Goal: Task Accomplishment & Management: Use online tool/utility

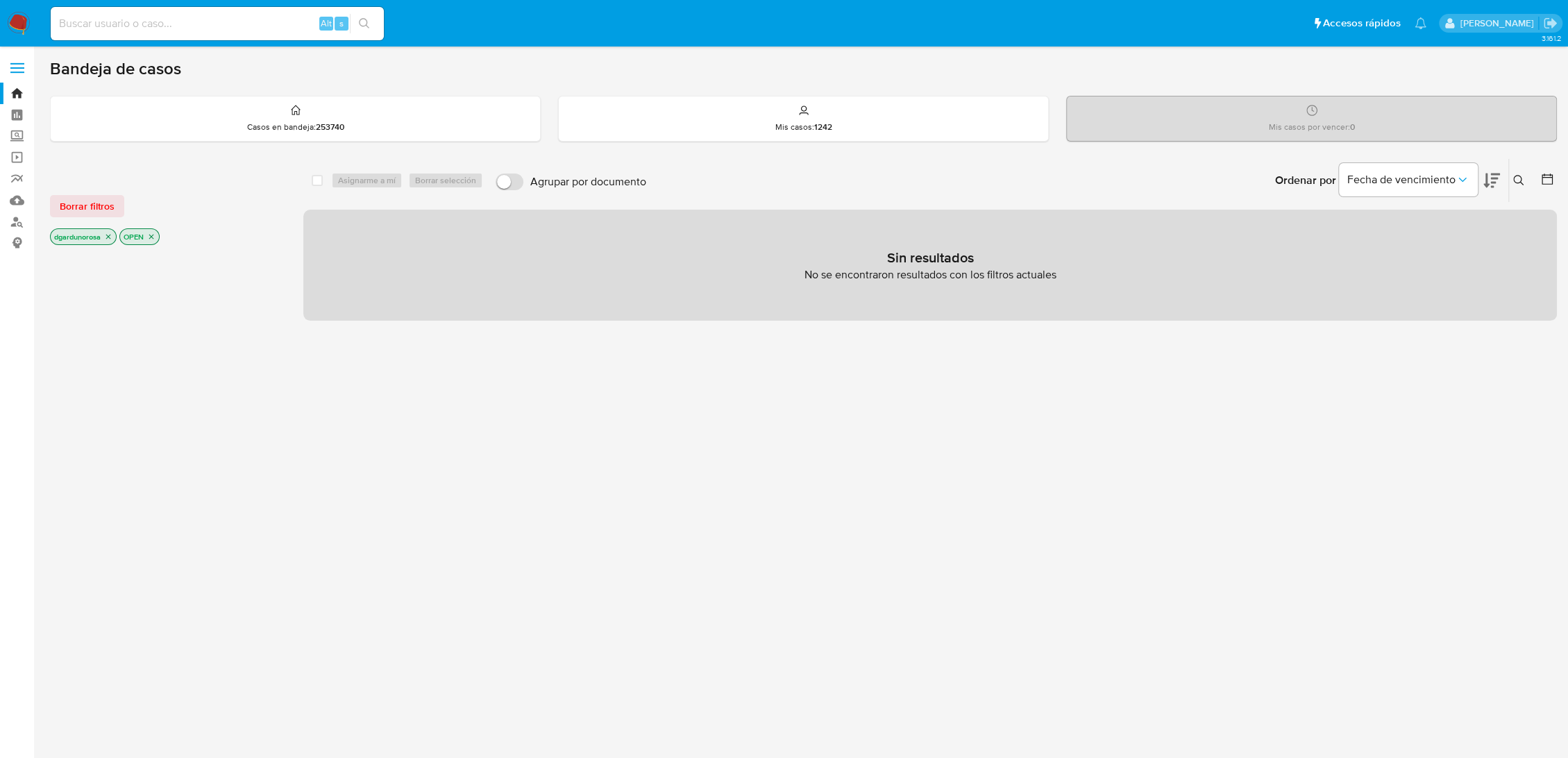
click at [1516, 187] on button at bounding box center [1520, 180] width 23 height 17
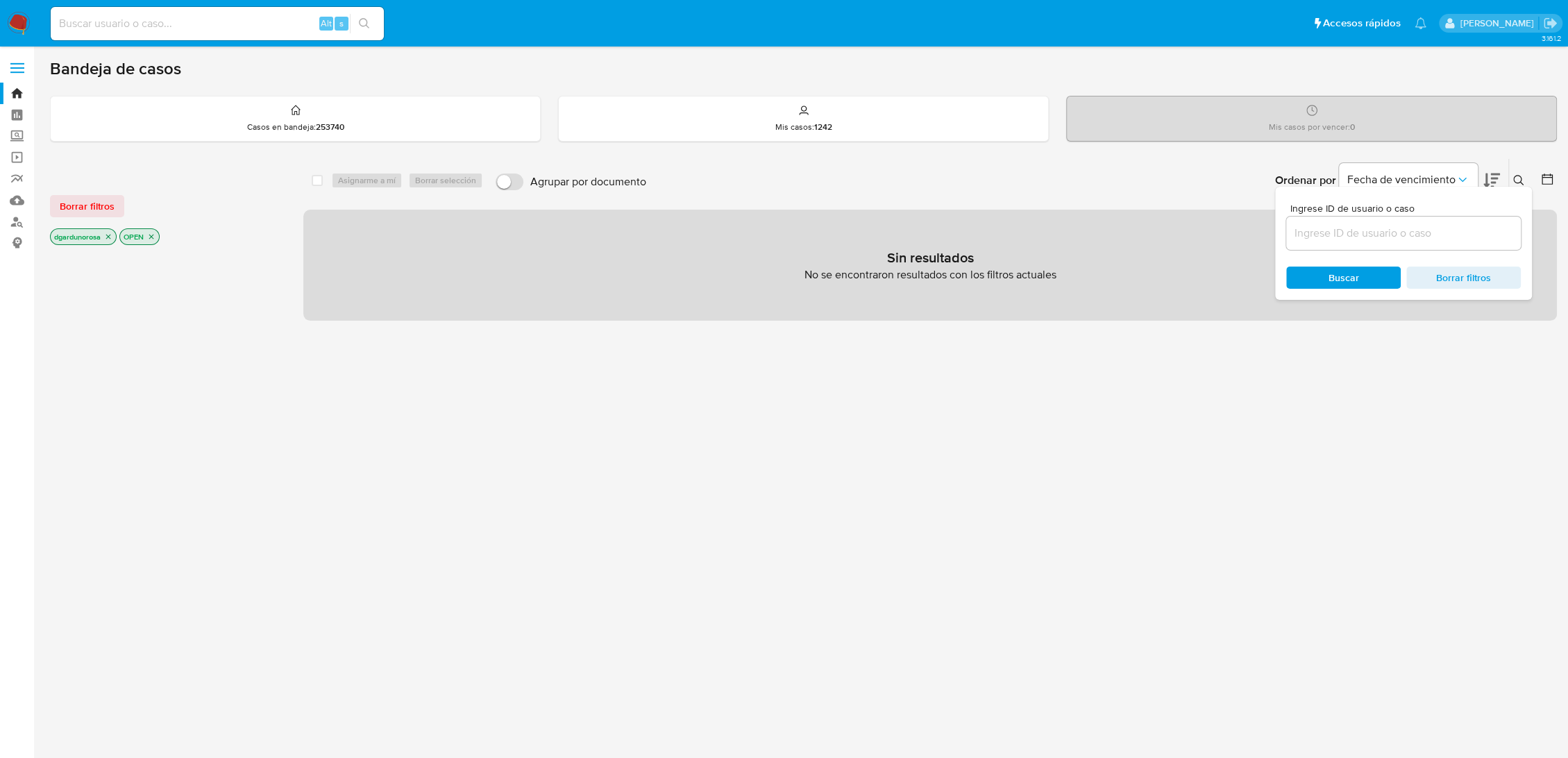
click at [1414, 241] on input at bounding box center [1403, 232] width 235 height 18
click at [1417, 237] on input "1474588473" at bounding box center [1403, 232] width 235 height 18
type input "1474588473"
click at [123, 211] on div "Borrar filtros" at bounding box center [161, 206] width 222 height 22
click at [108, 210] on span "Borrar filtros" at bounding box center [86, 206] width 55 height 20
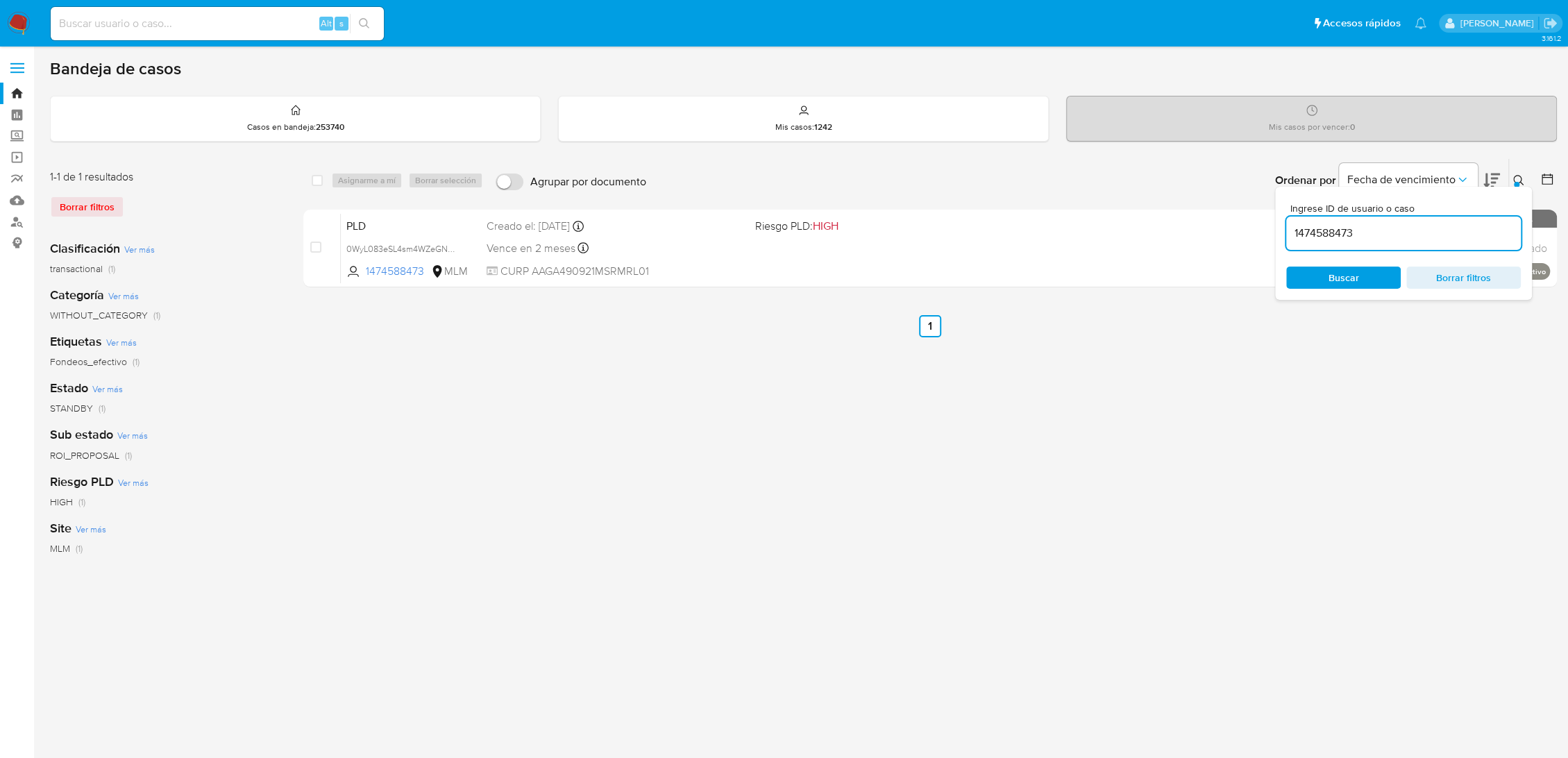
click at [1523, 177] on button at bounding box center [1520, 180] width 23 height 17
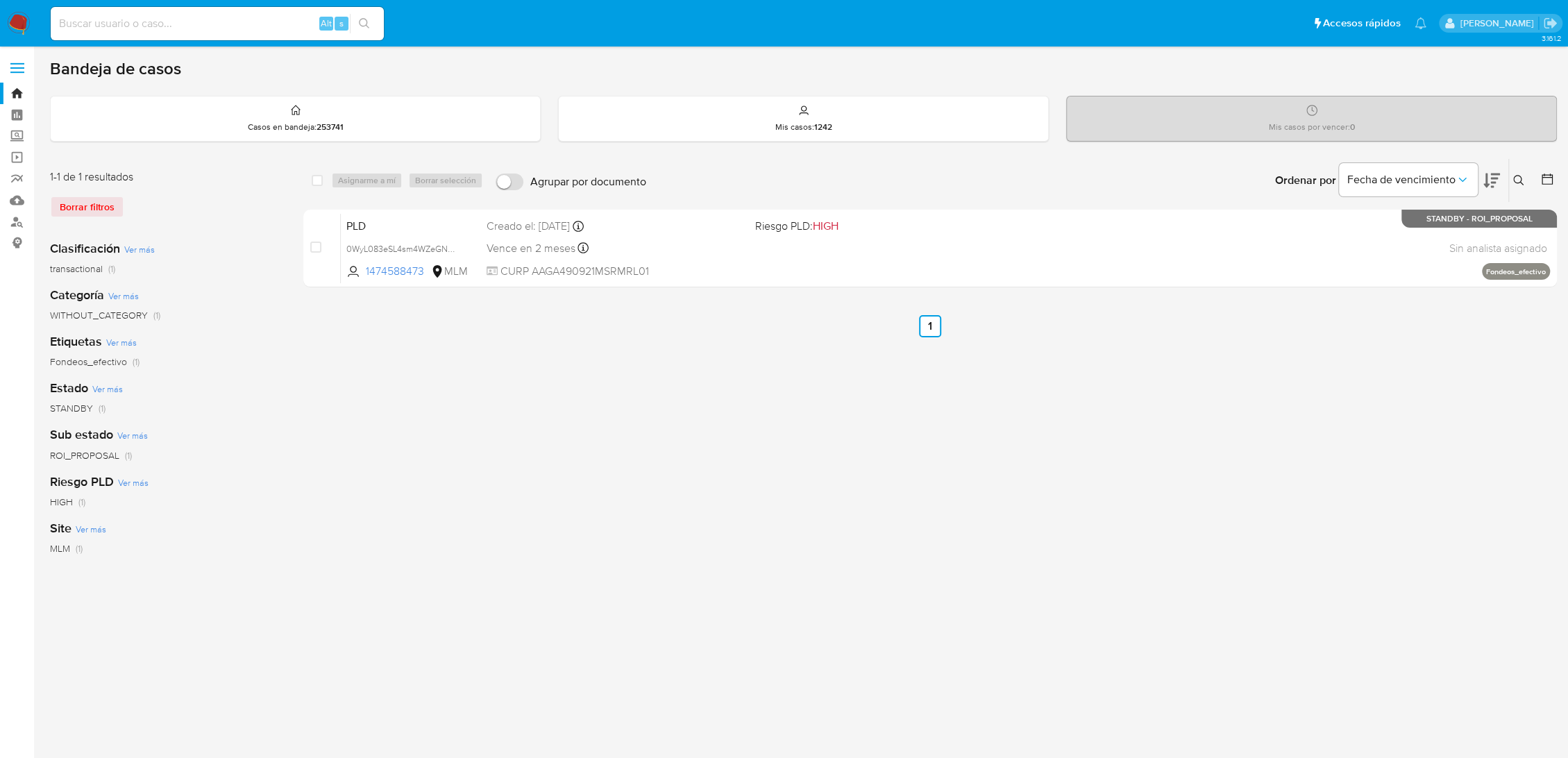
click at [1521, 176] on icon at bounding box center [1518, 179] width 10 height 10
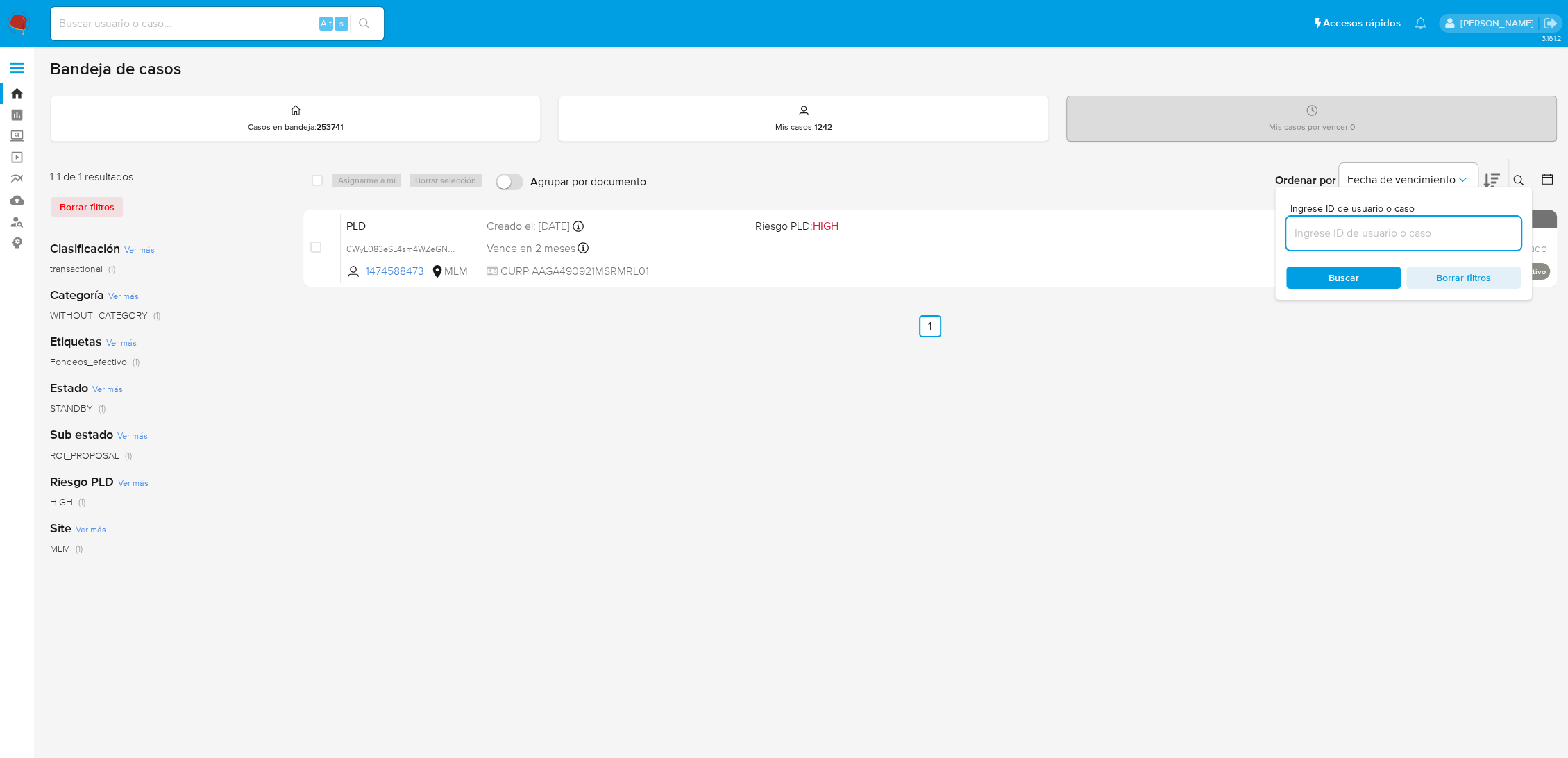
click at [1394, 225] on input at bounding box center [1403, 232] width 235 height 18
type input "pw1SI8e3DSo9FN0lsFvgapkP"
click at [1517, 182] on div at bounding box center [1516, 185] width 6 height 6
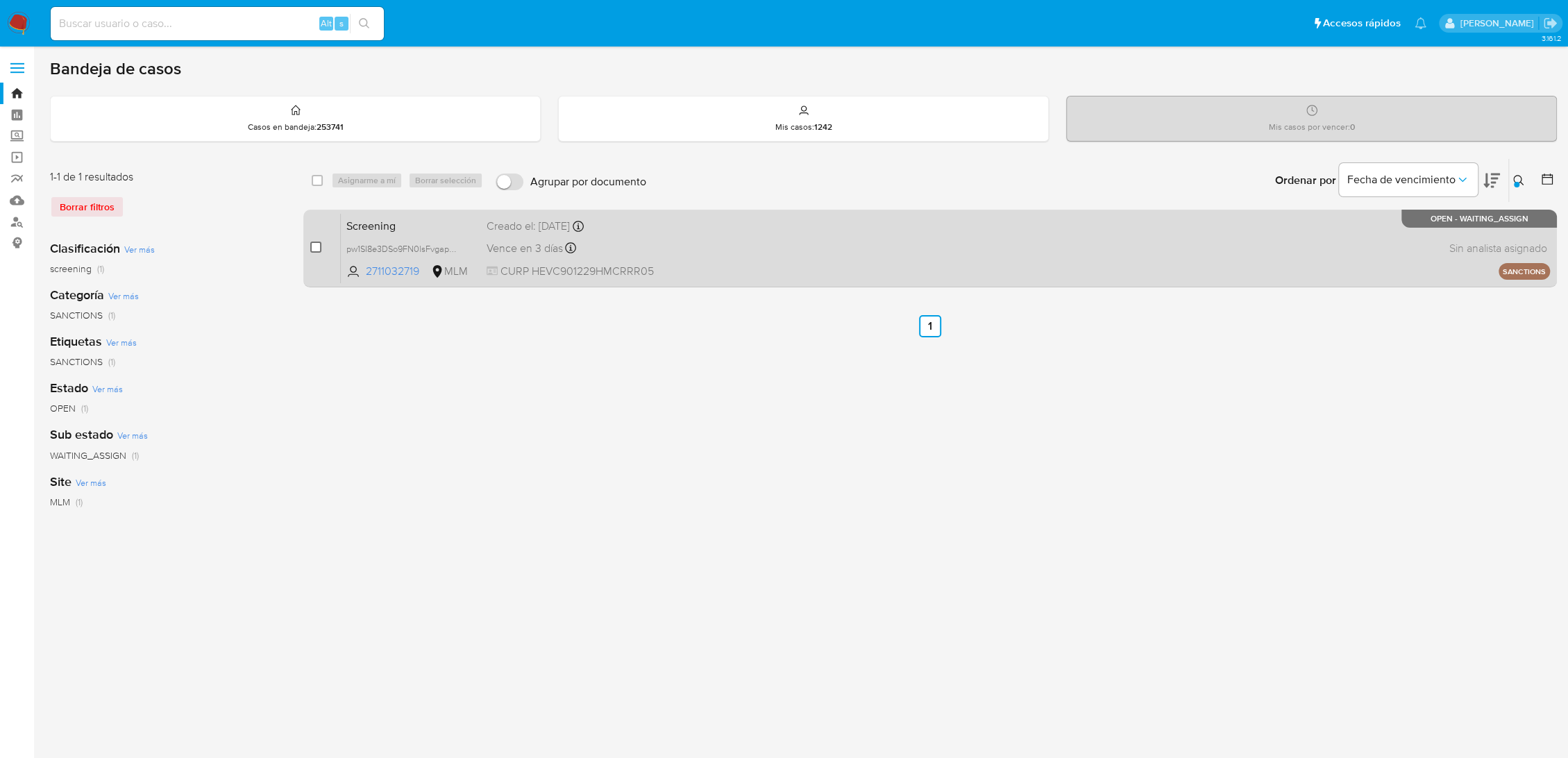
click at [316, 250] on input "checkbox" at bounding box center [316, 247] width 11 height 11
checkbox input "true"
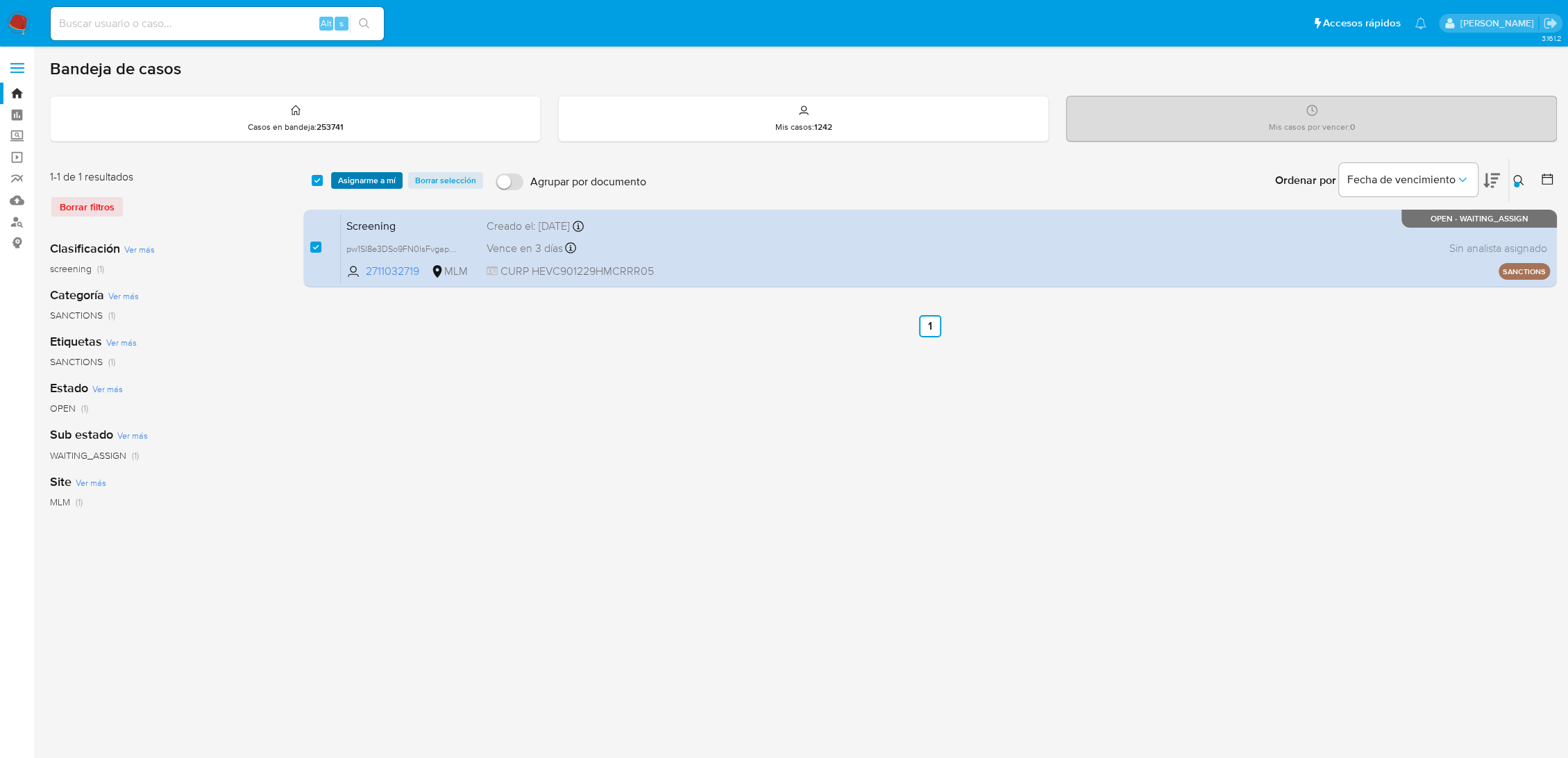
click at [357, 183] on span "Asignarme a mí" at bounding box center [367, 180] width 58 height 14
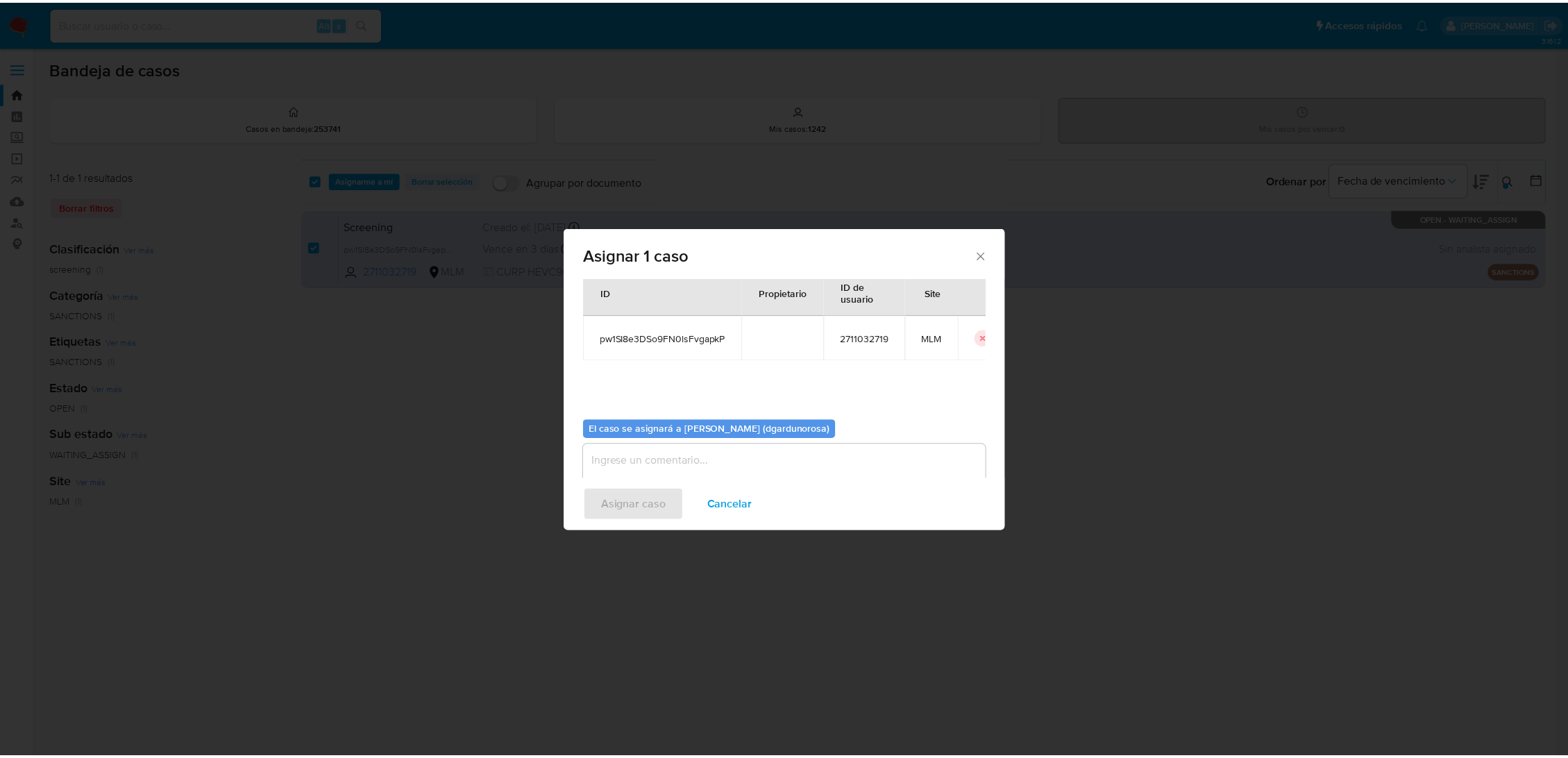
scroll to position [71, 0]
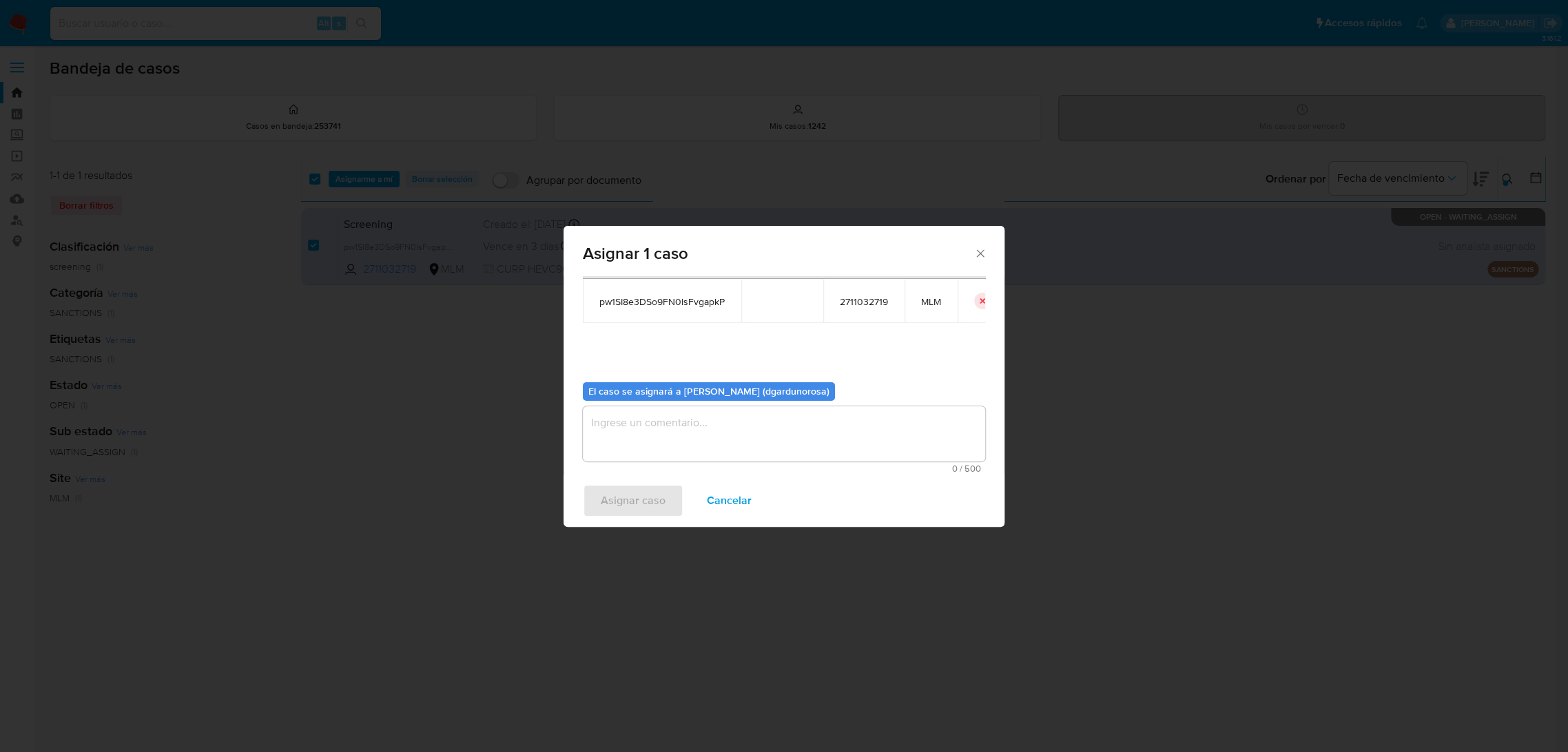
click at [819, 429] on textarea "assign-modal" at bounding box center [784, 434] width 403 height 55
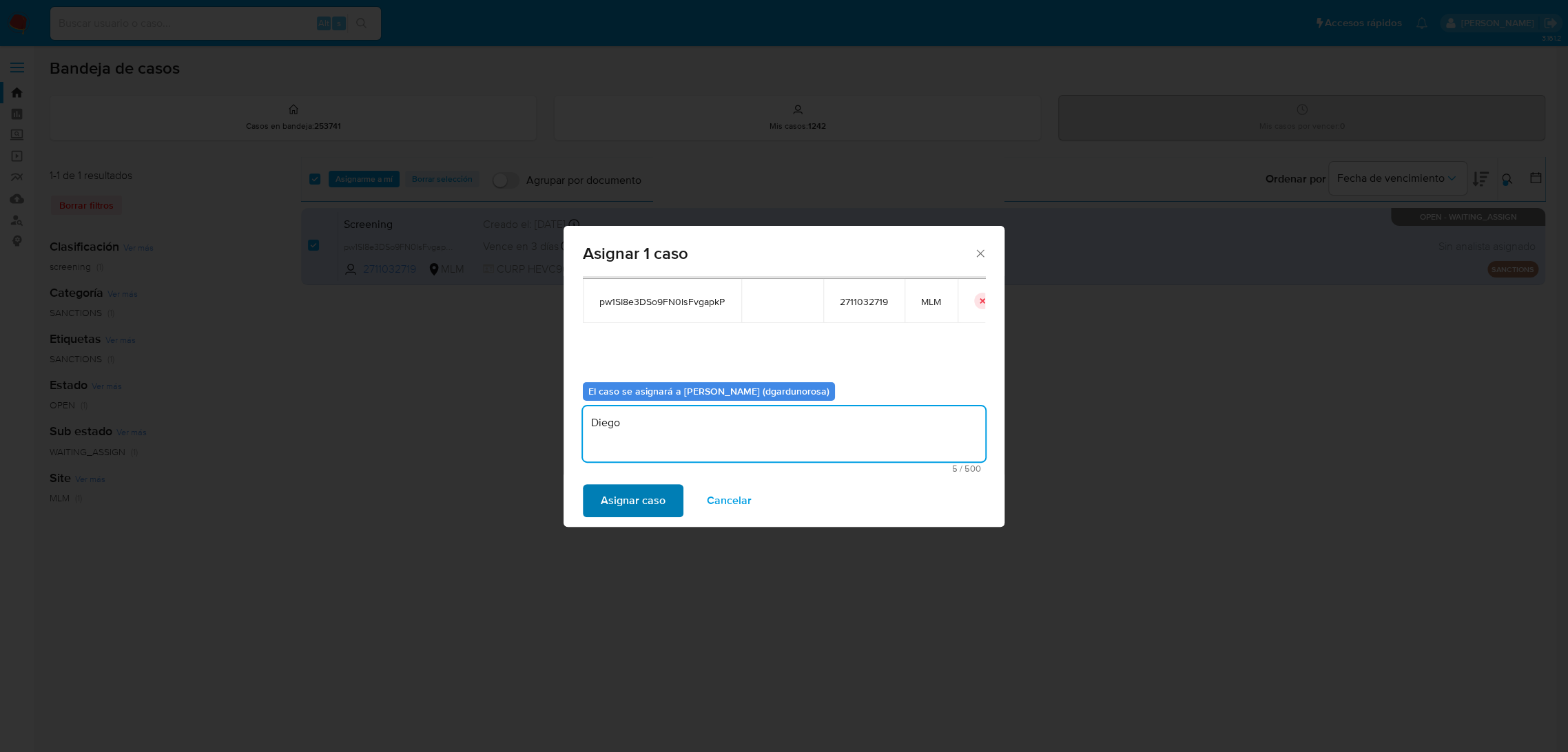
type textarea "Diego"
click at [656, 511] on span "Asignar caso" at bounding box center [633, 500] width 65 height 30
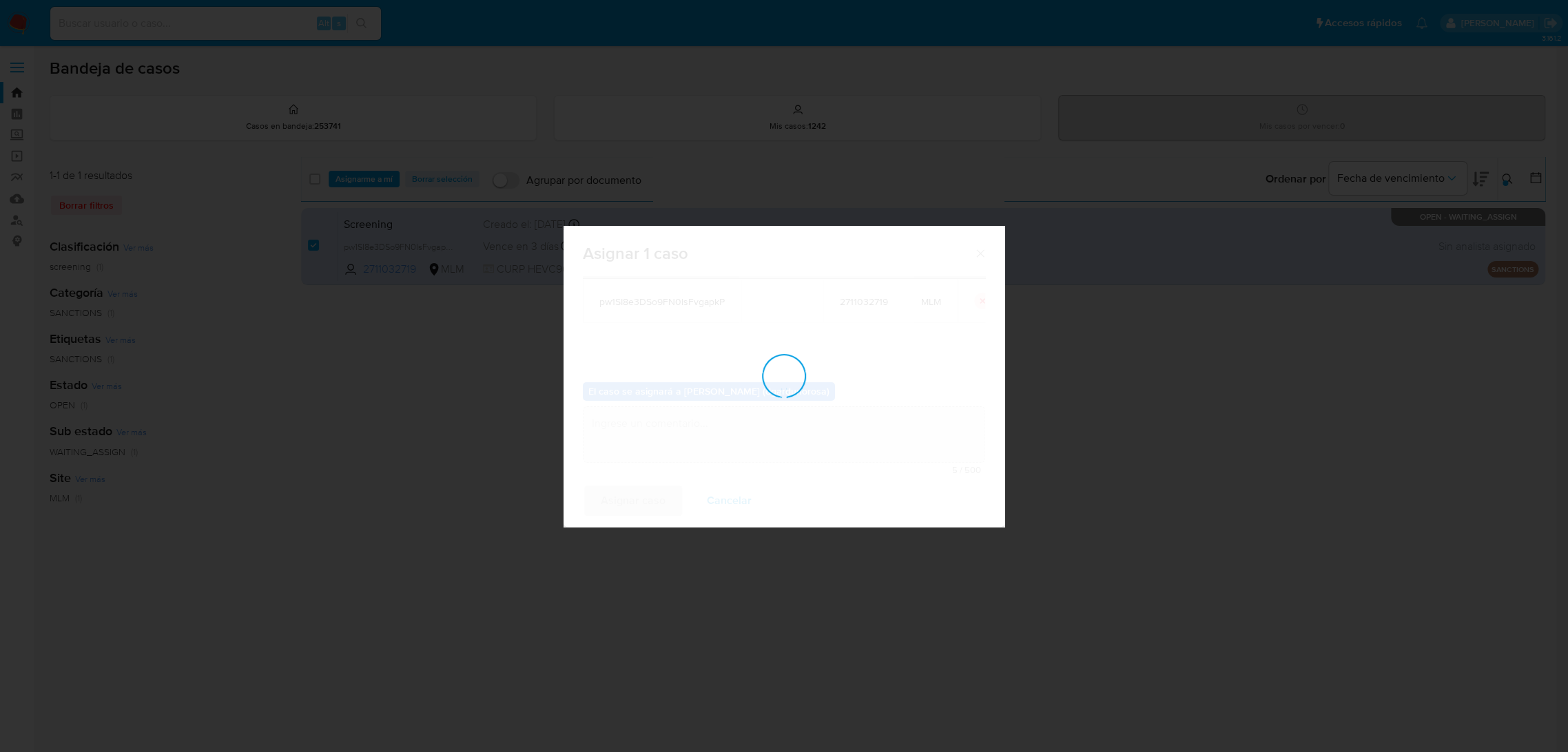
checkbox input "false"
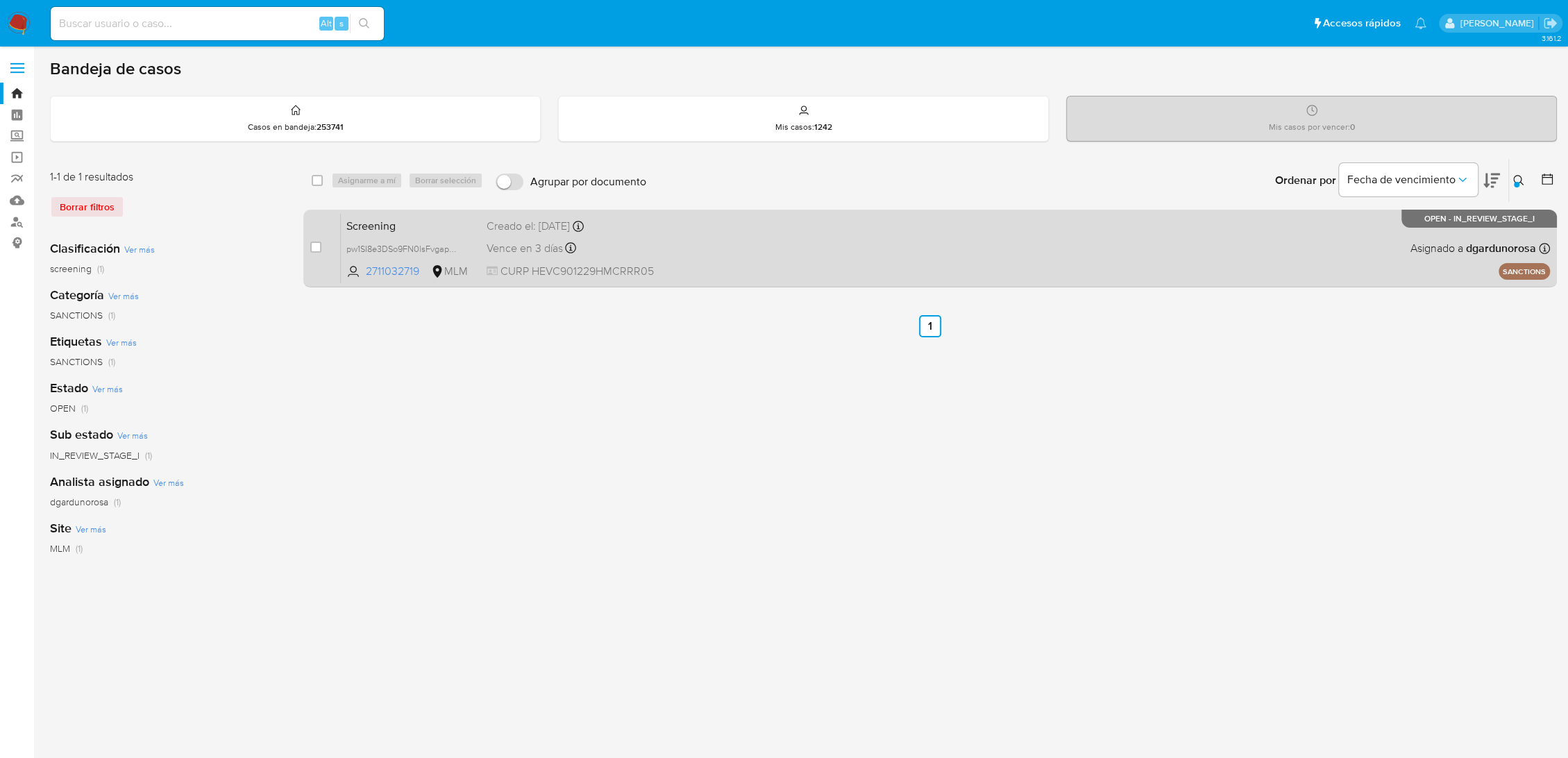
click at [870, 266] on div "Screening pw1SI8e3DSo9FN0lsFvgapkP 2711032719 MLM Creado el: 26/09/2025 Creado …" at bounding box center [945, 247] width 1209 height 70
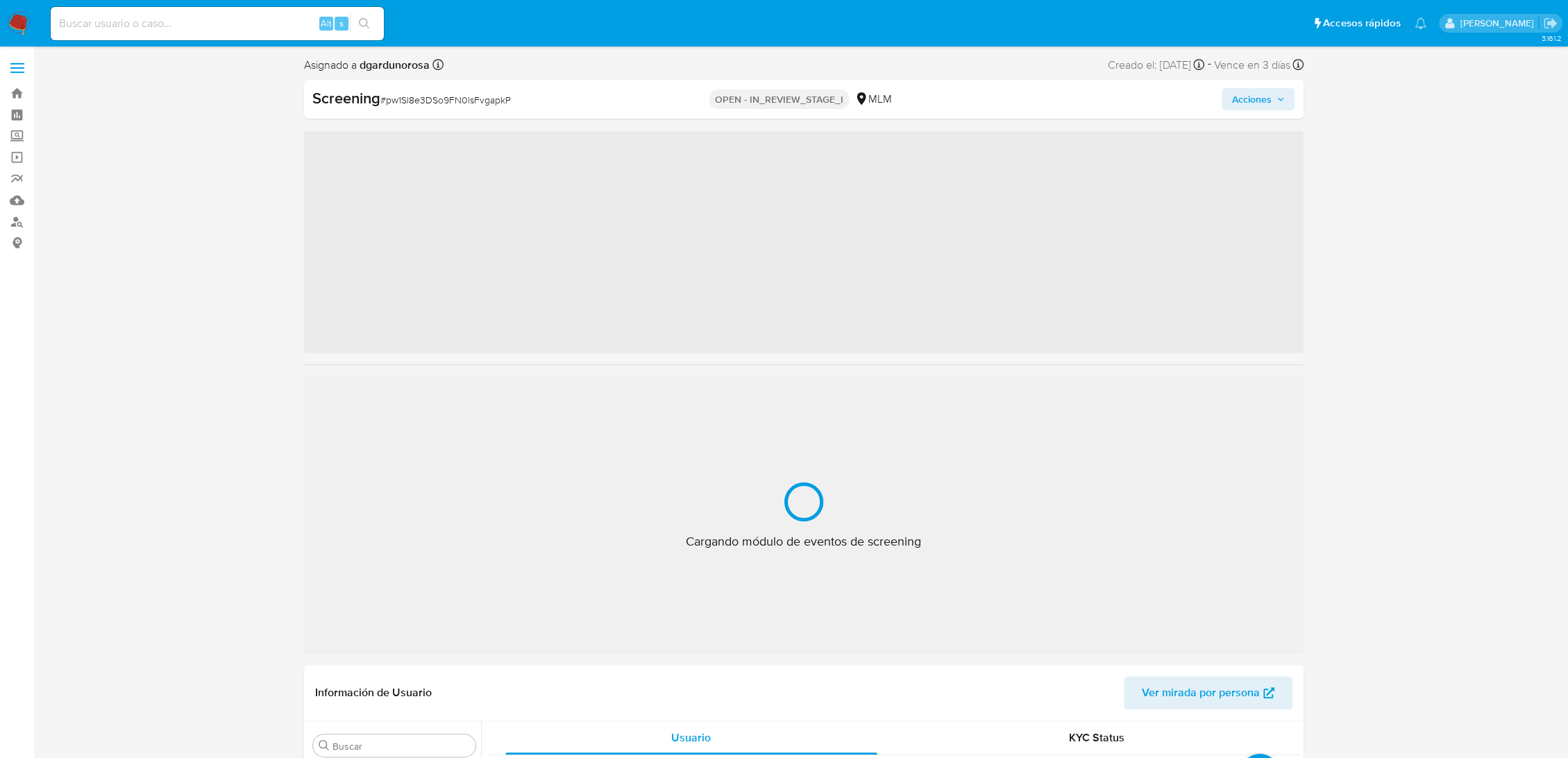
scroll to position [653, 0]
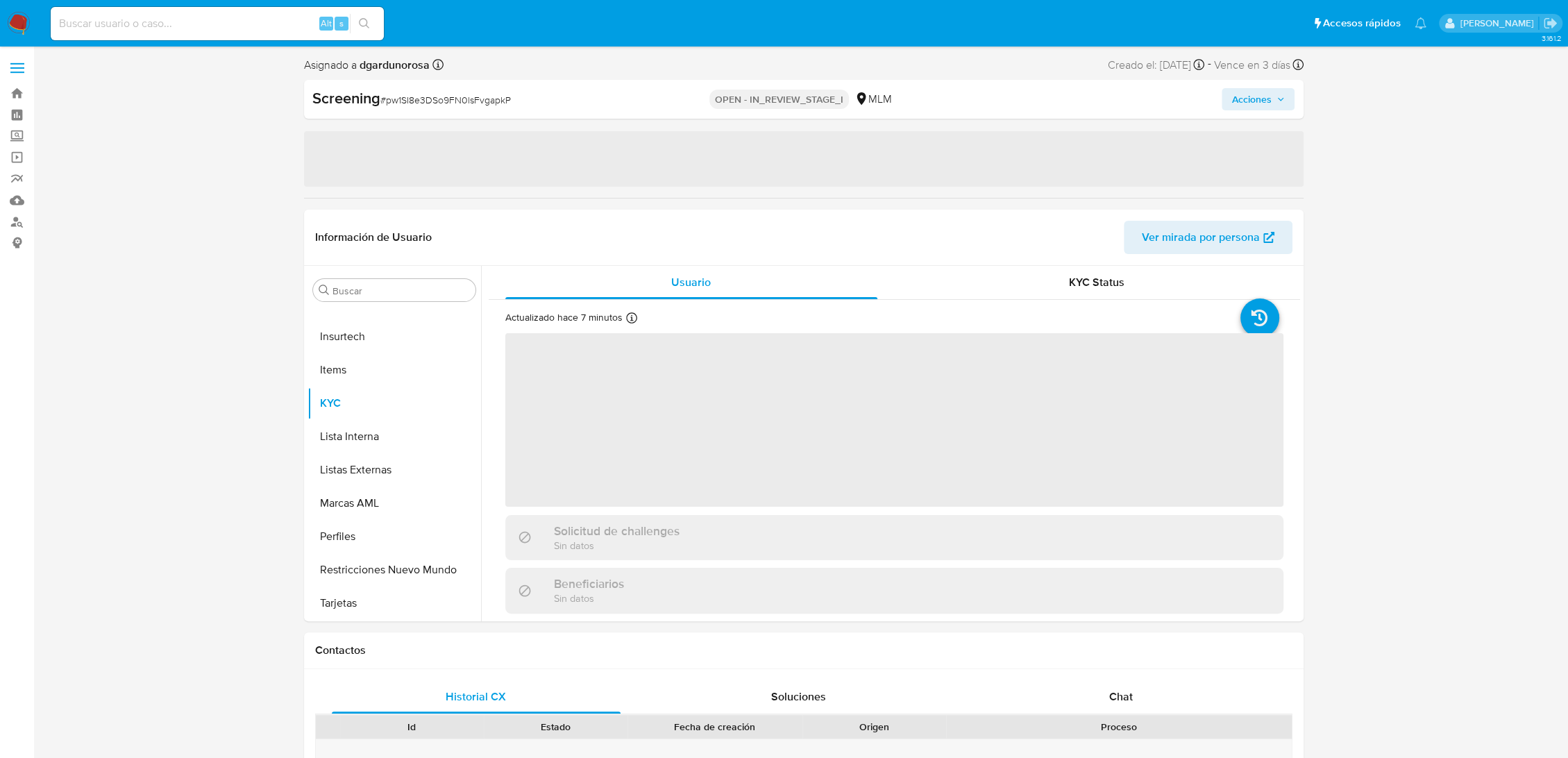
select select "10"
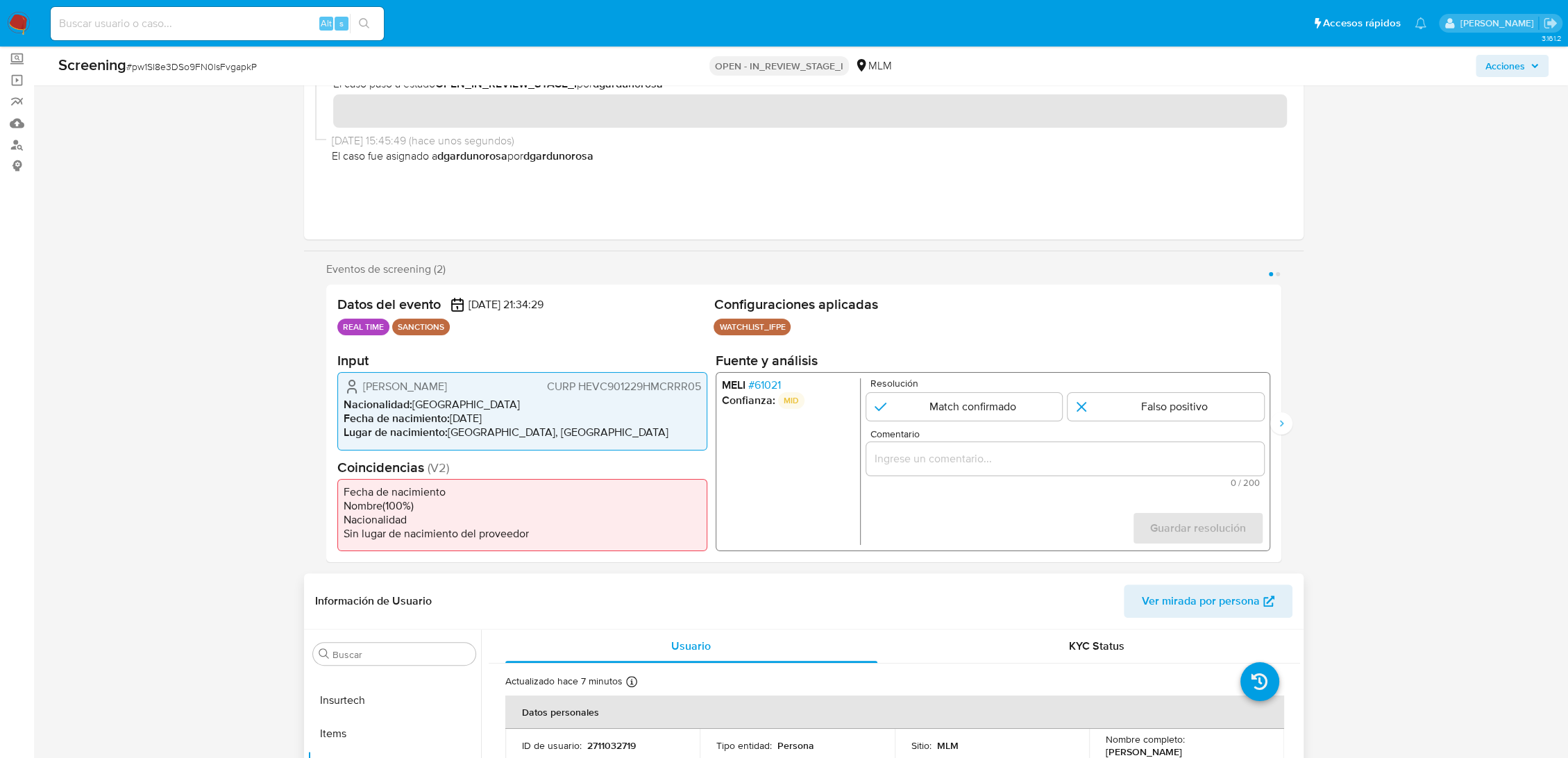
scroll to position [154, 0]
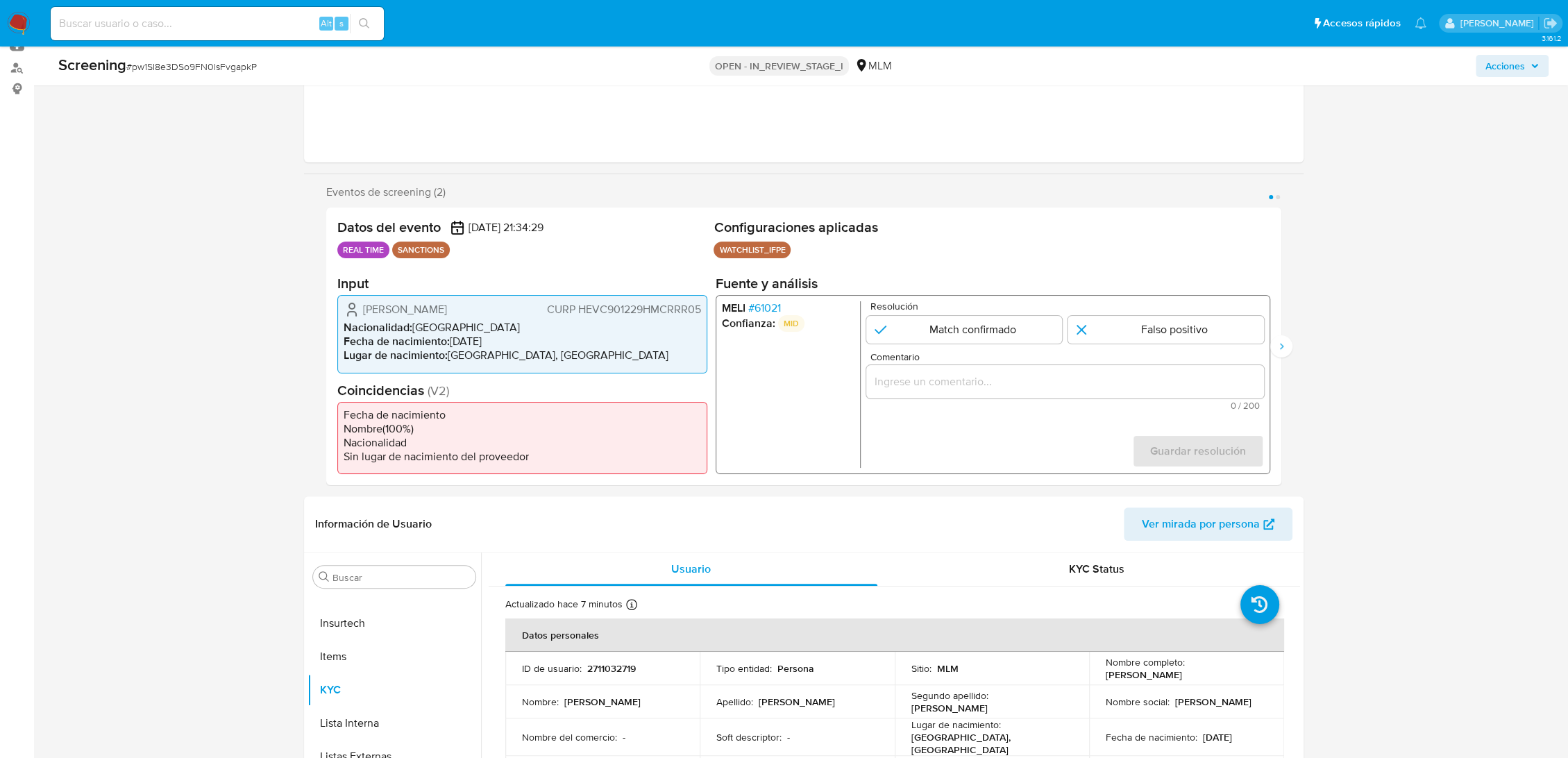
click at [774, 311] on span "# 61021" at bounding box center [763, 307] width 32 height 14
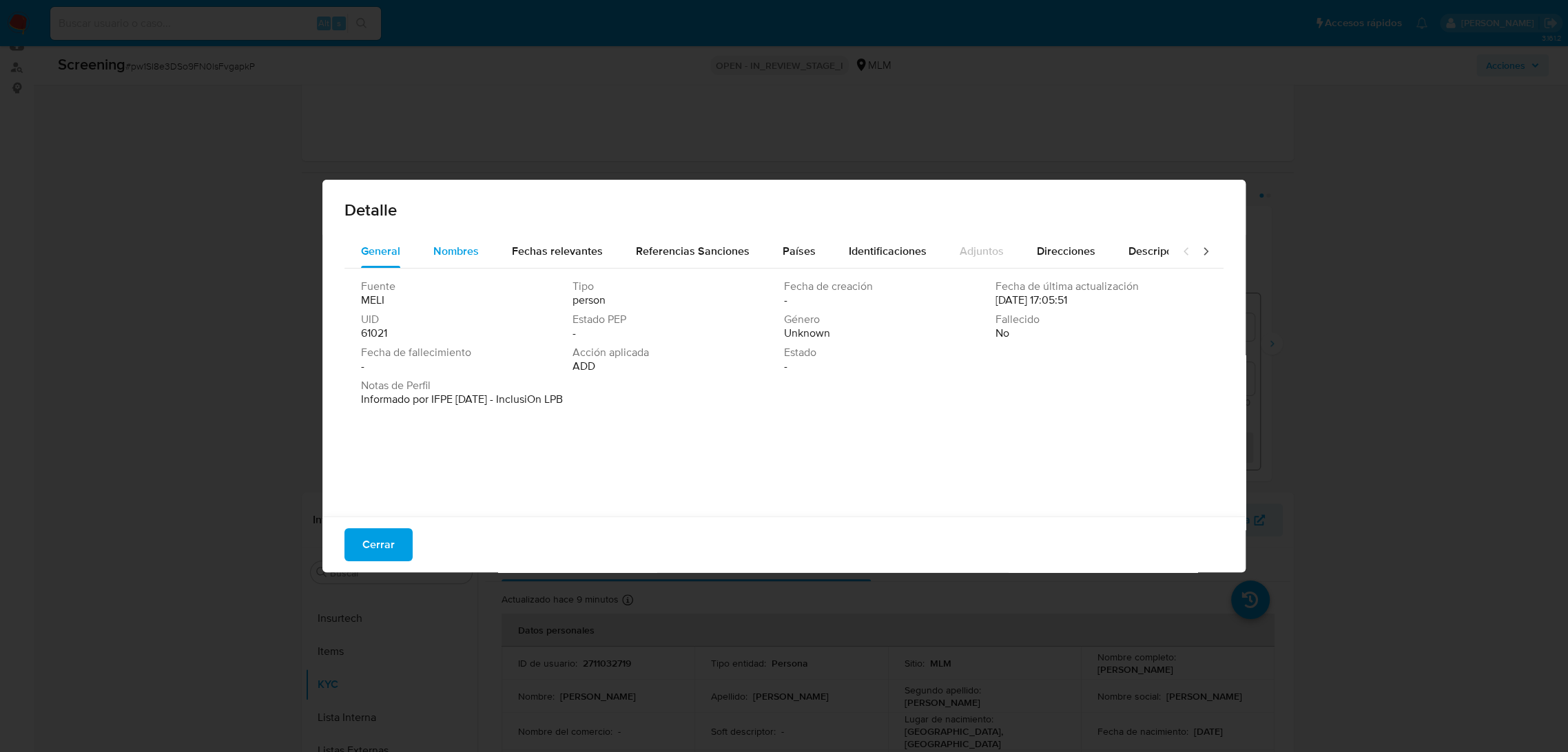
click at [460, 253] on span "Nombres" at bounding box center [455, 251] width 45 height 16
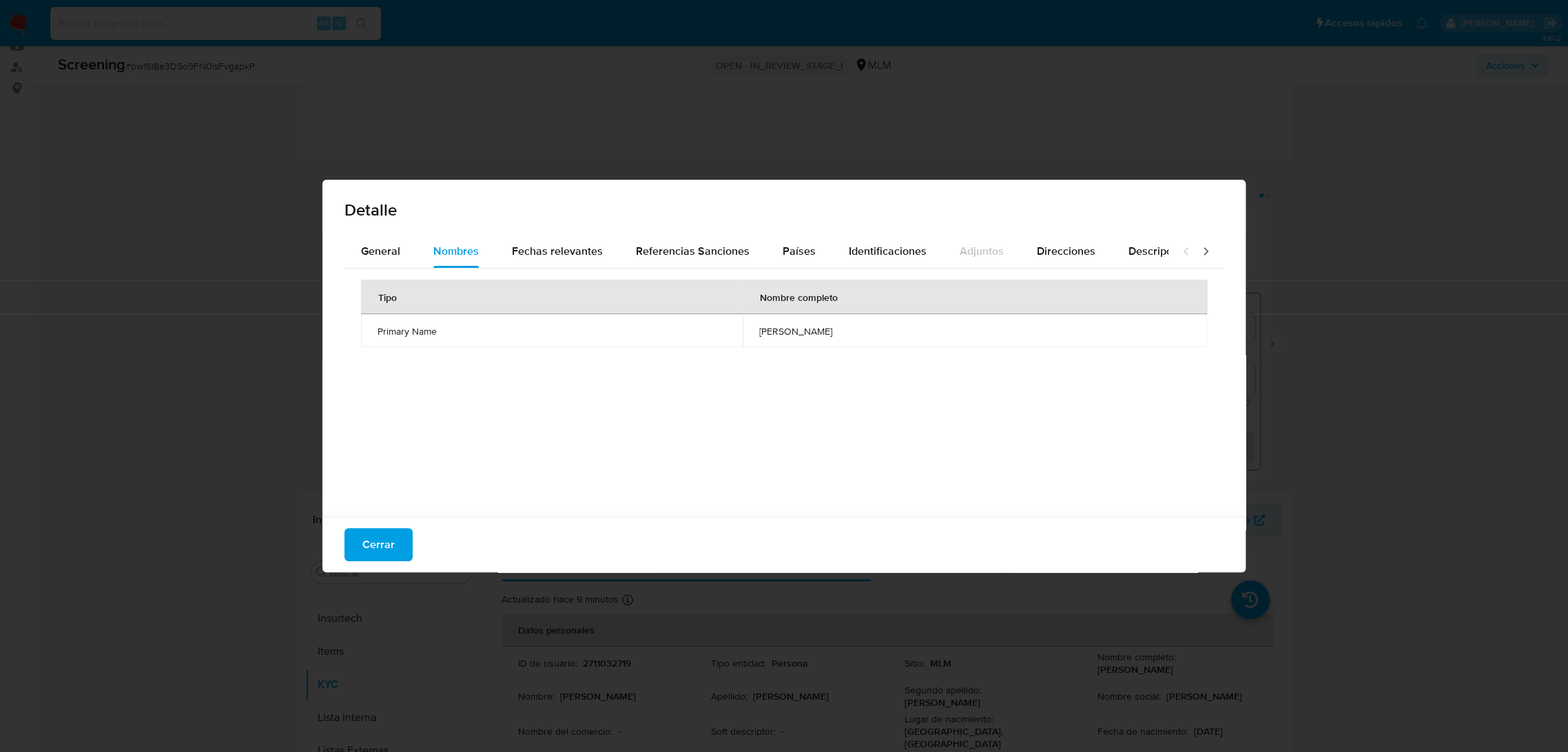
drag, startPoint x: 820, startPoint y: 335, endPoint x: 674, endPoint y: 340, distance: 146.1
click at [743, 340] on td "carlos arturo hernandez vargas" at bounding box center [975, 331] width 465 height 33
click at [579, 264] on div "Fechas relevantes" at bounding box center [557, 252] width 91 height 33
click at [673, 255] on span "Referencias Sanciones" at bounding box center [692, 251] width 113 height 16
click at [577, 253] on span "Fechas relevantes" at bounding box center [557, 251] width 91 height 16
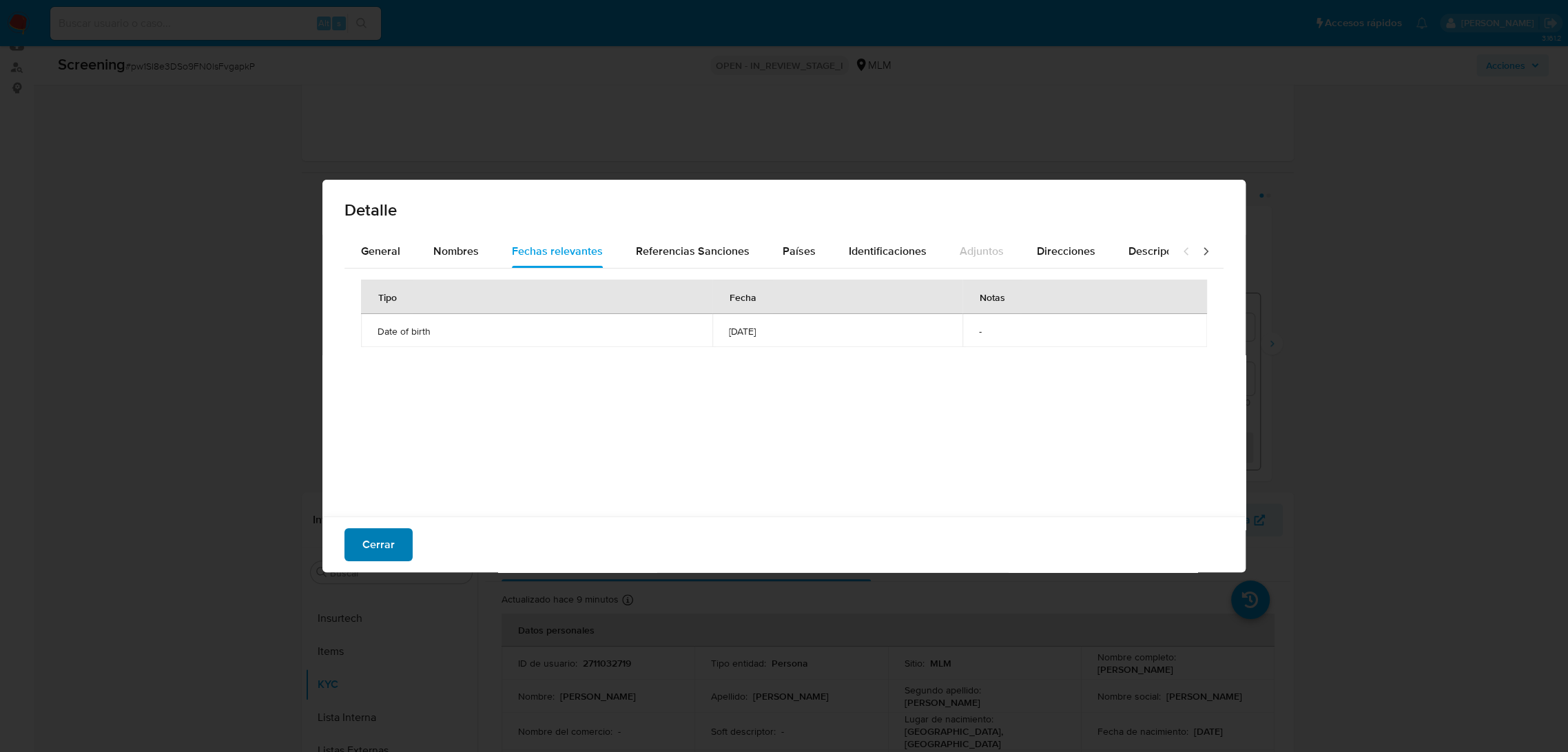
click at [403, 534] on button "Cerrar" at bounding box center [379, 545] width 68 height 33
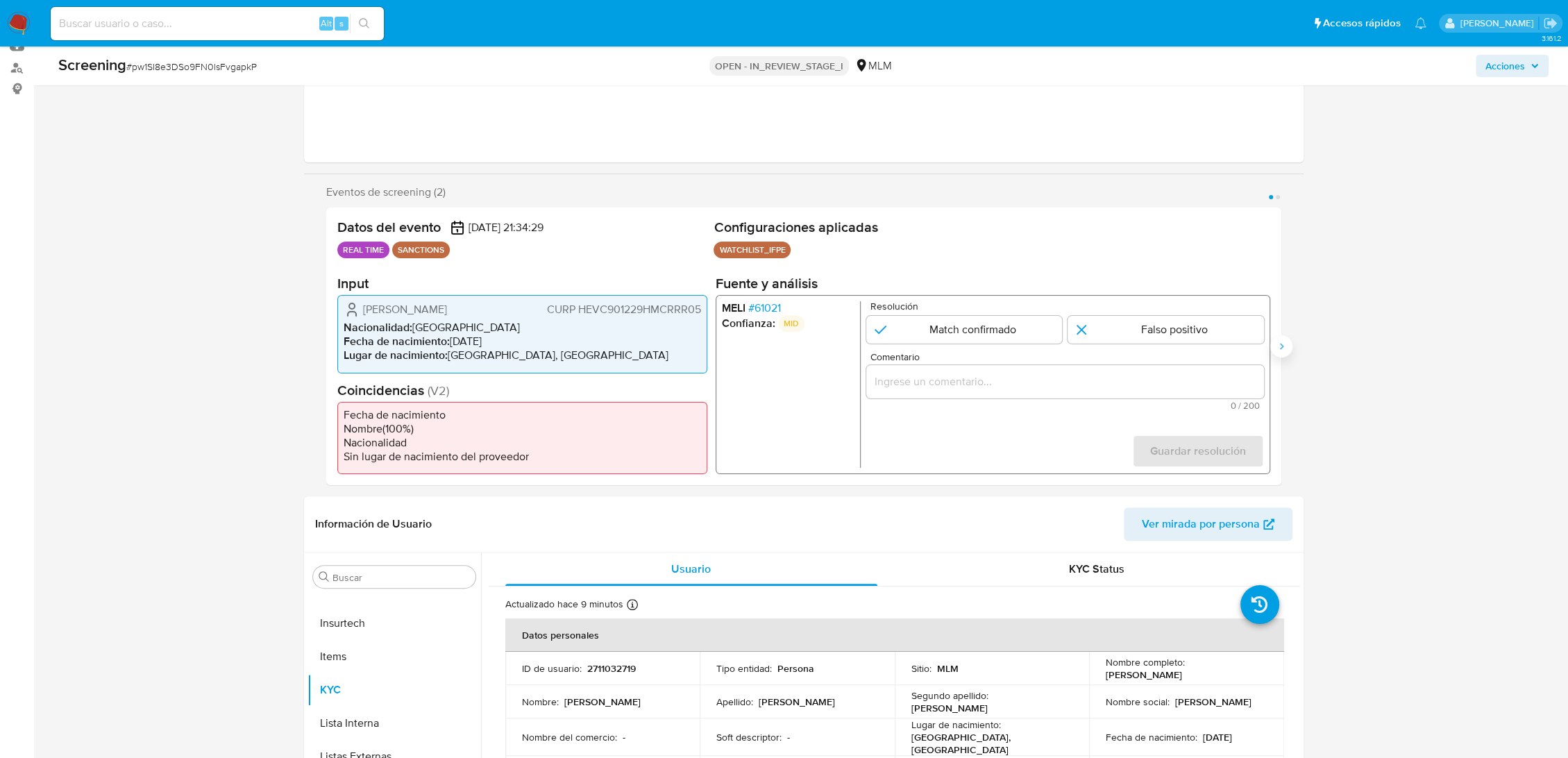
click at [1282, 339] on button "Siguiente" at bounding box center [1281, 346] width 22 height 22
click at [773, 314] on span "# 61021" at bounding box center [763, 307] width 32 height 14
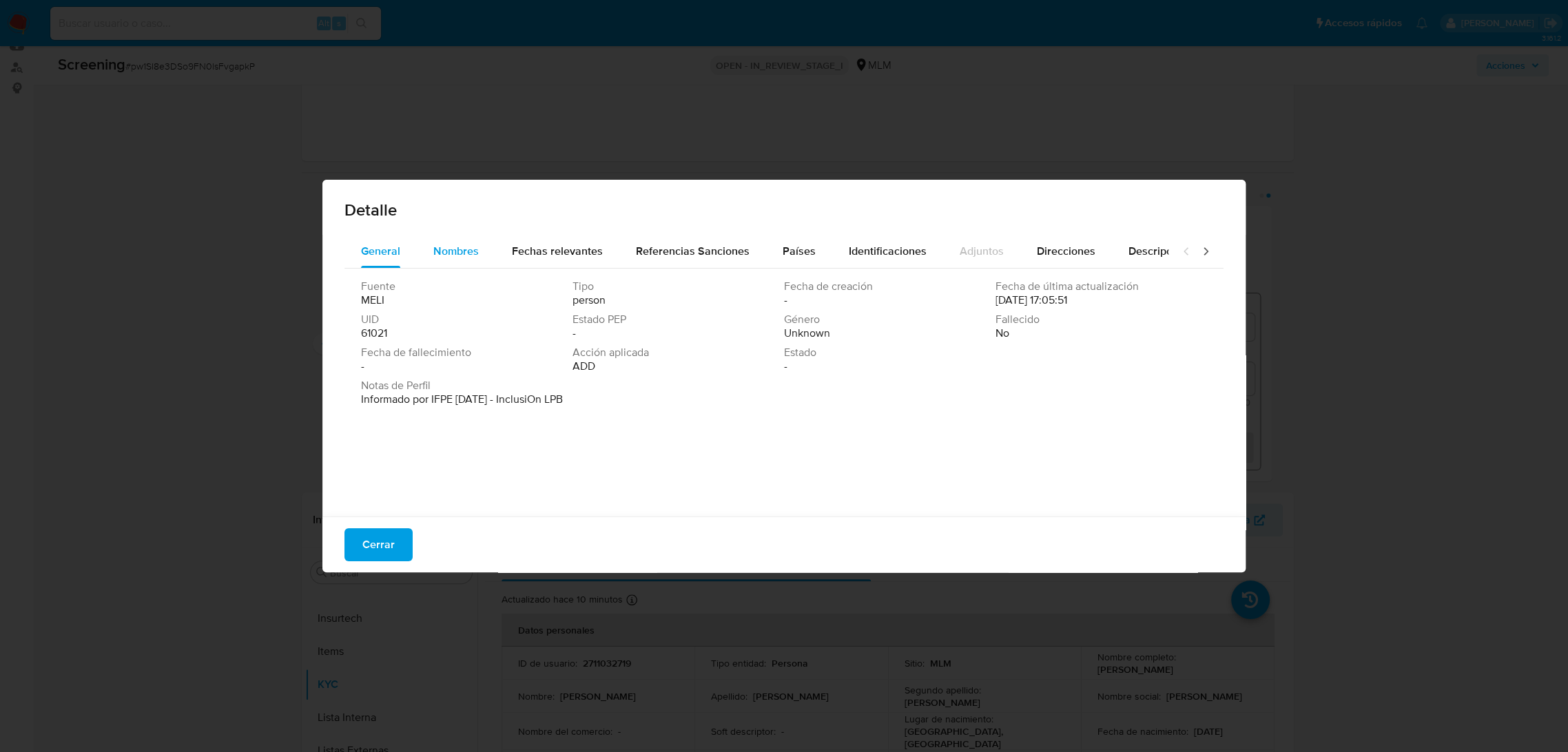
click at [461, 258] on span "Nombres" at bounding box center [455, 251] width 45 height 16
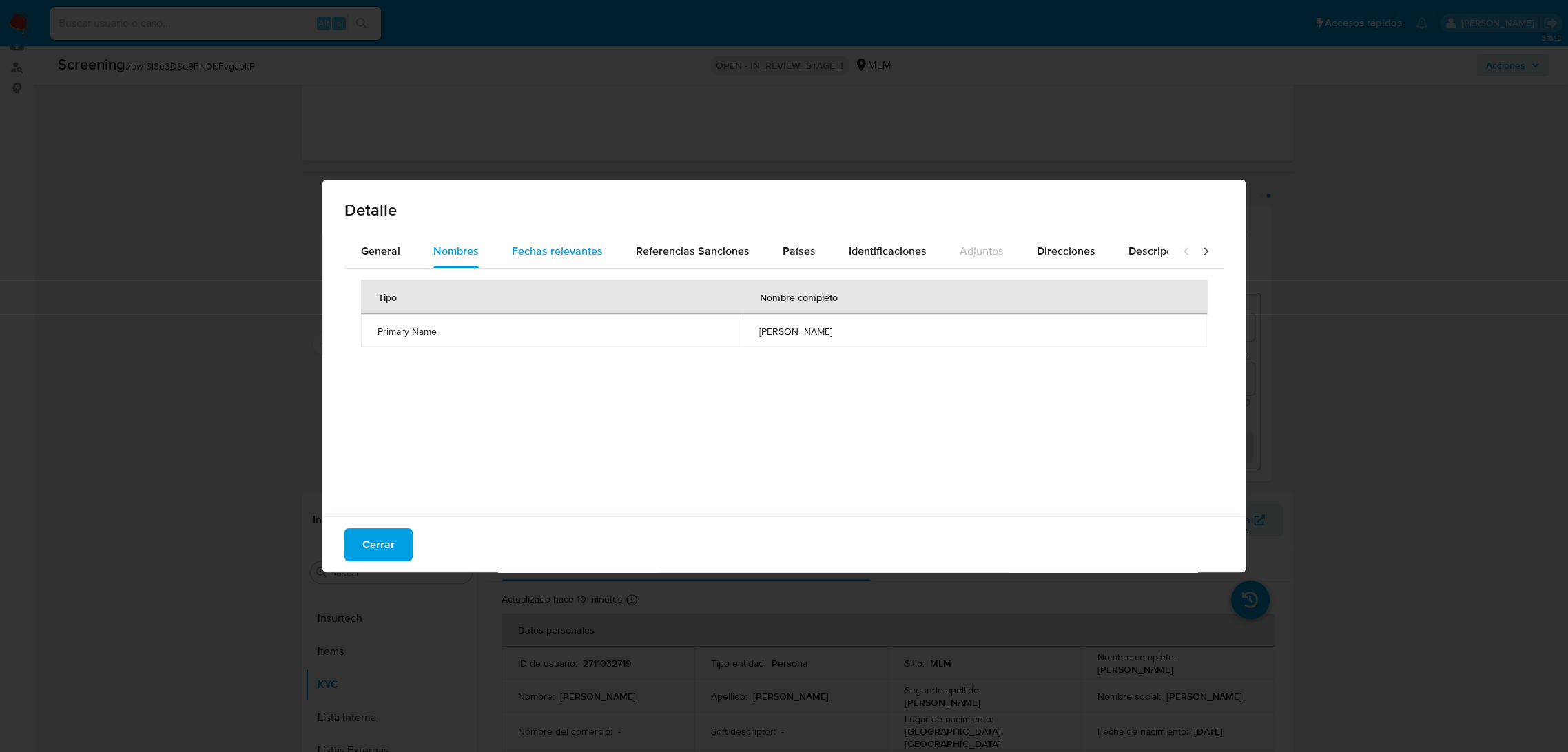
click at [540, 252] on span "Fechas relevantes" at bounding box center [557, 251] width 91 height 16
click at [395, 548] on button "Cerrar" at bounding box center [379, 545] width 68 height 33
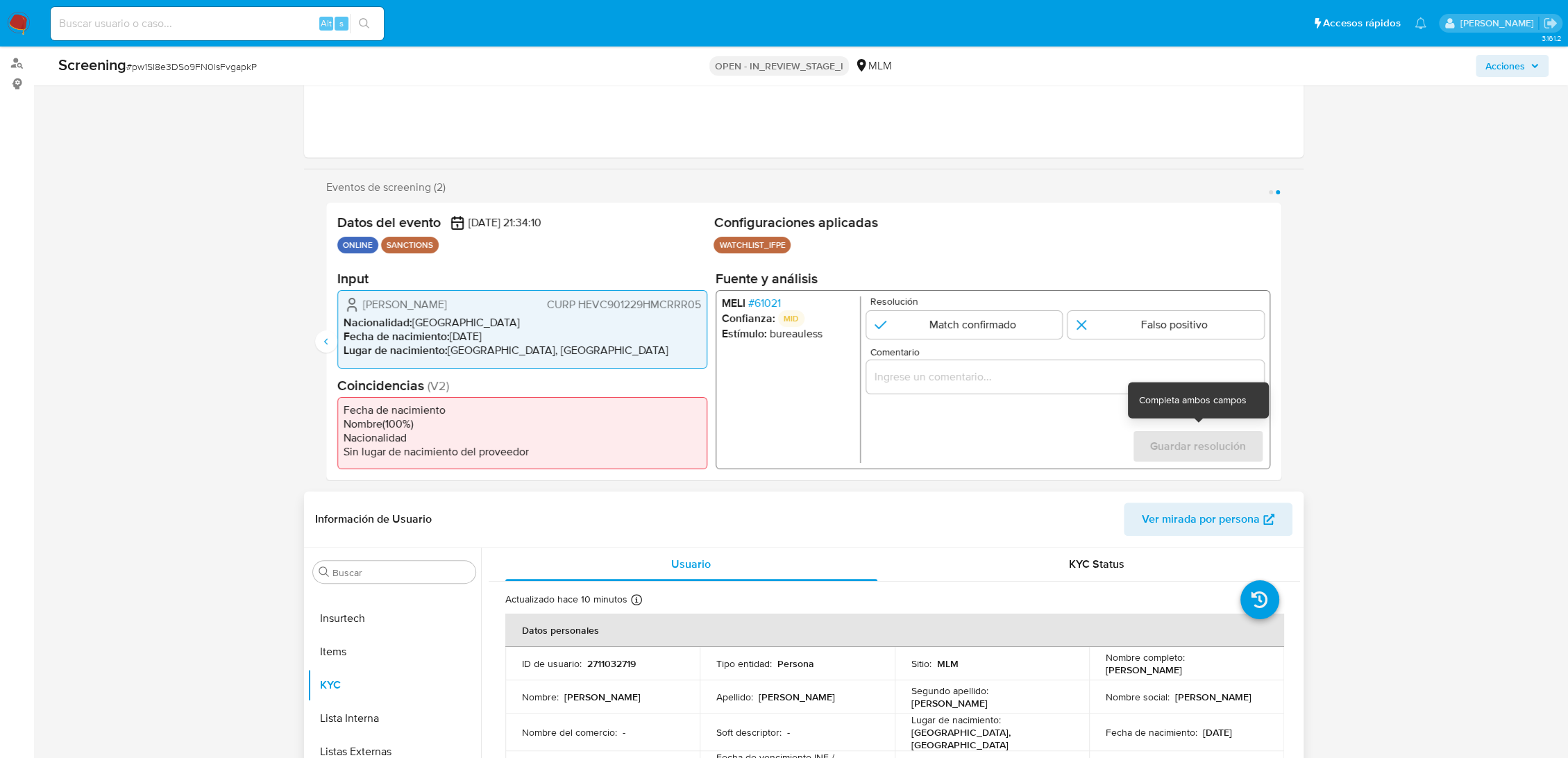
scroll to position [231, 0]
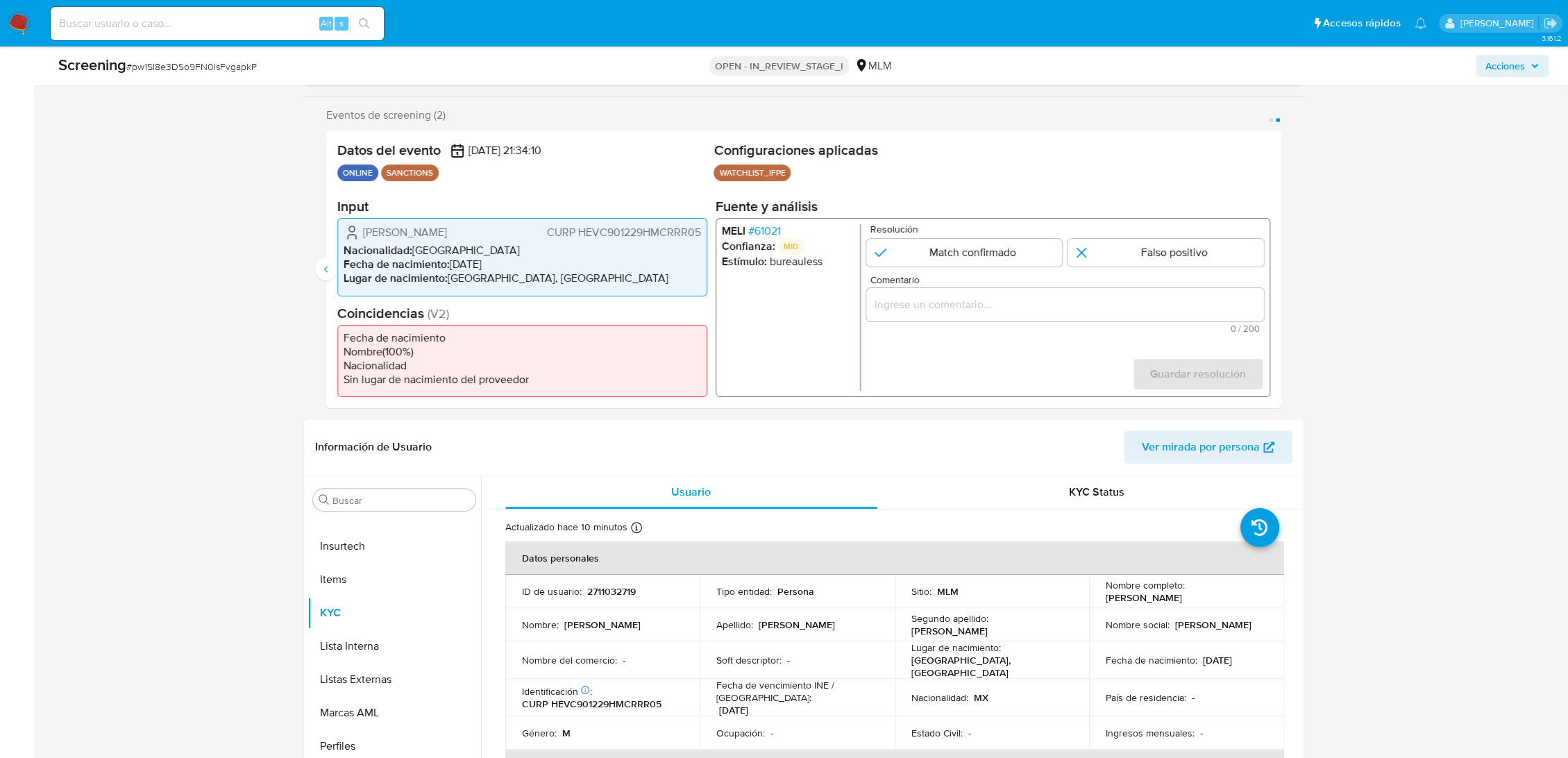
click at [764, 229] on span "# 61021" at bounding box center [763, 230] width 32 height 14
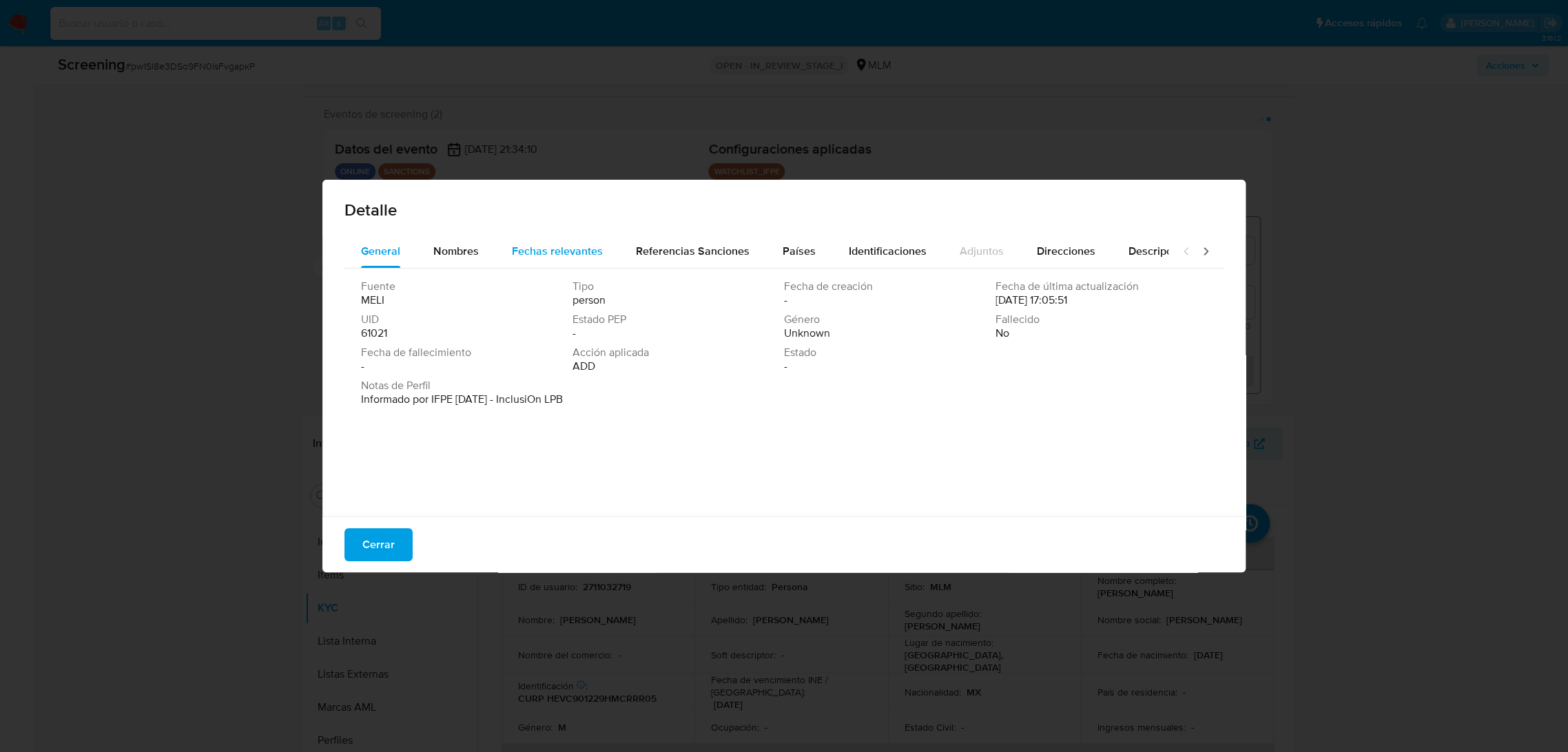
click at [541, 253] on span "Fechas relevantes" at bounding box center [557, 251] width 91 height 16
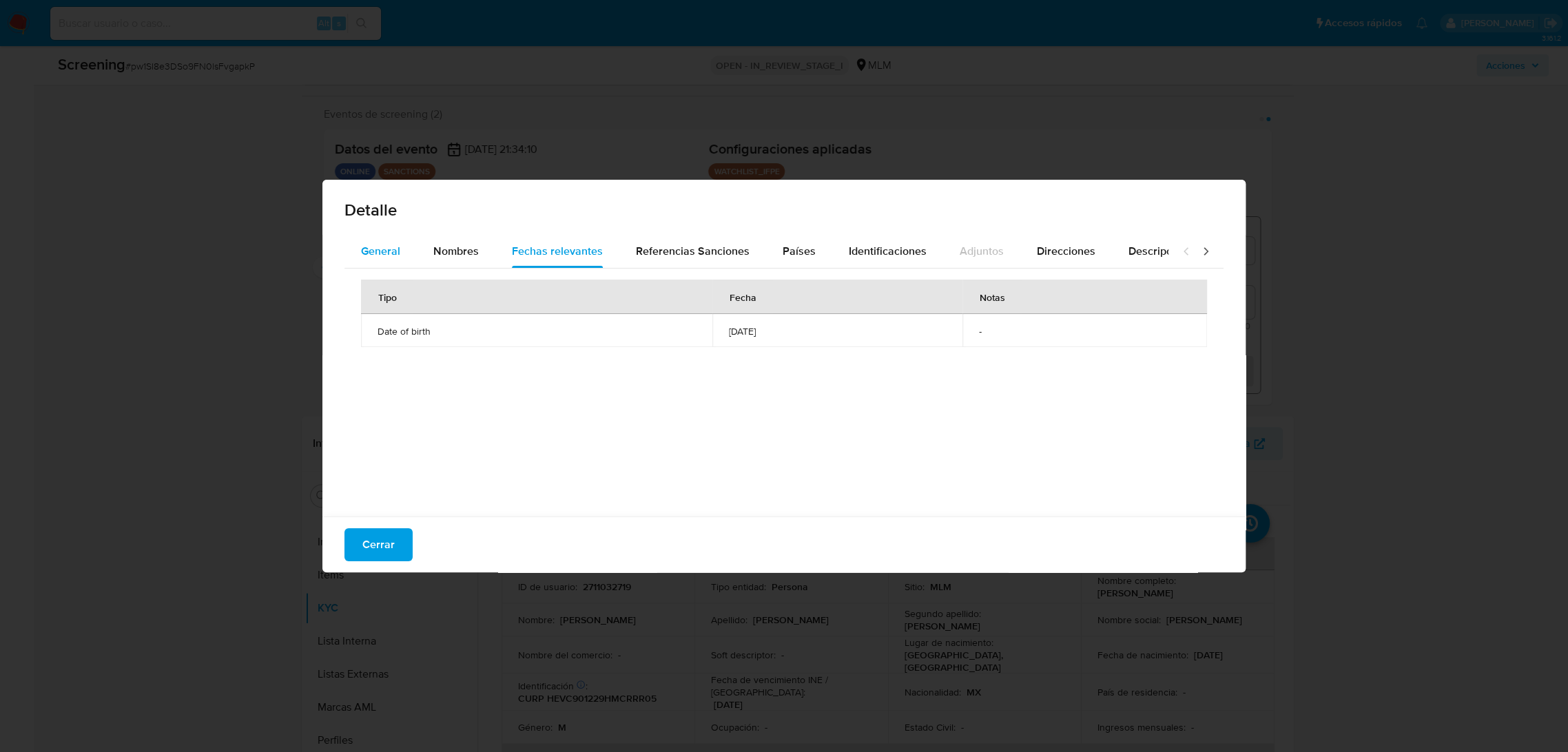
click at [395, 253] on span "General" at bounding box center [381, 251] width 40 height 16
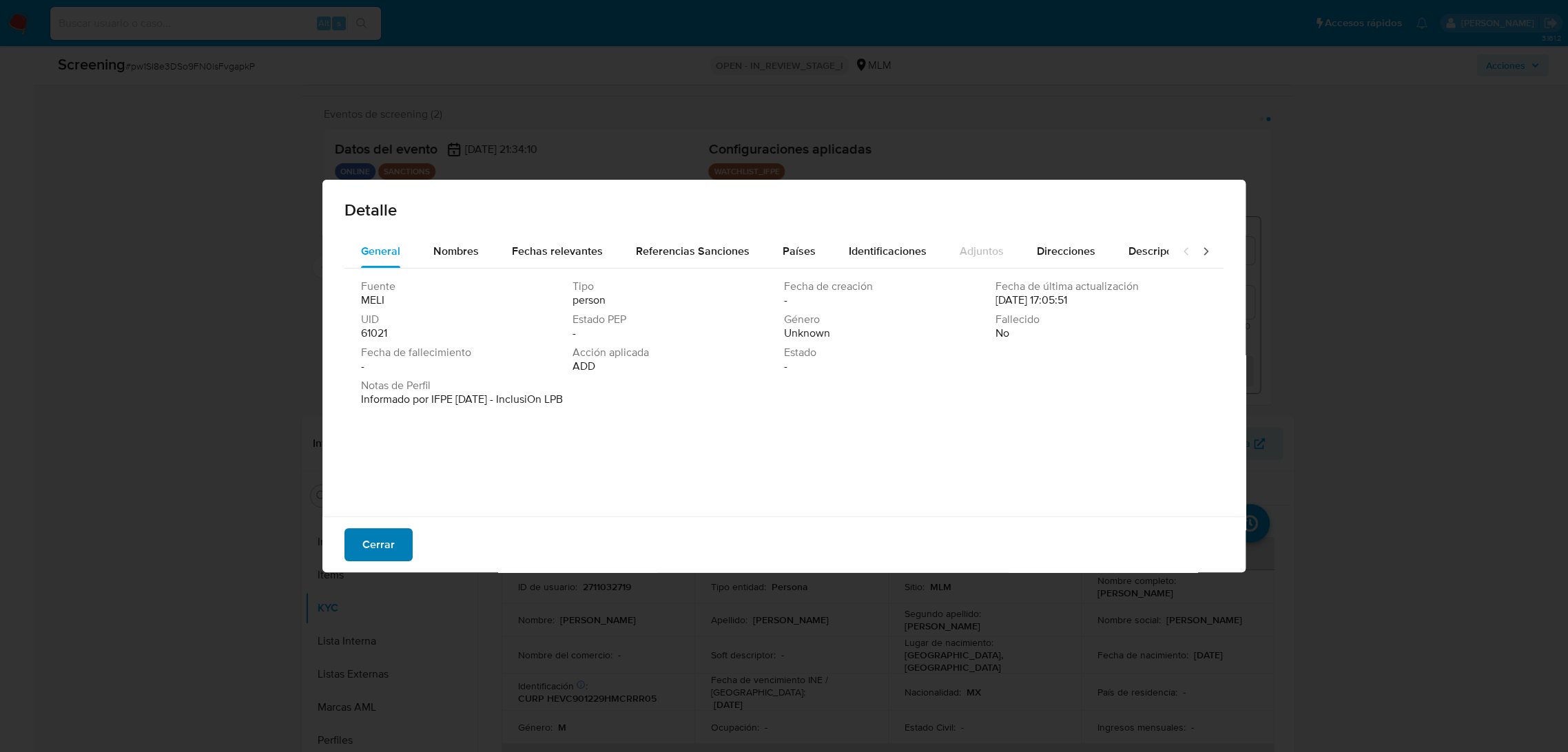
click at [381, 530] on span "Cerrar" at bounding box center [378, 545] width 32 height 30
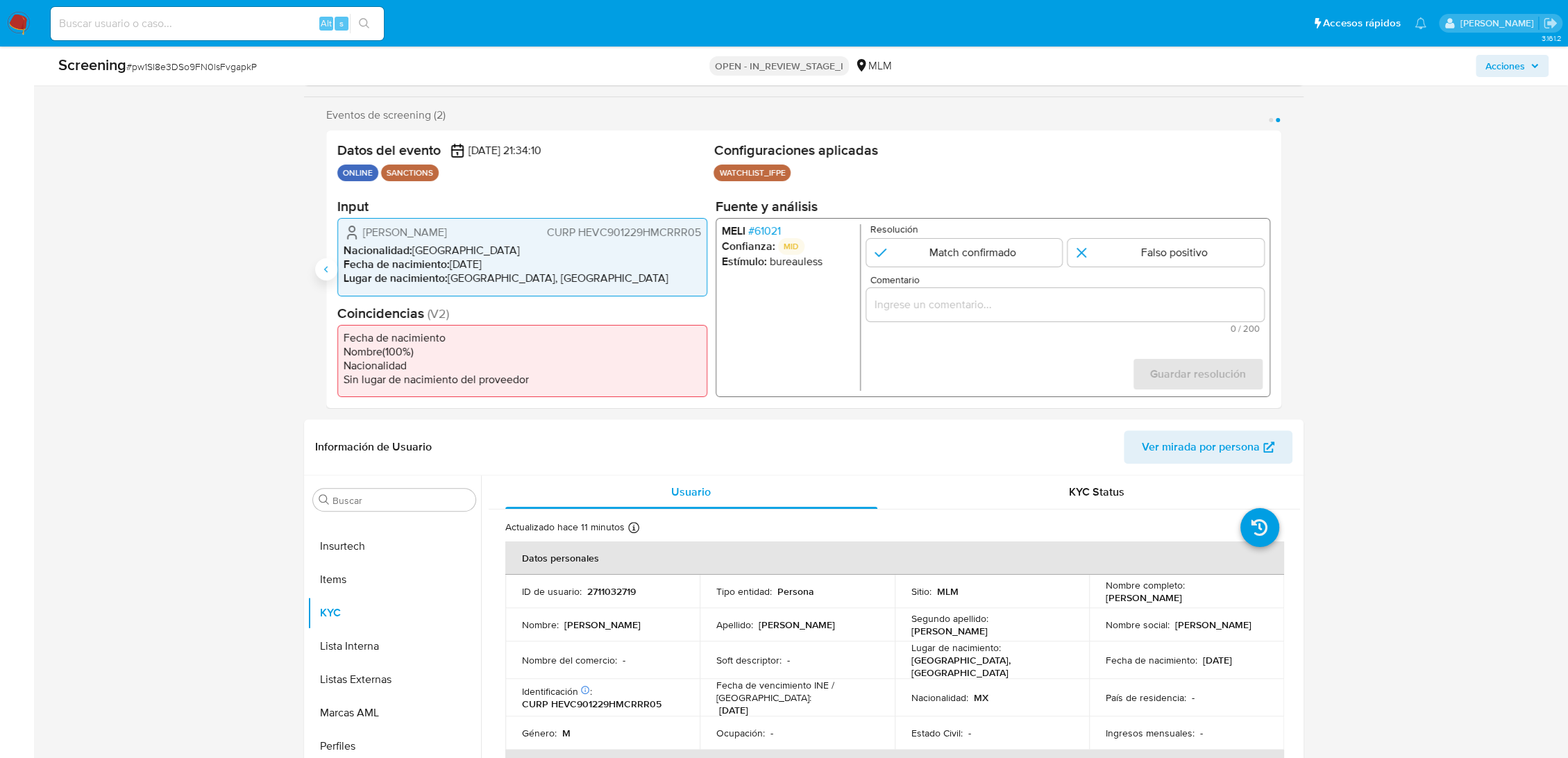
click at [323, 273] on icon "Anterior" at bounding box center [326, 269] width 11 height 11
click at [771, 227] on span "# 61021" at bounding box center [763, 230] width 32 height 14
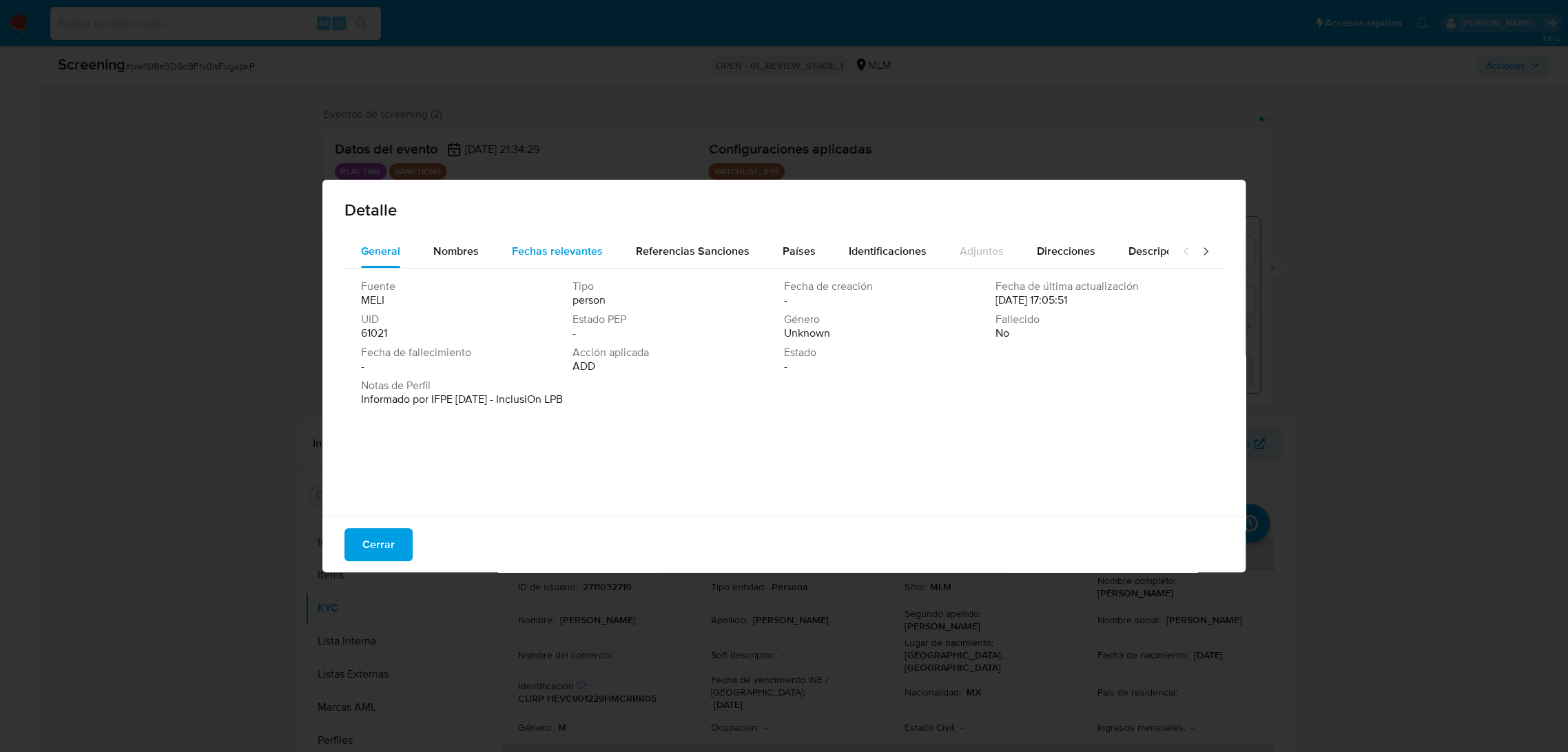
click at [539, 243] on span "Fechas relevantes" at bounding box center [557, 251] width 91 height 16
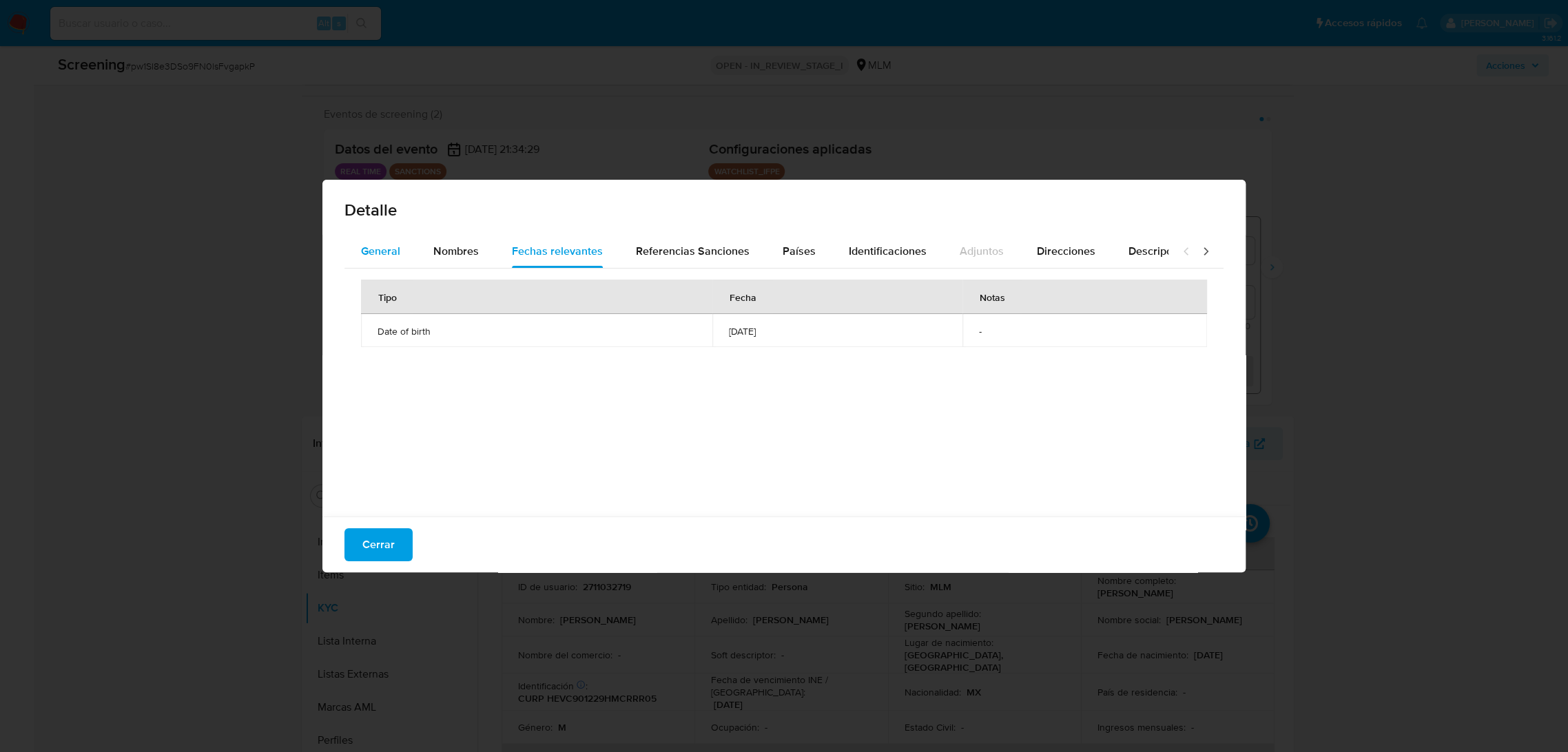
click at [392, 247] on span "General" at bounding box center [381, 251] width 40 height 16
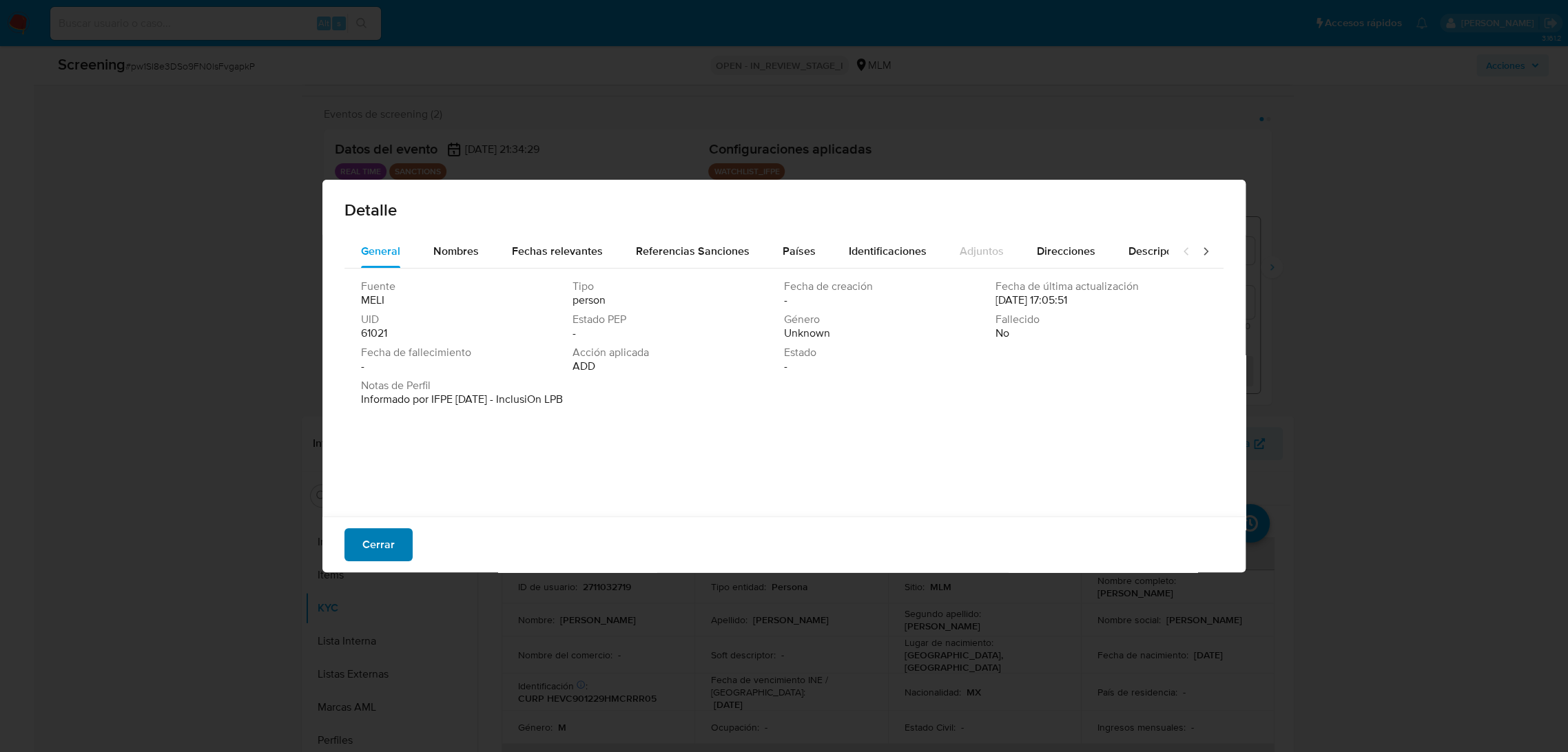
click at [381, 534] on span "Cerrar" at bounding box center [378, 545] width 32 height 30
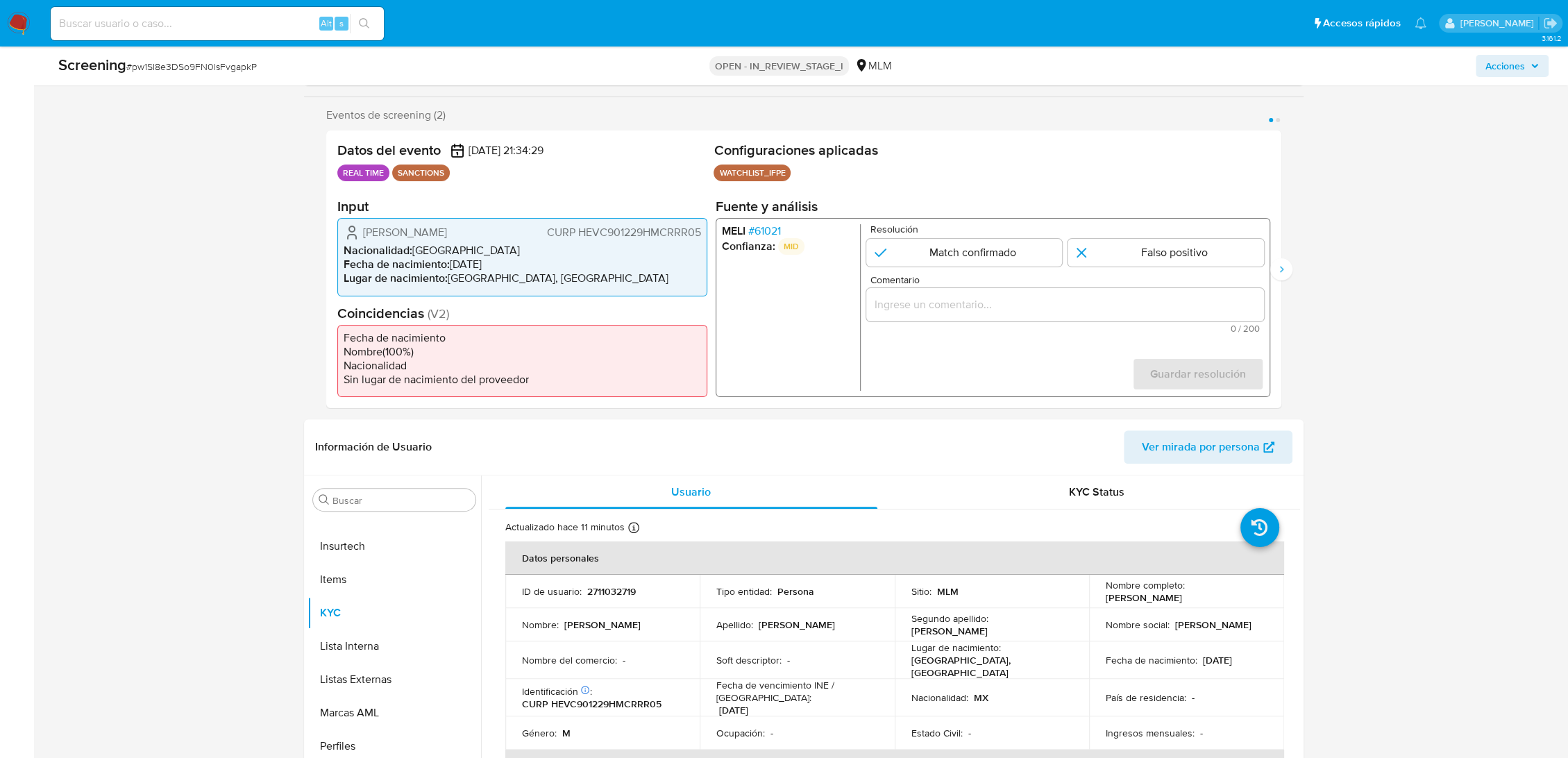
click at [595, 233] on span "CURP HEVC901229HMCRRR05" at bounding box center [623, 232] width 154 height 14
click at [597, 233] on span "CURP HEVC901229HMCRRR05" at bounding box center [623, 232] width 154 height 14
click at [526, 274] on li "Lugar de nacimiento : MEXICO, MÉXICO" at bounding box center [522, 278] width 357 height 14
click at [526, 276] on li "Lugar de nacimiento : MEXICO, MÉXICO" at bounding box center [522, 278] width 357 height 14
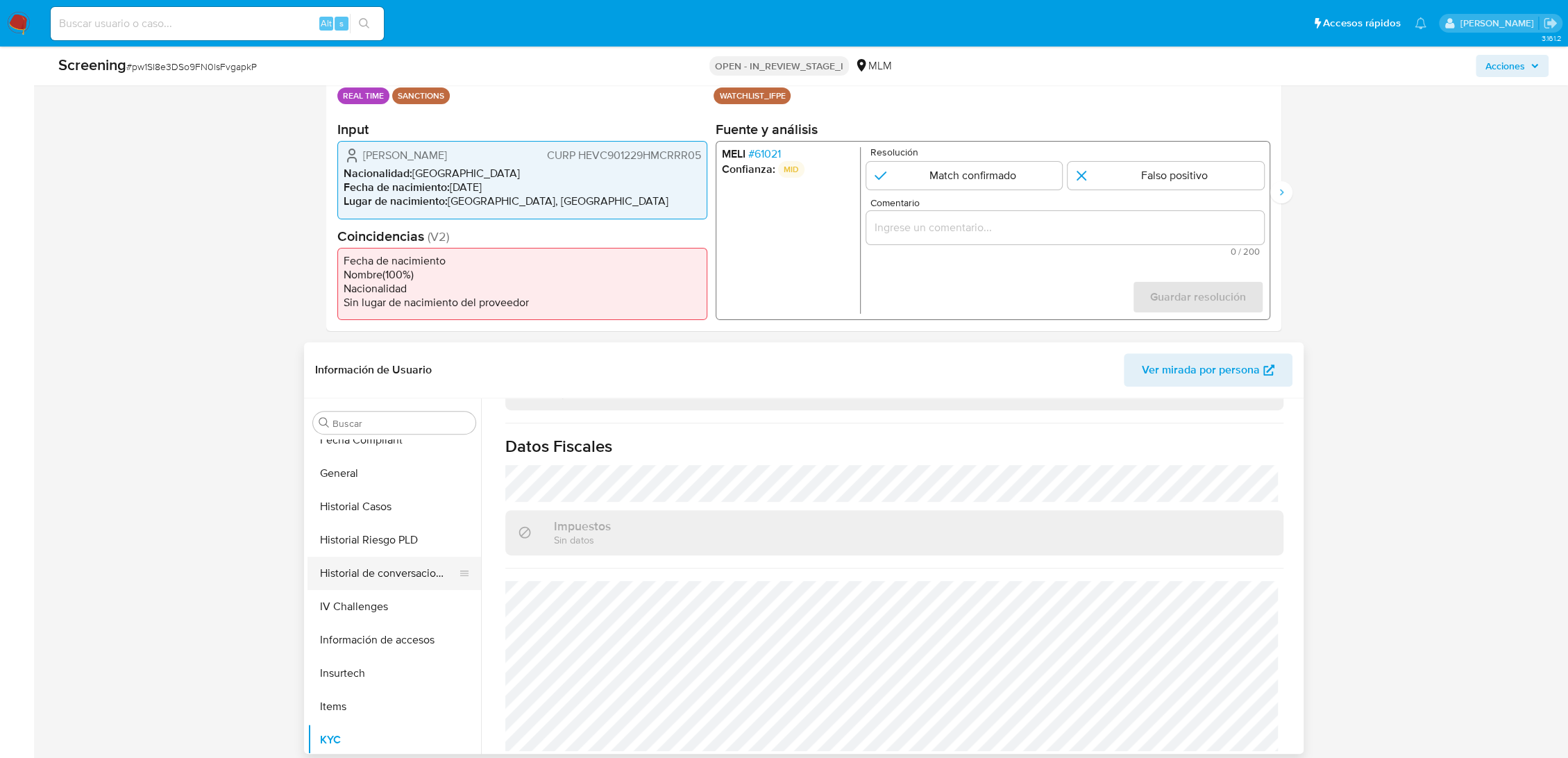
scroll to position [422, 0]
click at [364, 506] on button "General" at bounding box center [388, 501] width 162 height 33
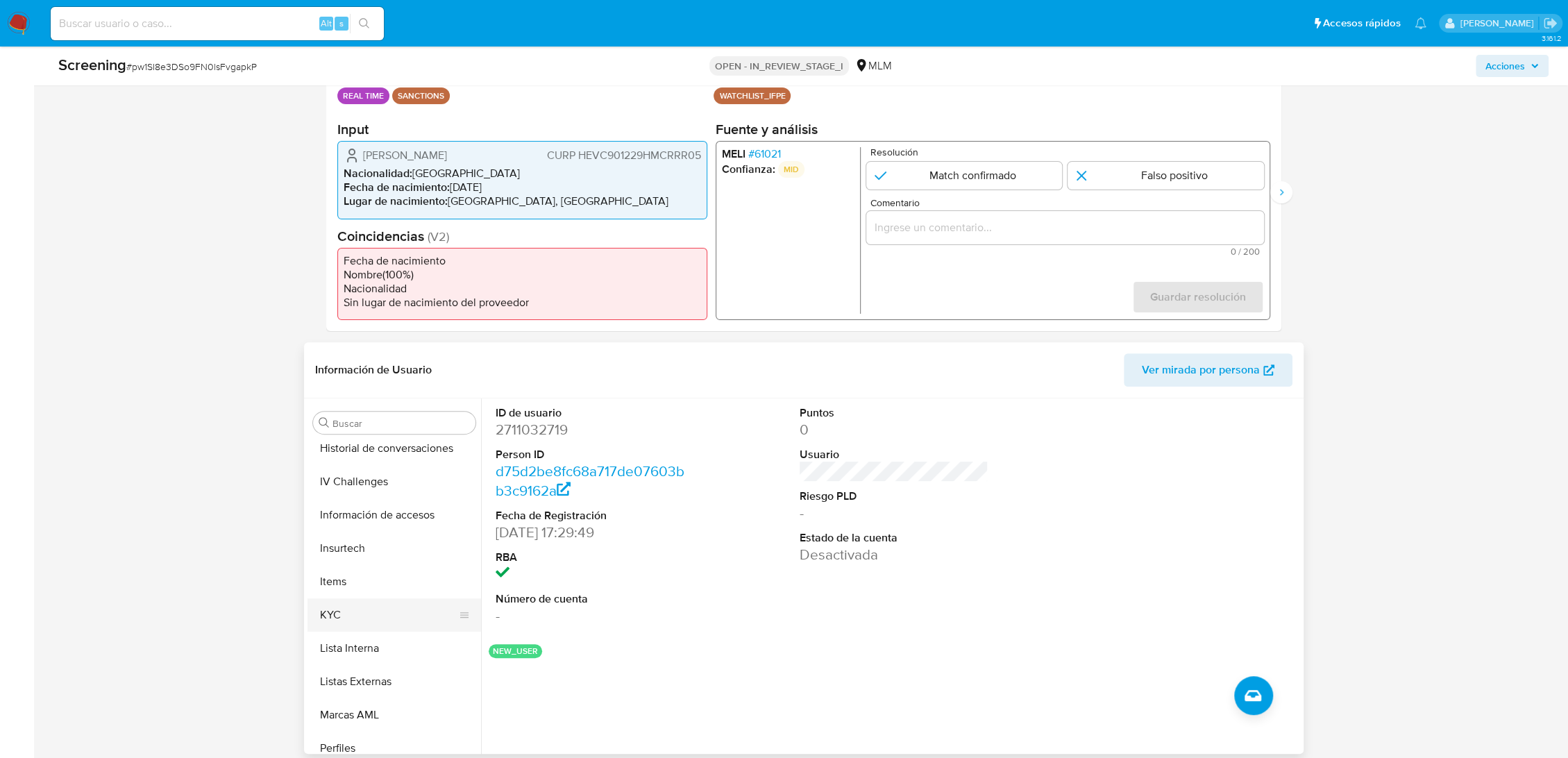
scroll to position [576, 0]
click at [352, 614] on button "KYC" at bounding box center [388, 613] width 162 height 33
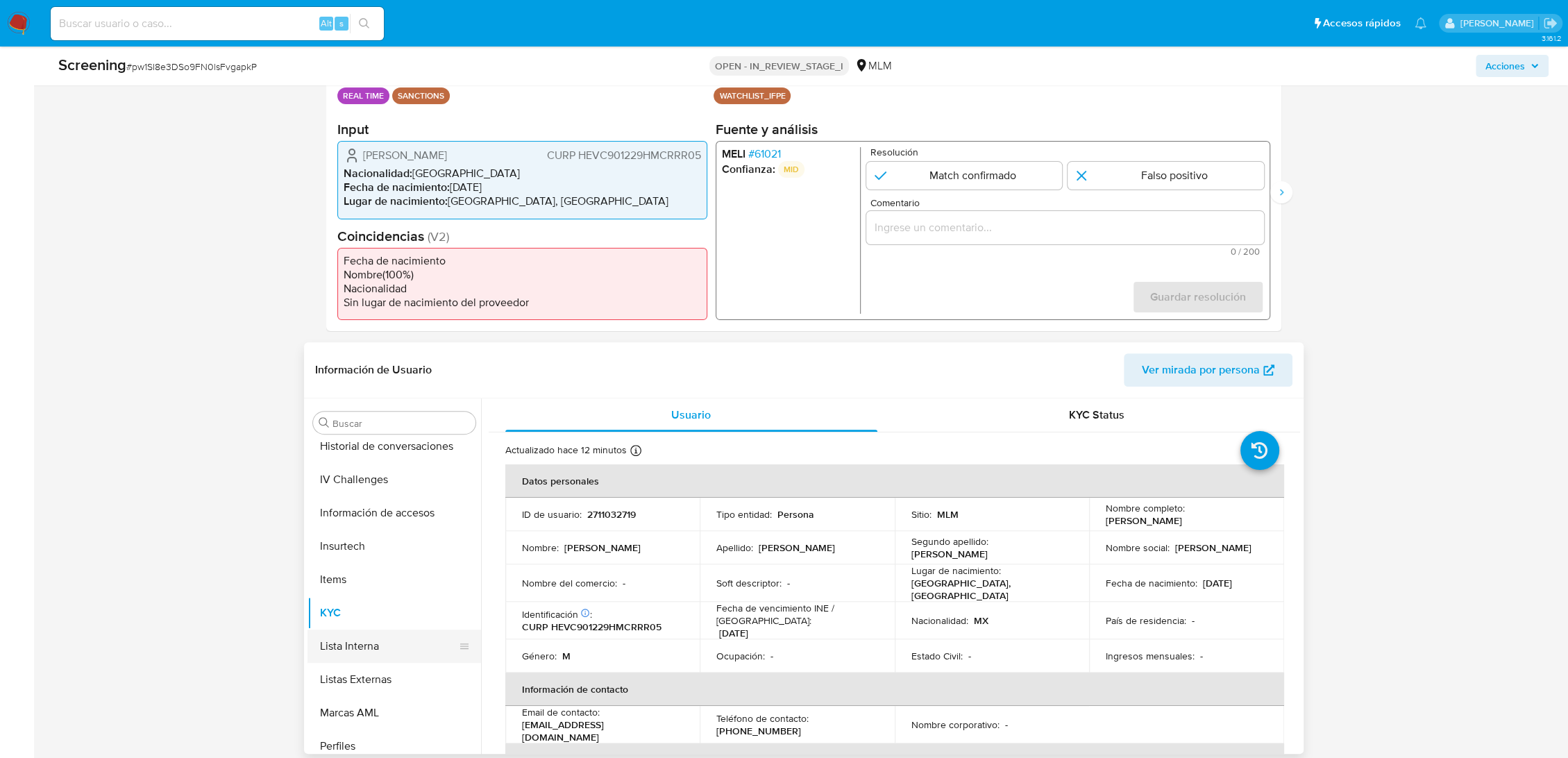
click at [364, 637] on button "Lista Interna" at bounding box center [388, 647] width 162 height 33
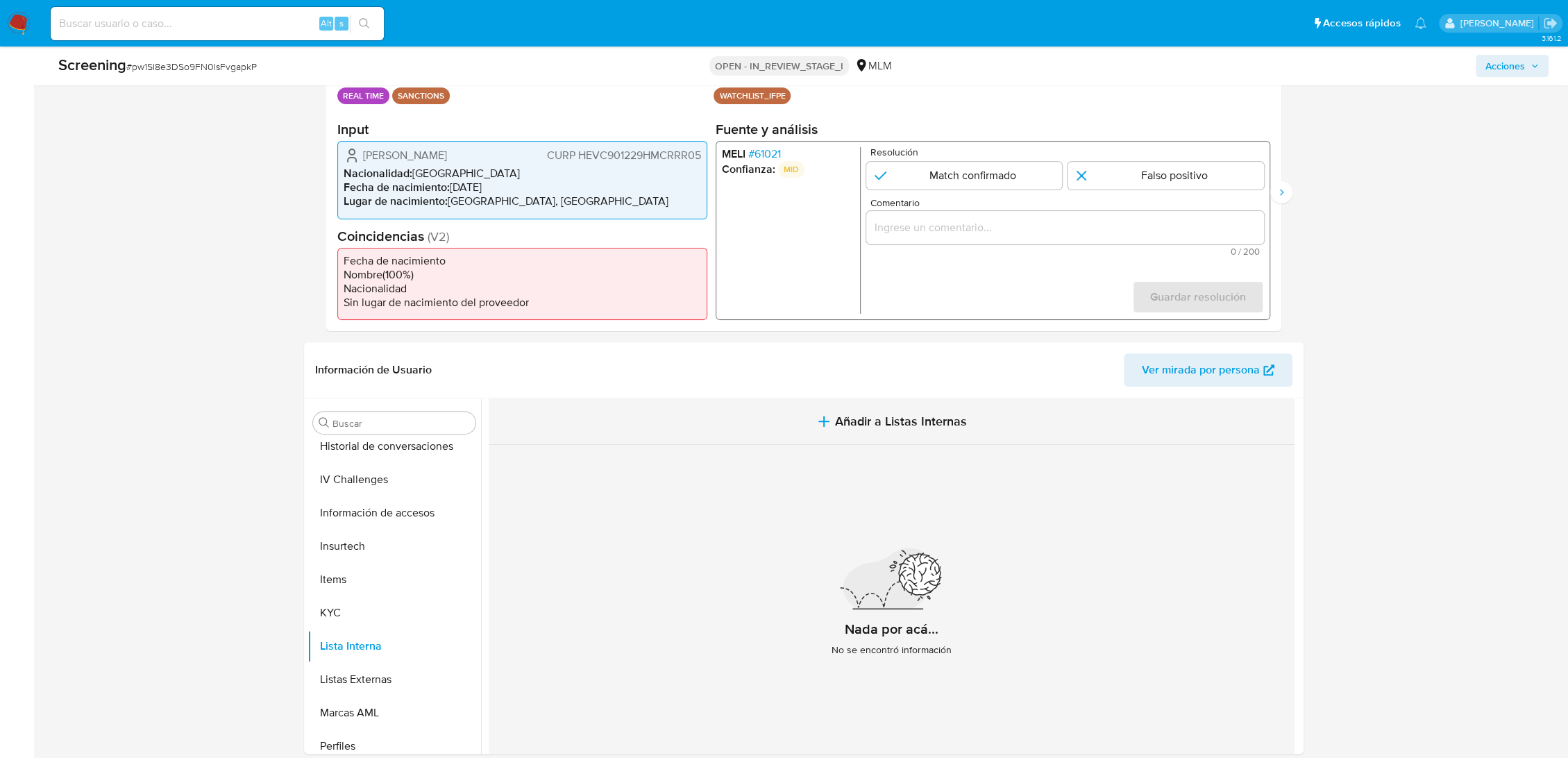
click at [824, 431] on button "Añadir a Listas Internas" at bounding box center [891, 422] width 806 height 46
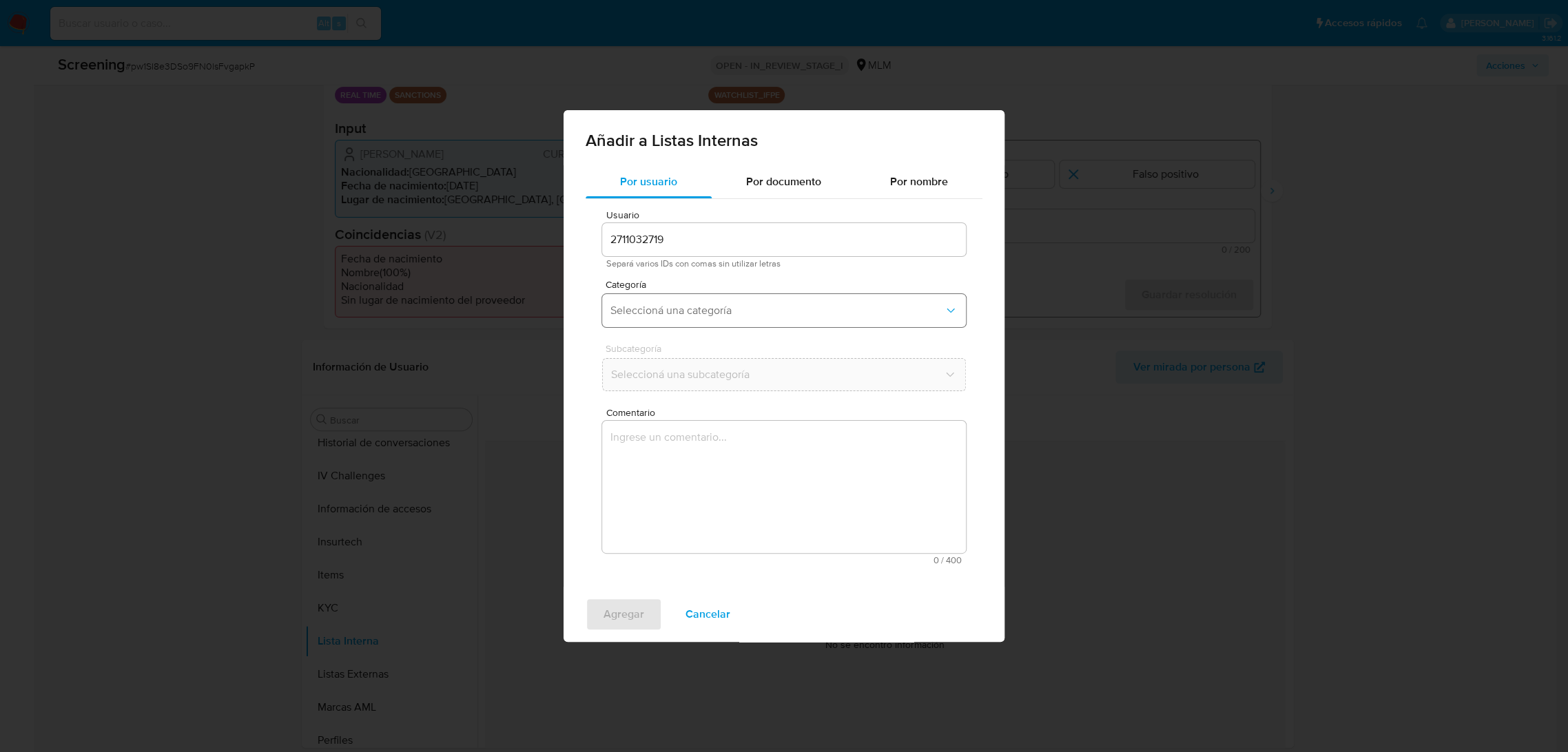
click at [747, 294] on button "Seleccioná una categoría" at bounding box center [784, 311] width 364 height 33
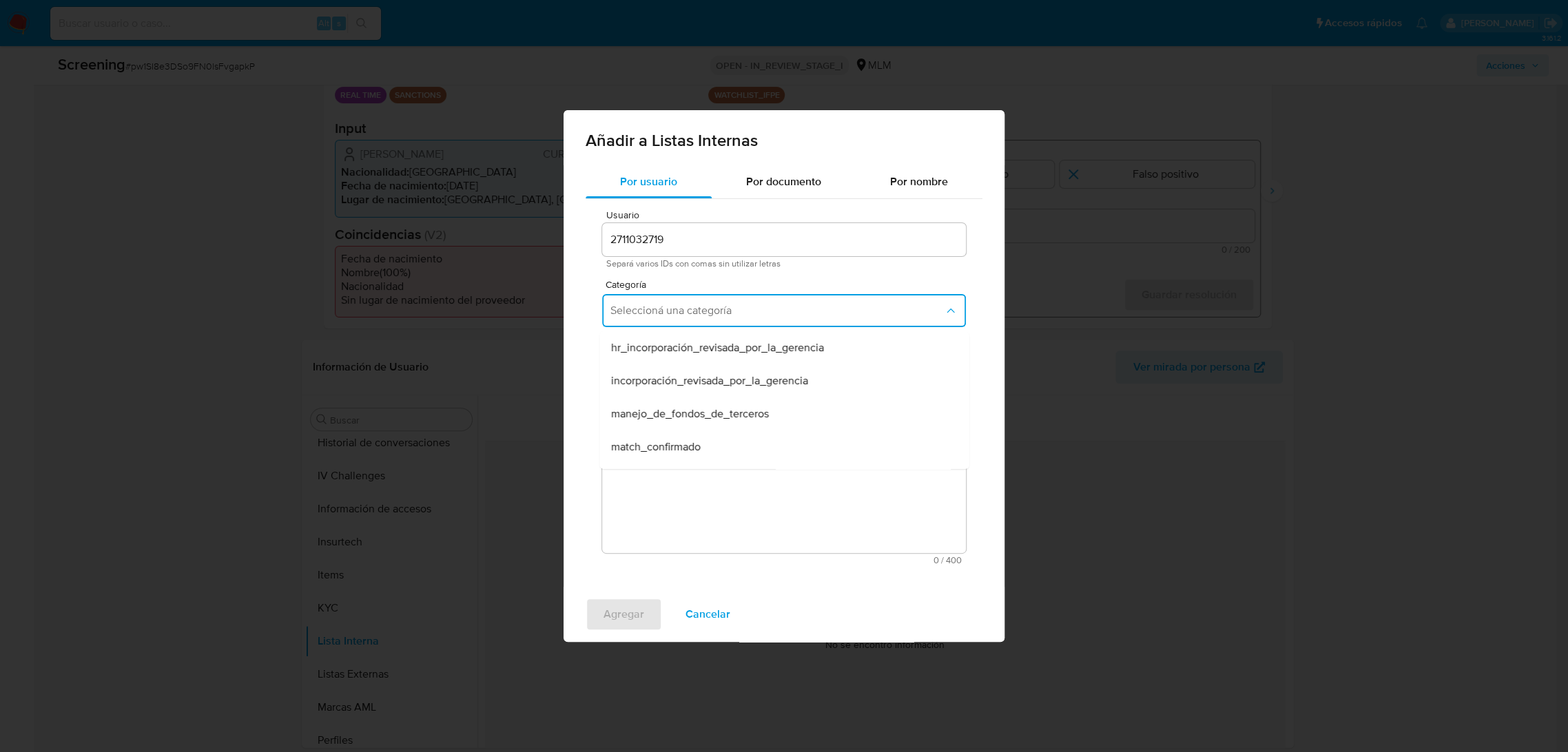
drag, startPoint x: 749, startPoint y: 438, endPoint x: 753, endPoint y: 424, distance: 14.6
click at [750, 438] on div "match_confirmado" at bounding box center [780, 447] width 339 height 33
click at [738, 372] on span "Seleccioná una subcategoría" at bounding box center [777, 374] width 334 height 14
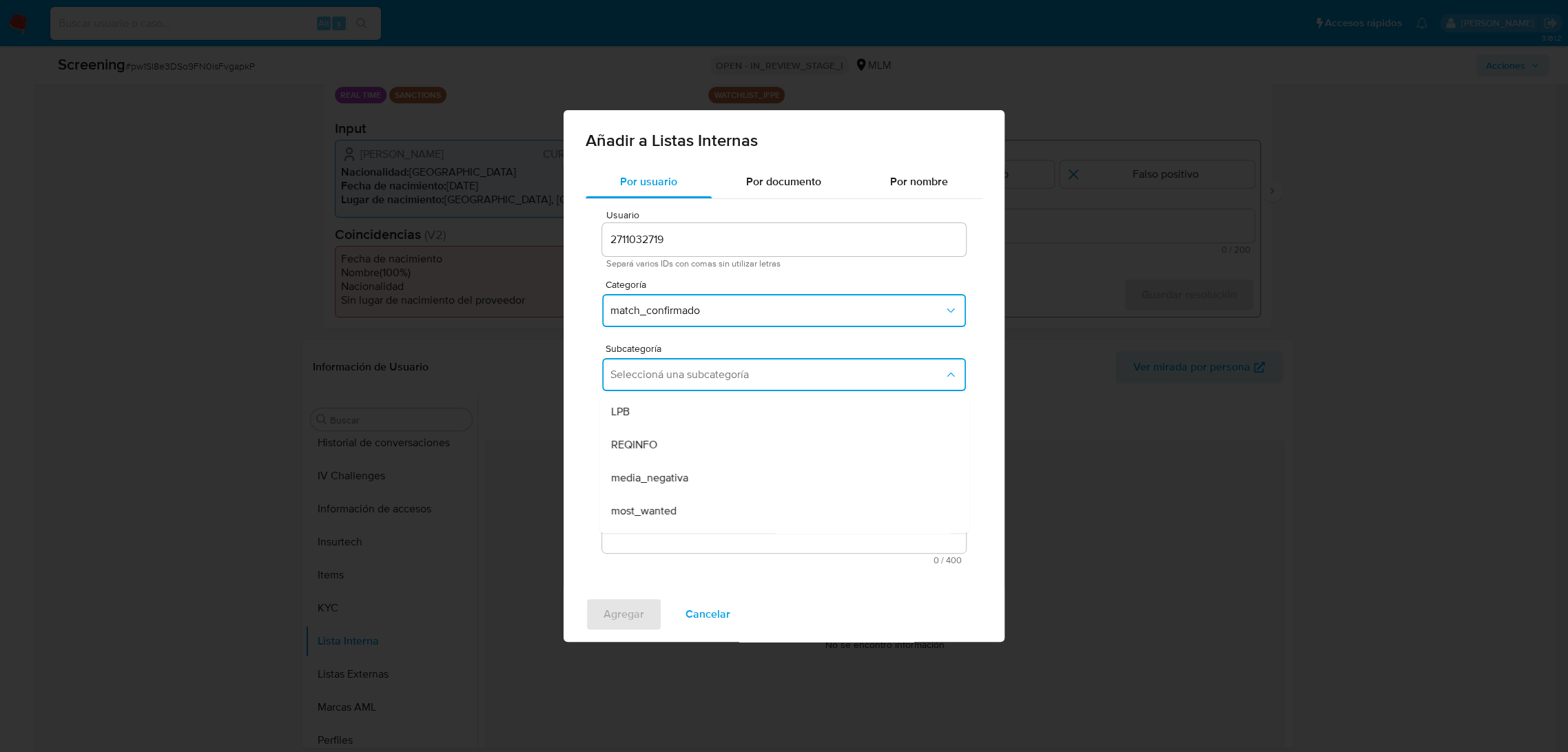
drag, startPoint x: 719, startPoint y: 408, endPoint x: 718, endPoint y: 450, distance: 42.0
click at [720, 408] on div "LPB" at bounding box center [780, 412] width 339 height 33
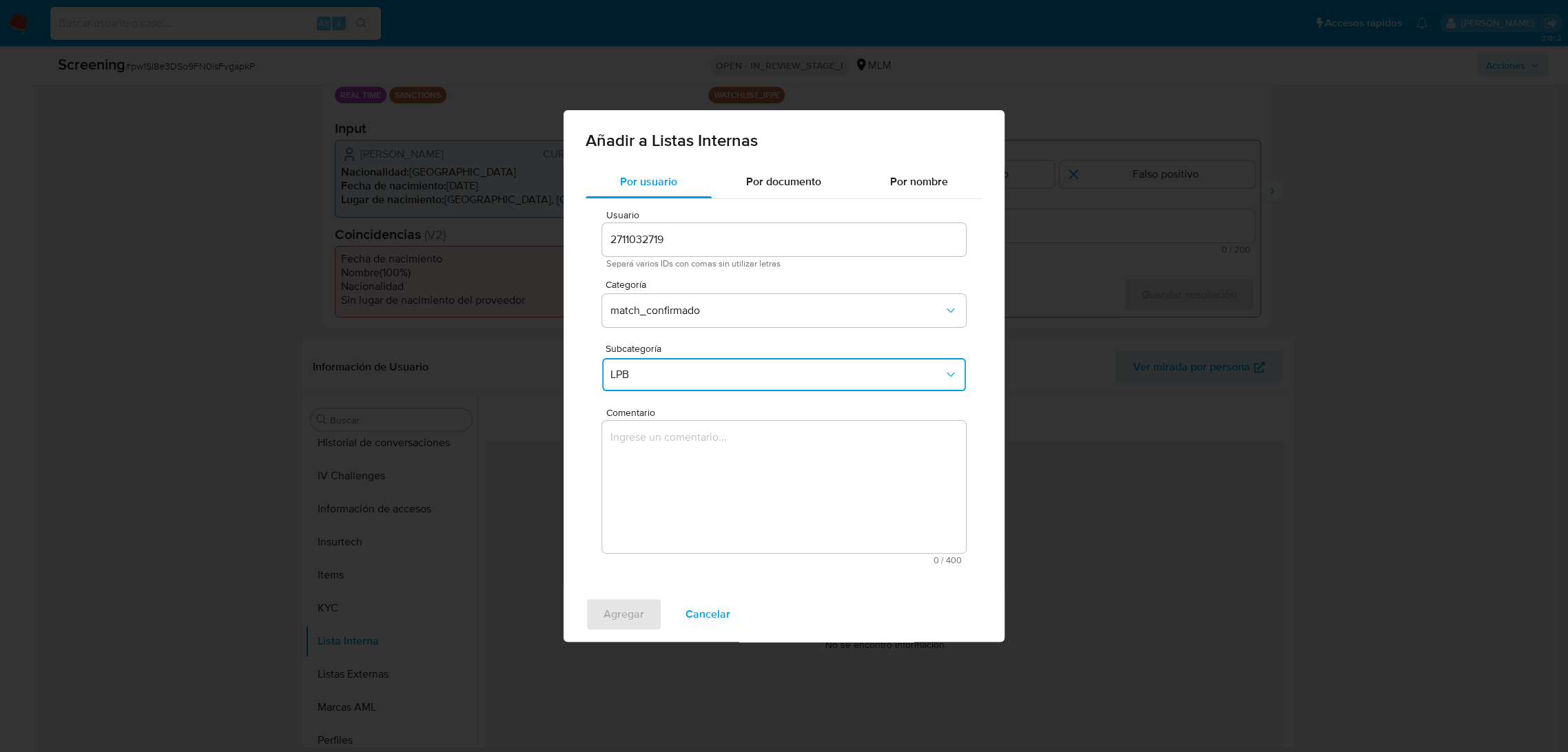
click at [711, 497] on textarea "Comentario" at bounding box center [784, 488] width 364 height 133
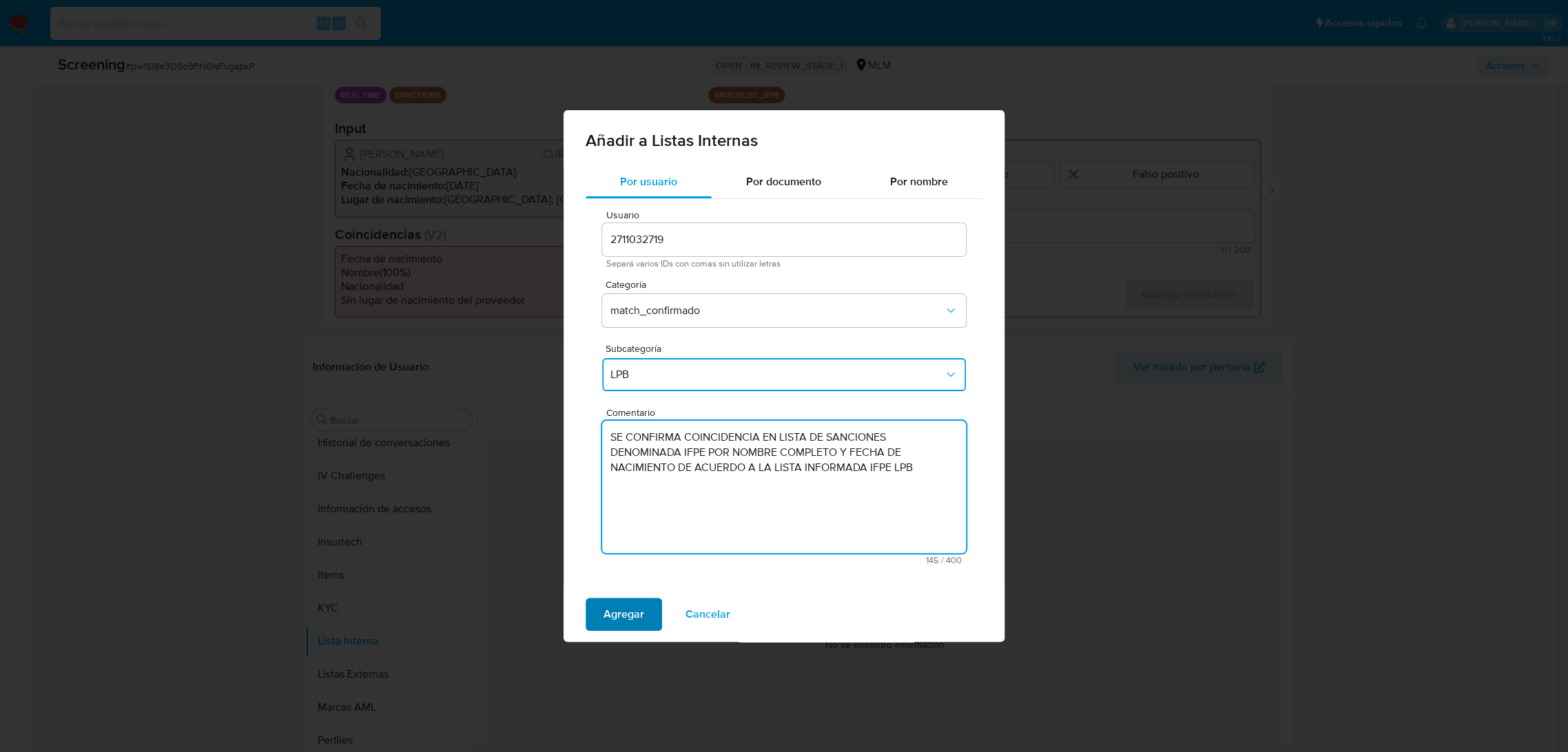
type textarea "SE CONFIRMA COINCIDENCIA EN LISTA DE SANCIONES DENOMINADA IFPE POR NOMBRE COMPL…"
click at [618, 605] on span "Agregar" at bounding box center [624, 614] width 41 height 30
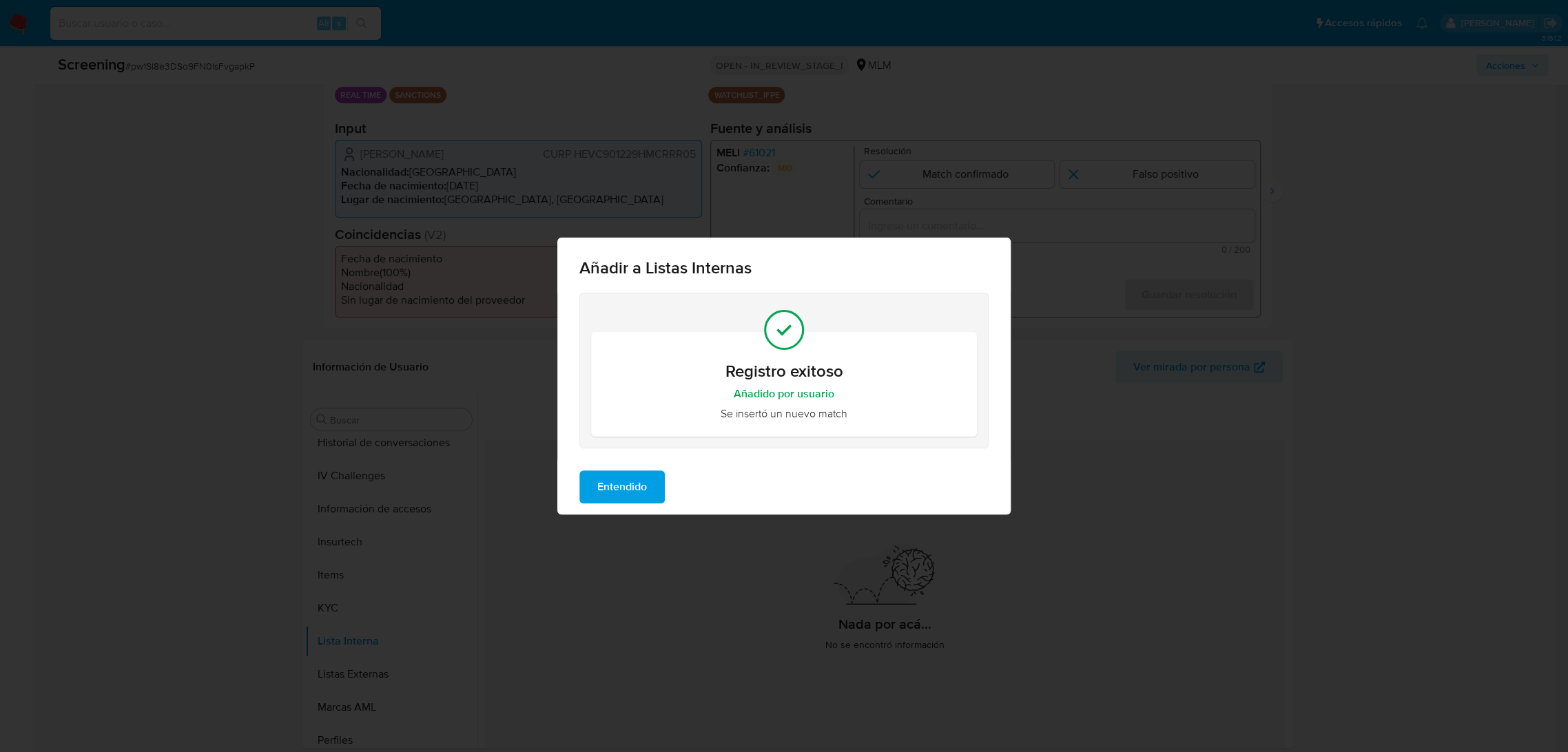
click at [650, 494] on button "Entendido" at bounding box center [622, 488] width 86 height 33
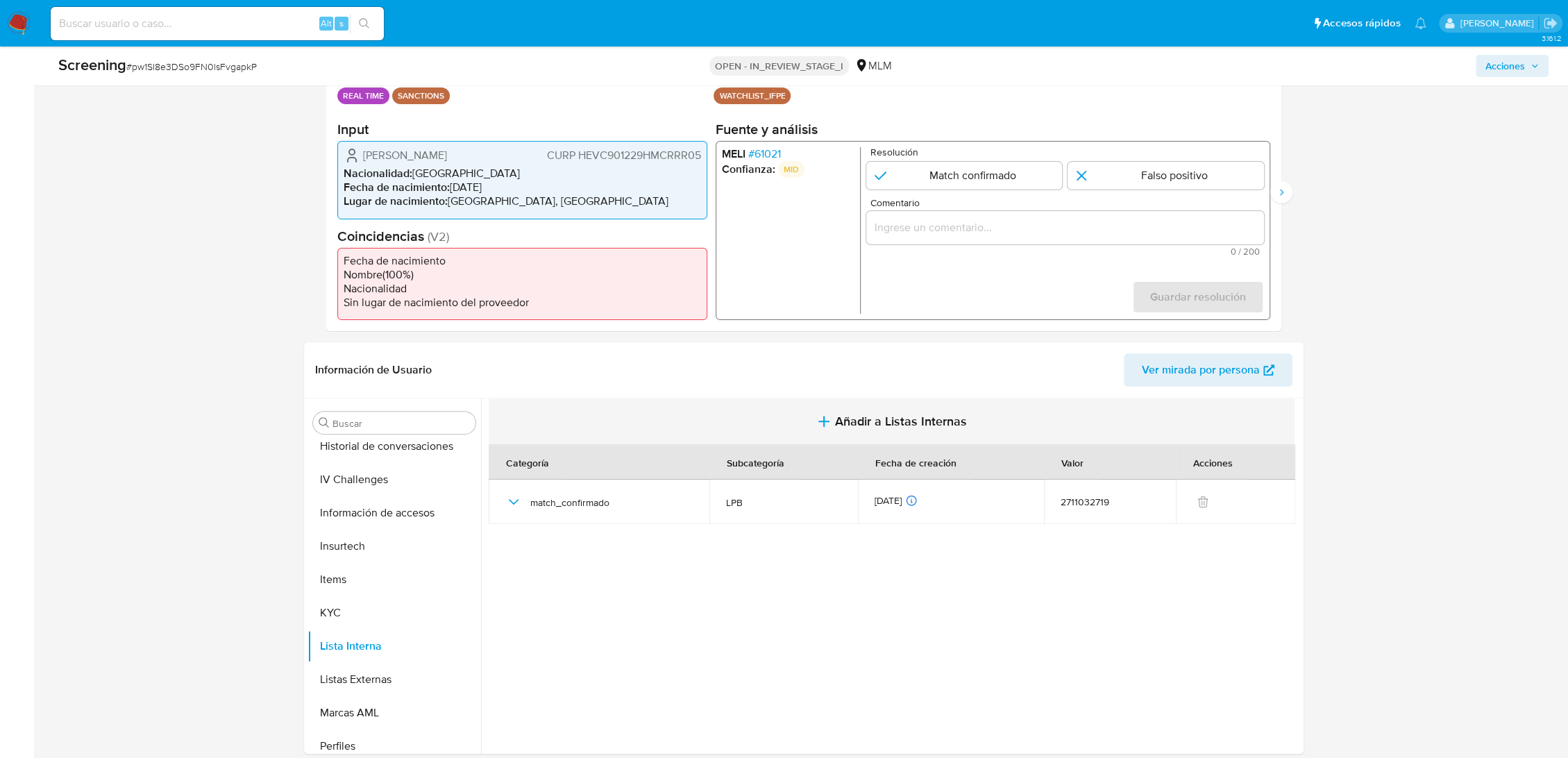
click at [919, 425] on span "Añadir a Listas Internas" at bounding box center [901, 421] width 132 height 15
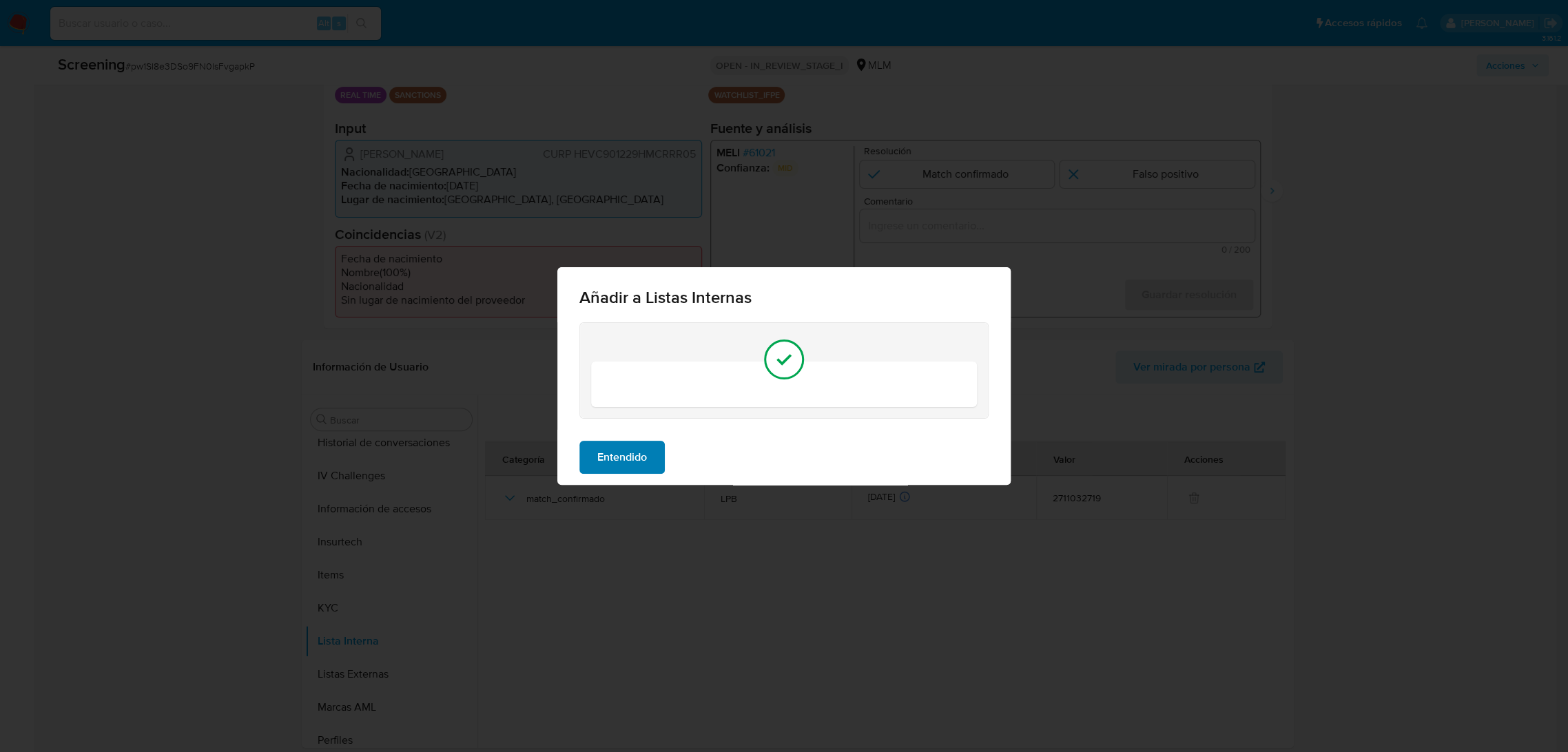
click at [609, 461] on span "Entendido" at bounding box center [622, 457] width 50 height 30
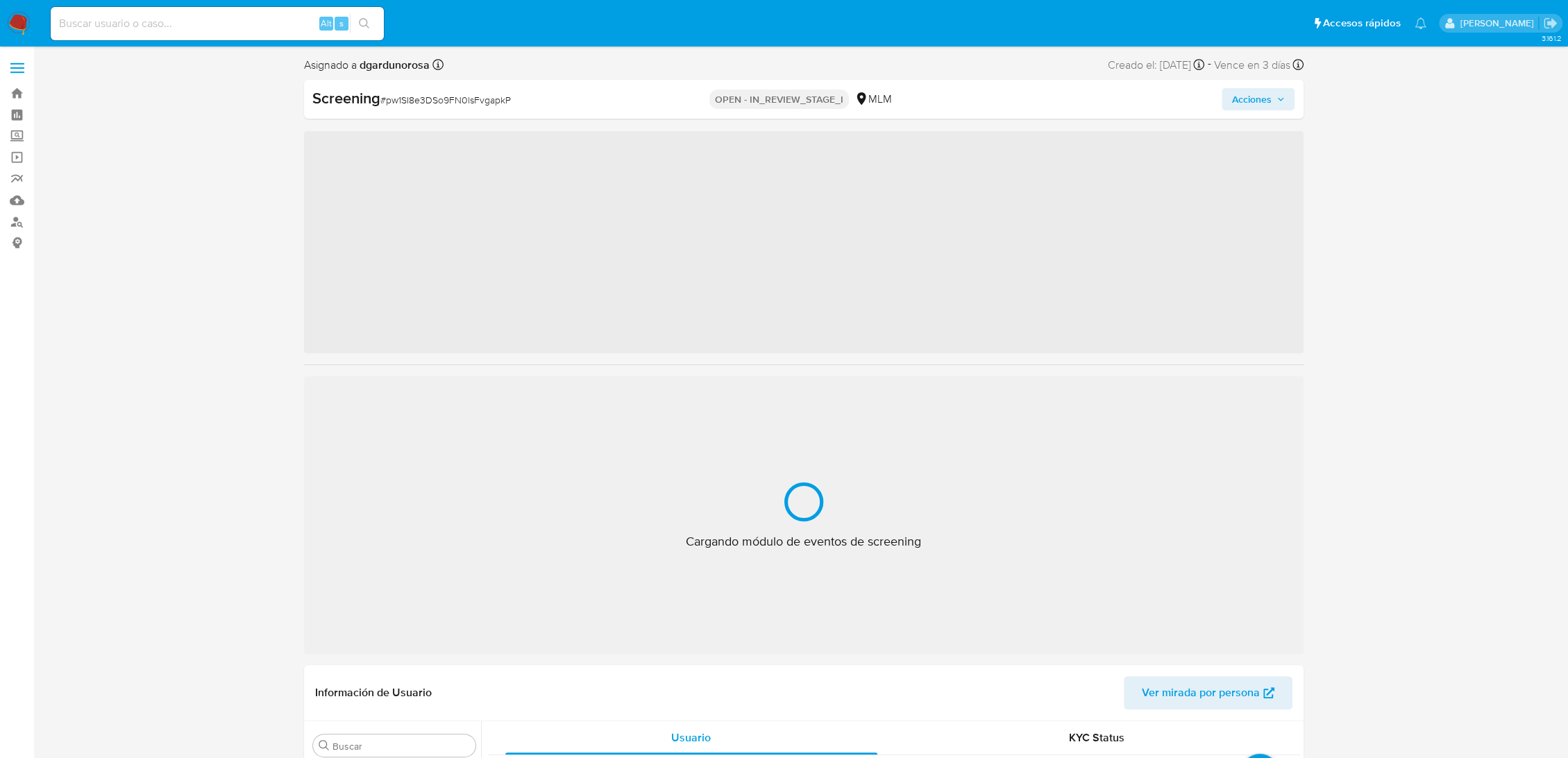
scroll to position [653, 0]
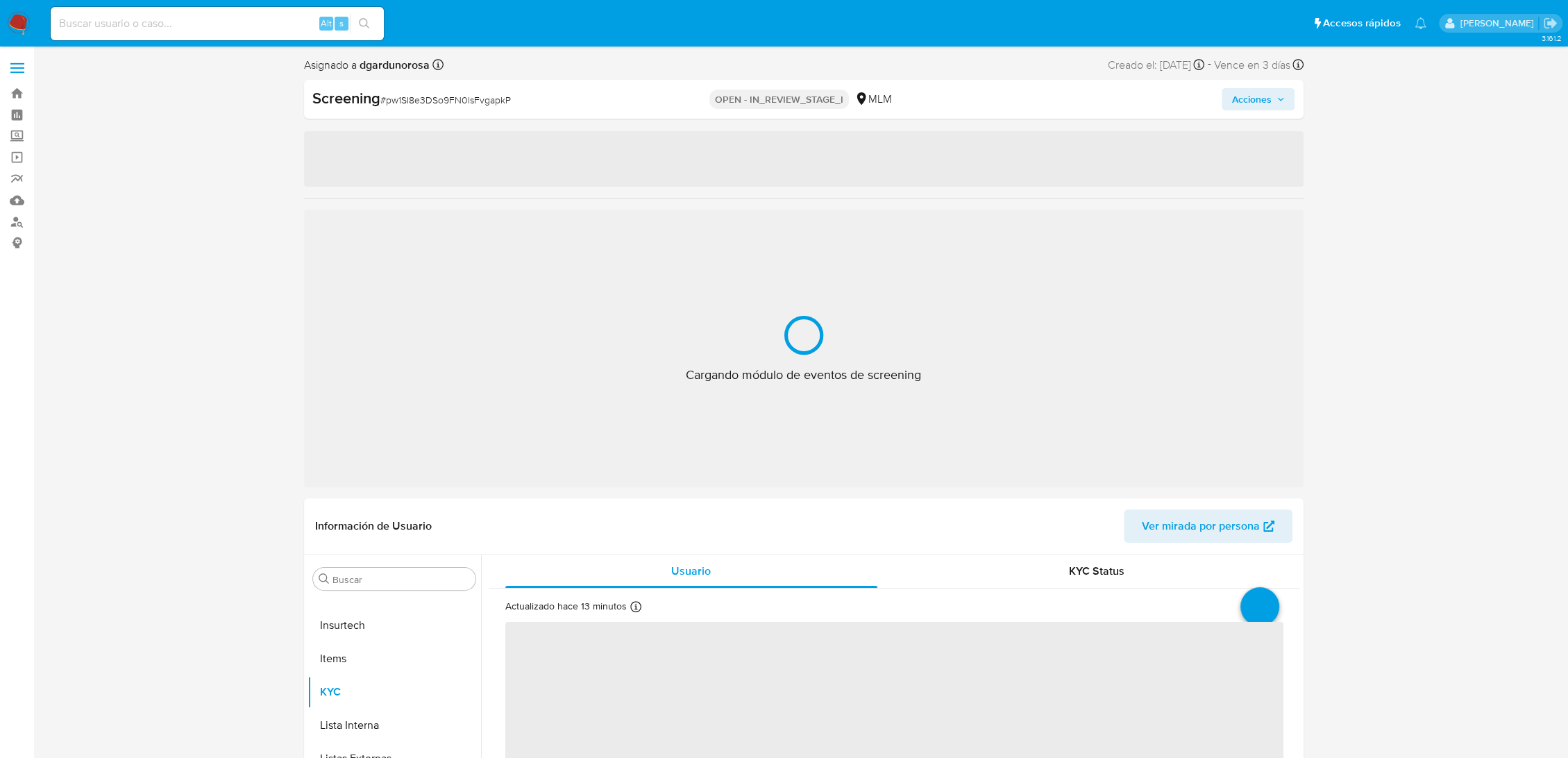
select select "10"
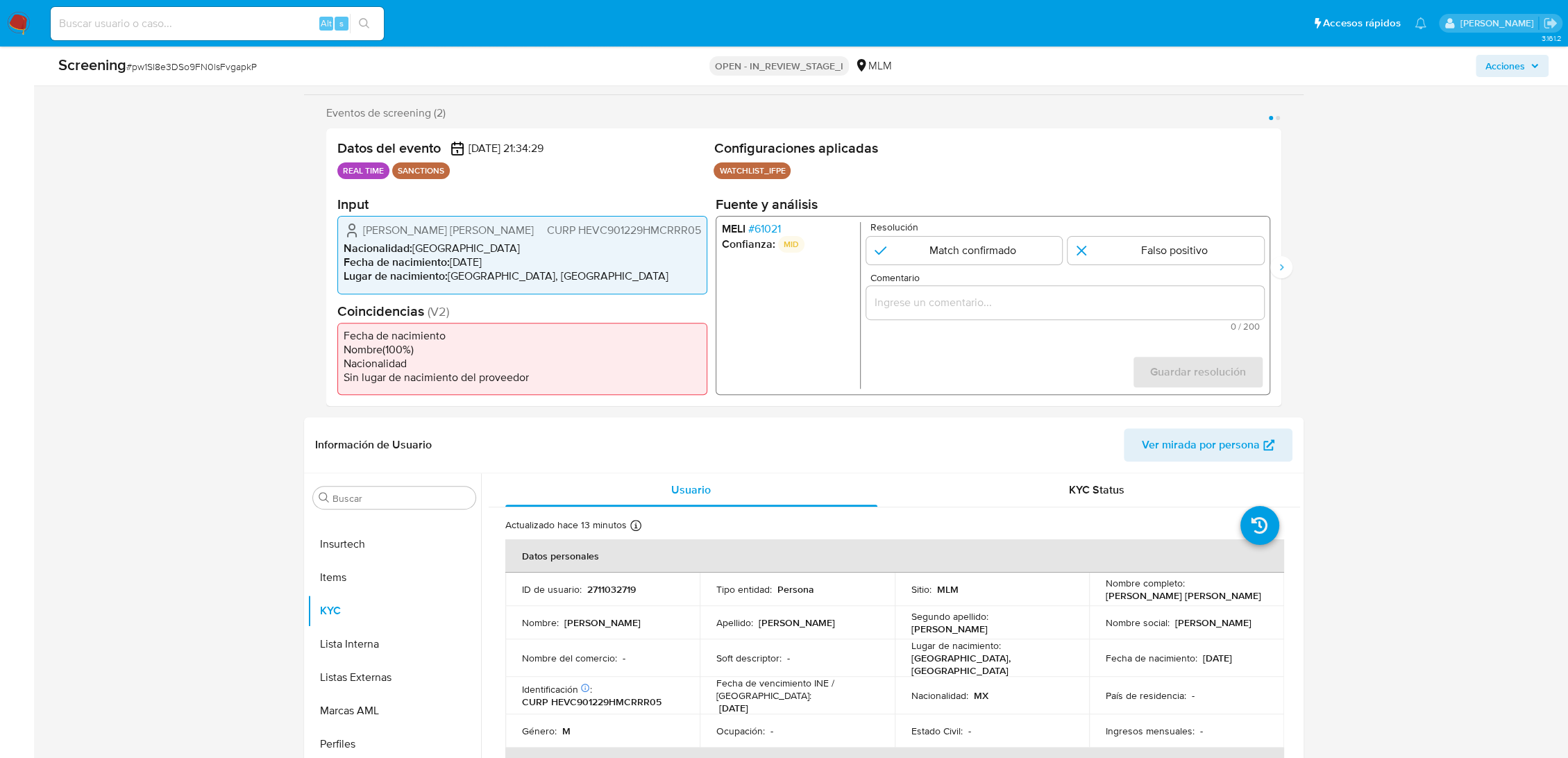
scroll to position [231, 0]
click at [1034, 299] on input "Comentario" at bounding box center [1064, 304] width 397 height 18
paste input "SE CONFIRMA COINCIDENCIA EN LISTA DE SANCIONES DENOMINADA IFPE POR NOMBRE COMPL…"
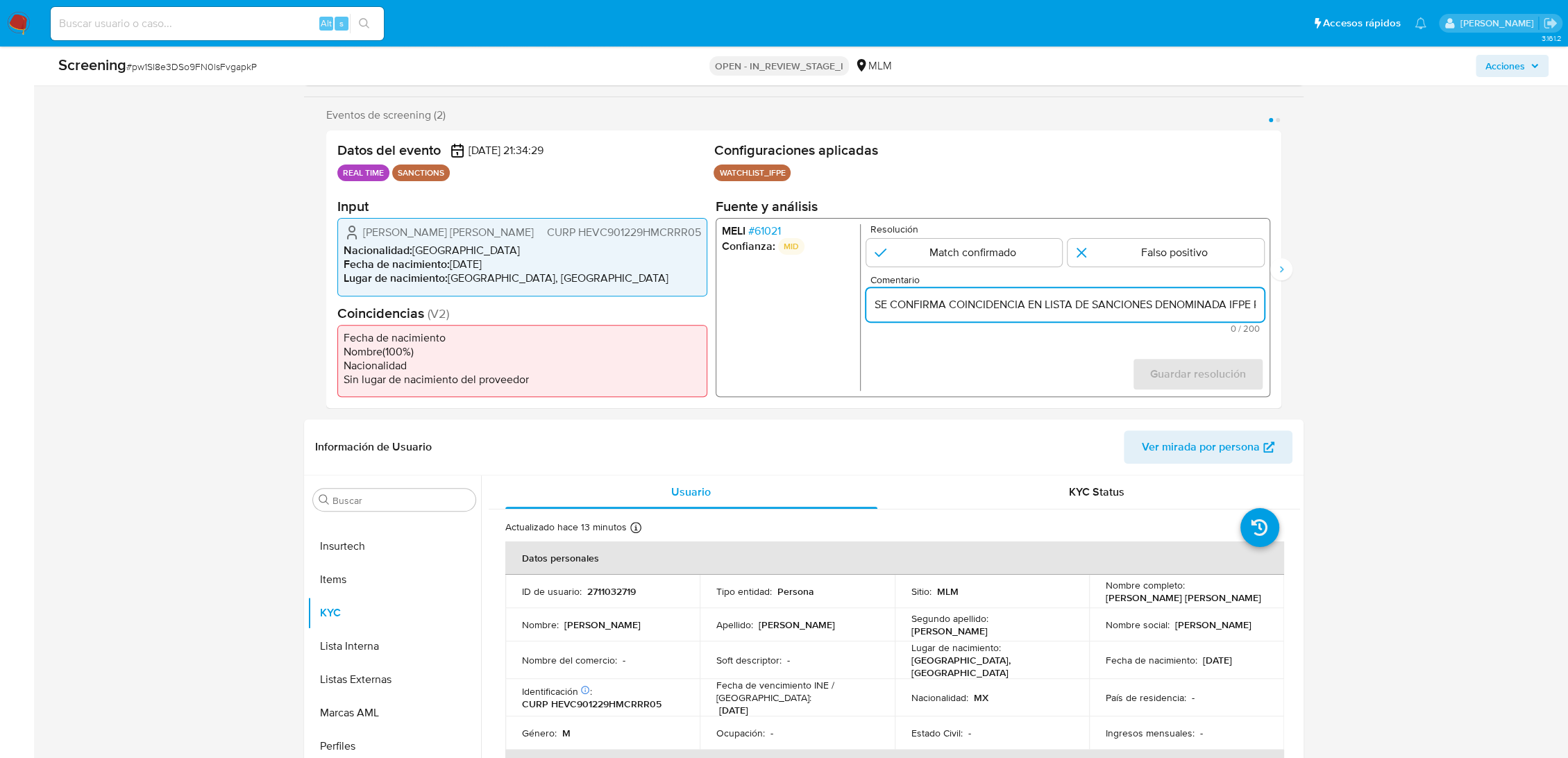
scroll to position [0, 503]
type input "SE CONFIRMA COINCIDENCIA EN LISTA DE SANCIONES DENOMINADA IFPE POR NOMBRE COMPL…"
click at [973, 264] on input "1 de 2" at bounding box center [964, 253] width 197 height 28
radio input "true"
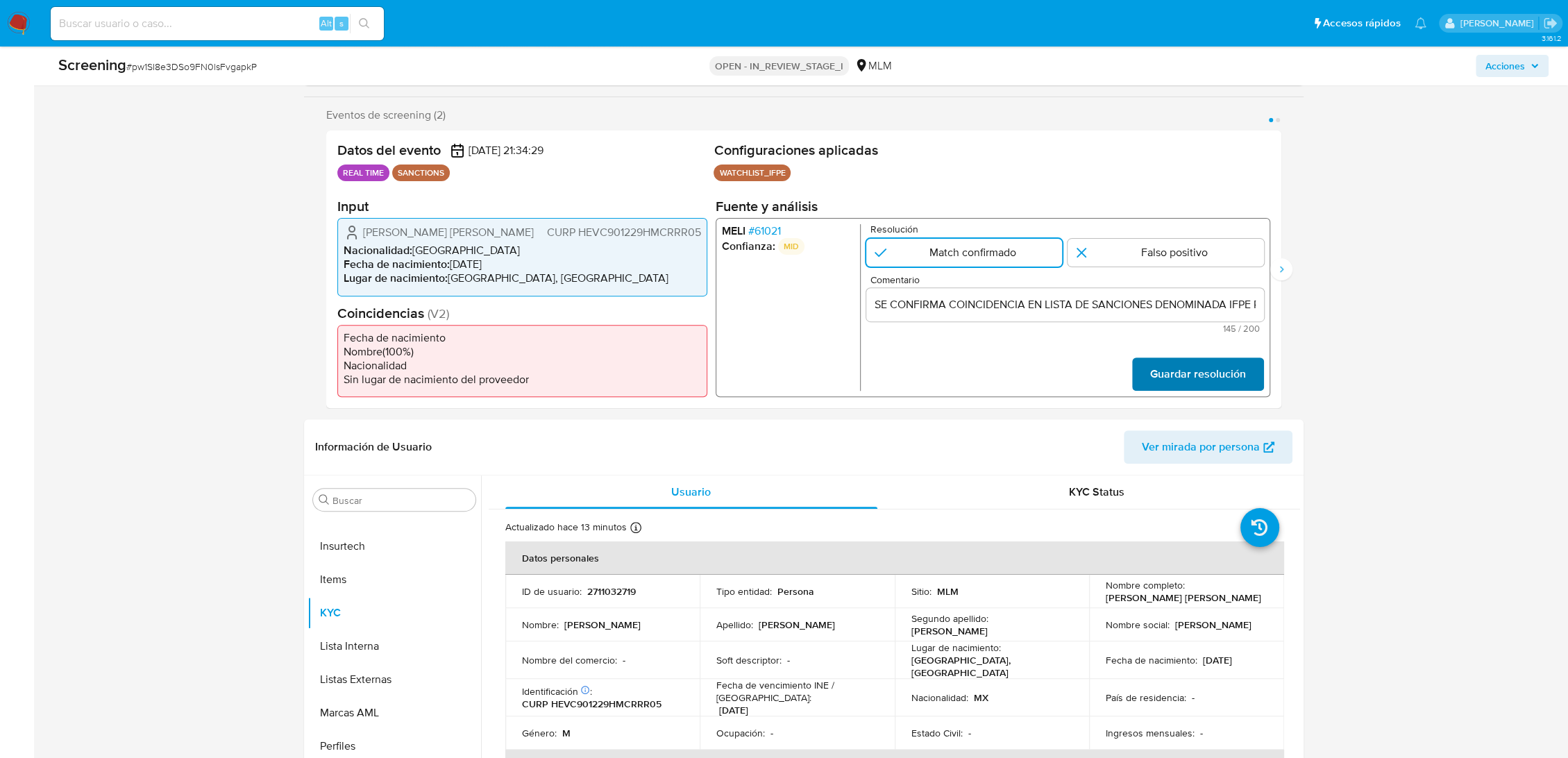
click at [1216, 364] on span "Guardar resolución" at bounding box center [1197, 373] width 96 height 31
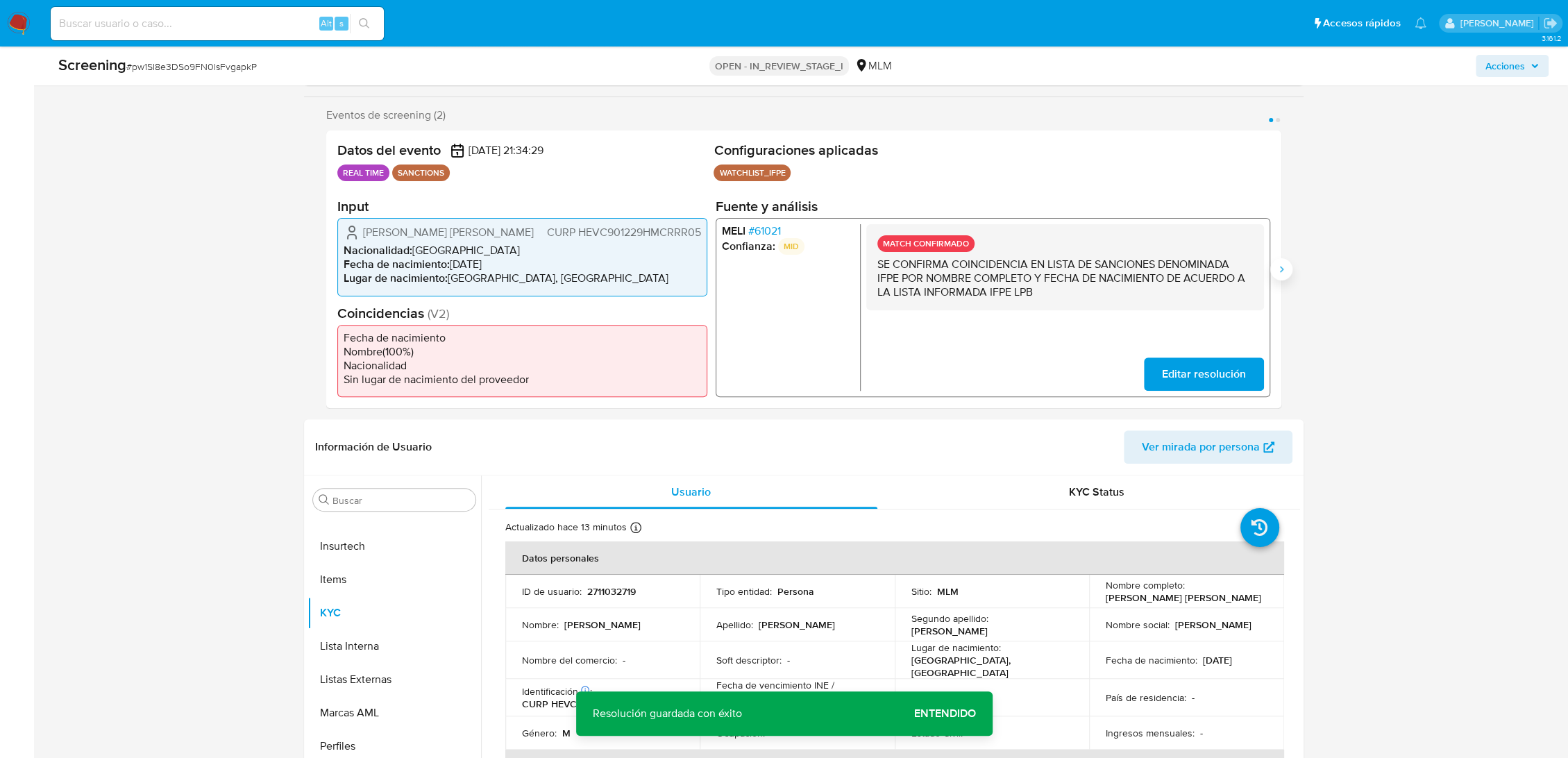
click at [1279, 266] on icon "Siguiente" at bounding box center [1281, 268] width 4 height 7
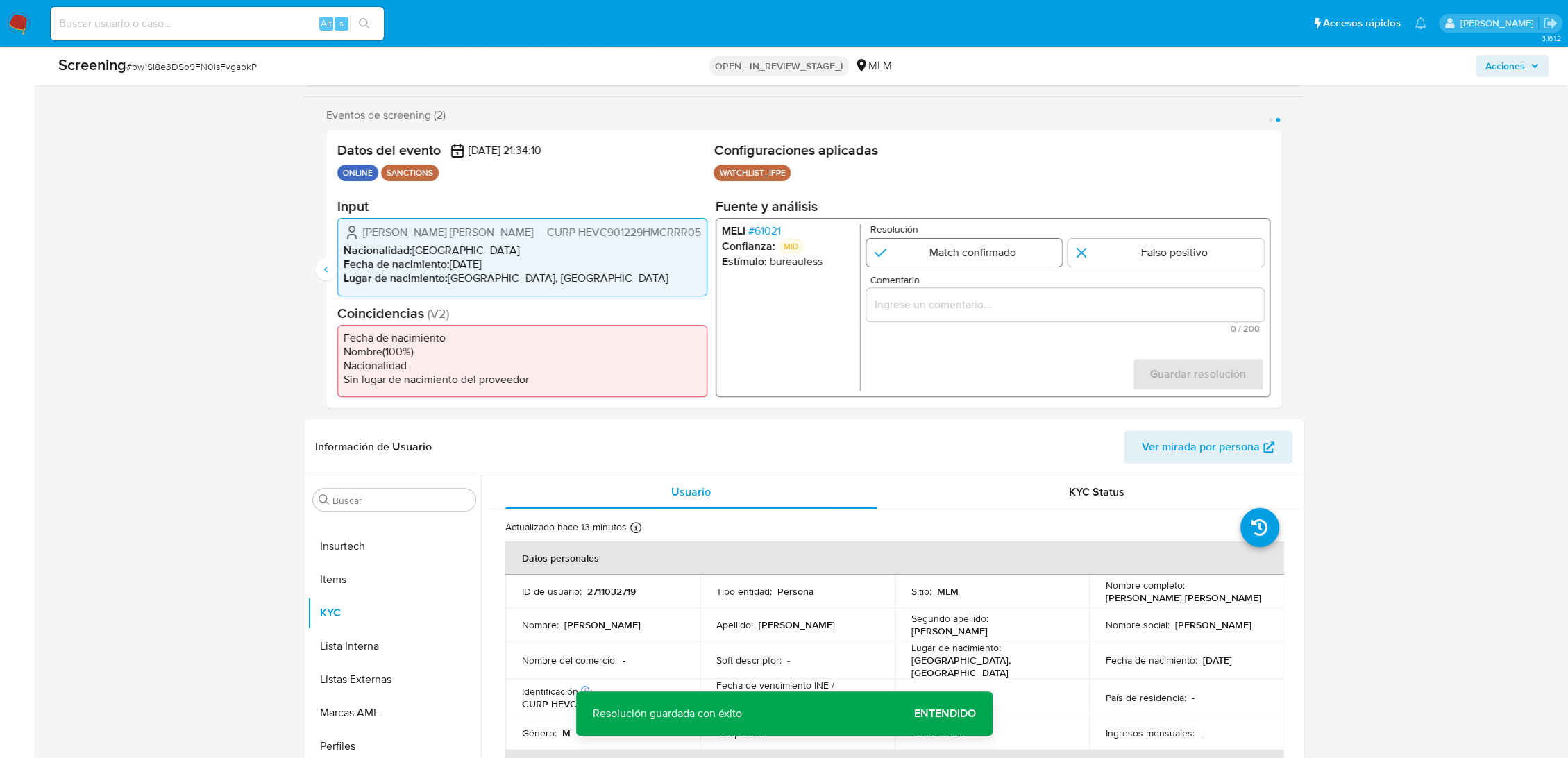
click at [918, 250] on input "2 de 2" at bounding box center [964, 253] width 197 height 28
radio input "true"
click at [960, 319] on div "2 de 2" at bounding box center [1064, 305] width 397 height 33
click at [958, 314] on div "2 de 2" at bounding box center [1064, 305] width 397 height 33
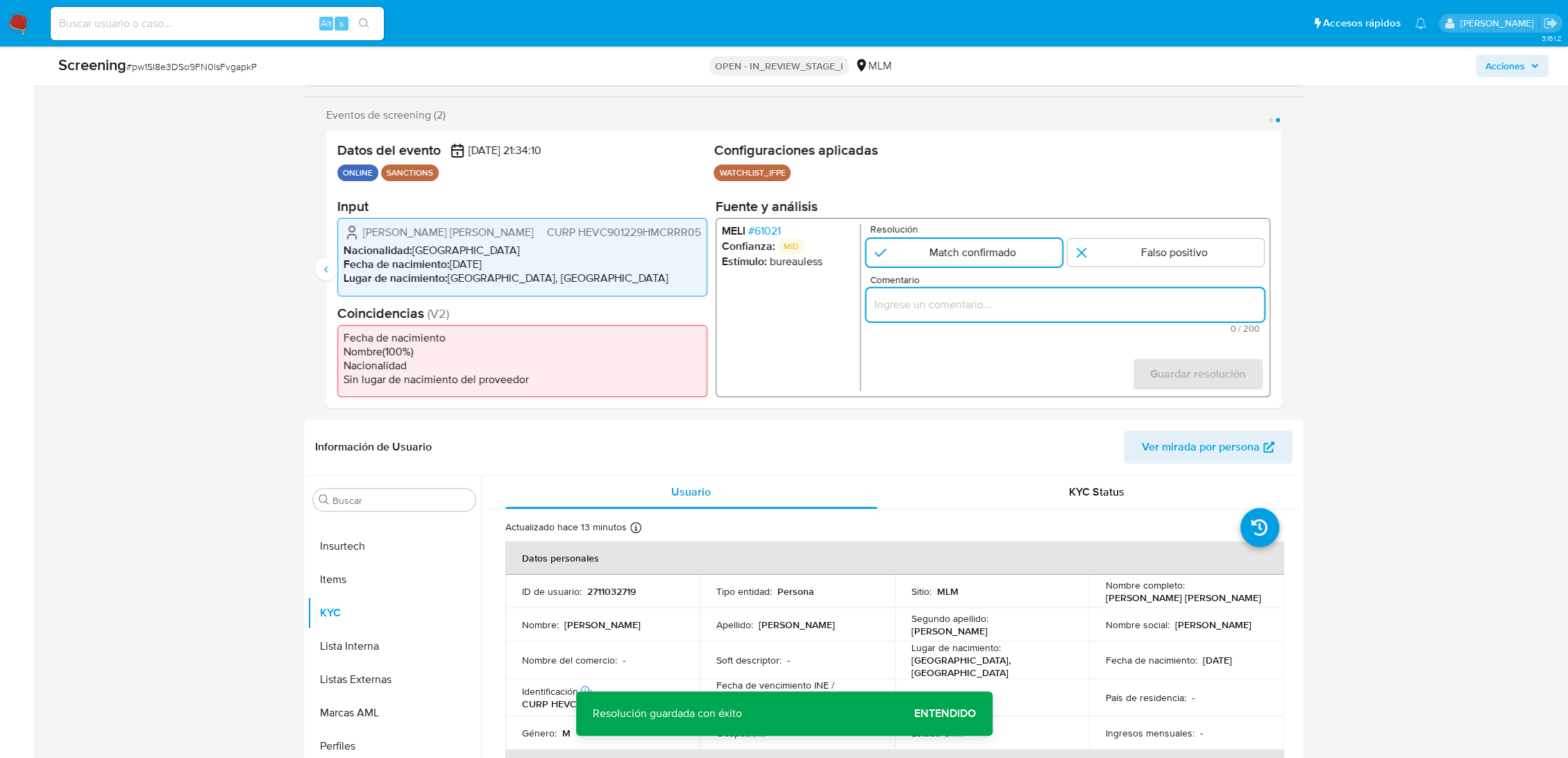
click at [957, 307] on input "Comentario" at bounding box center [1064, 304] width 397 height 18
paste input "SE CONFIRMA COINCIDENCIA EN LISTA DE SANCIONES DENOMINADA IFPE POR NOMBRE COMPL…"
type input "SE CONFIRMA COINCIDENCIA EN LISTA DE SANCIONES DENOMINADA IFPE POR NOMBRE COMPL…"
click at [1193, 367] on span "Guardar resolución" at bounding box center [1197, 373] width 96 height 31
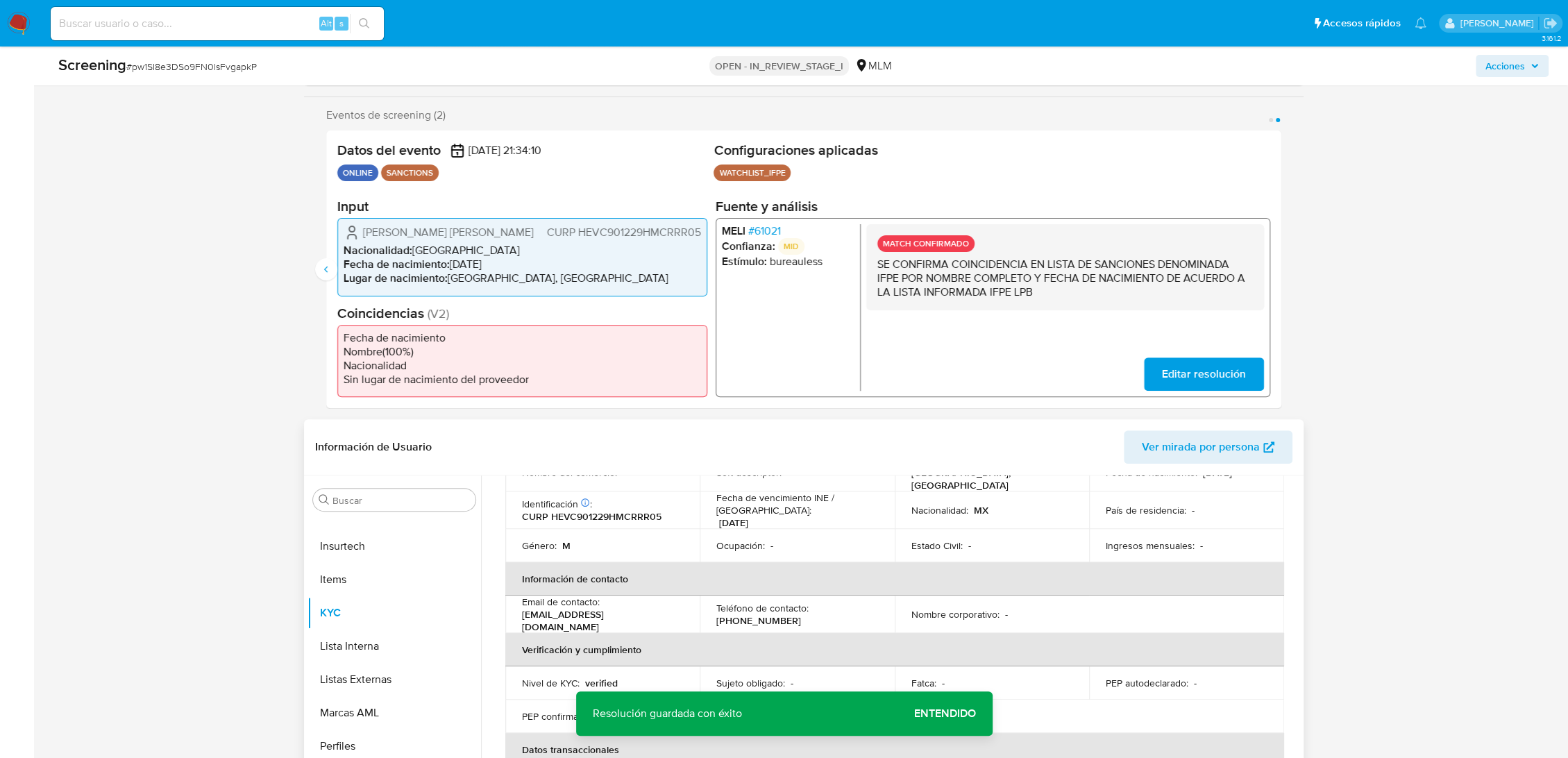
scroll to position [308, 0]
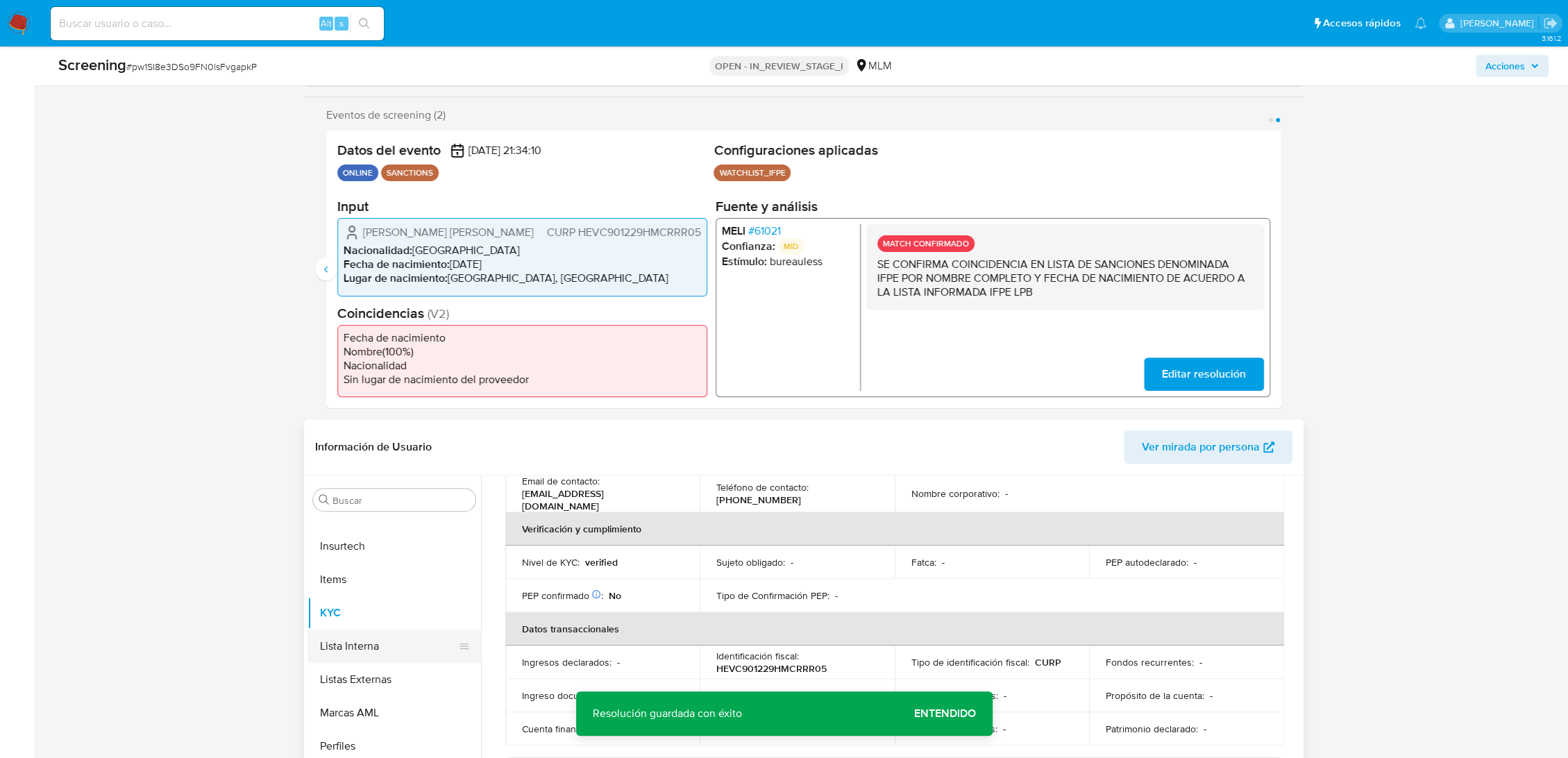
click at [381, 660] on button "Lista Interna" at bounding box center [388, 647] width 162 height 33
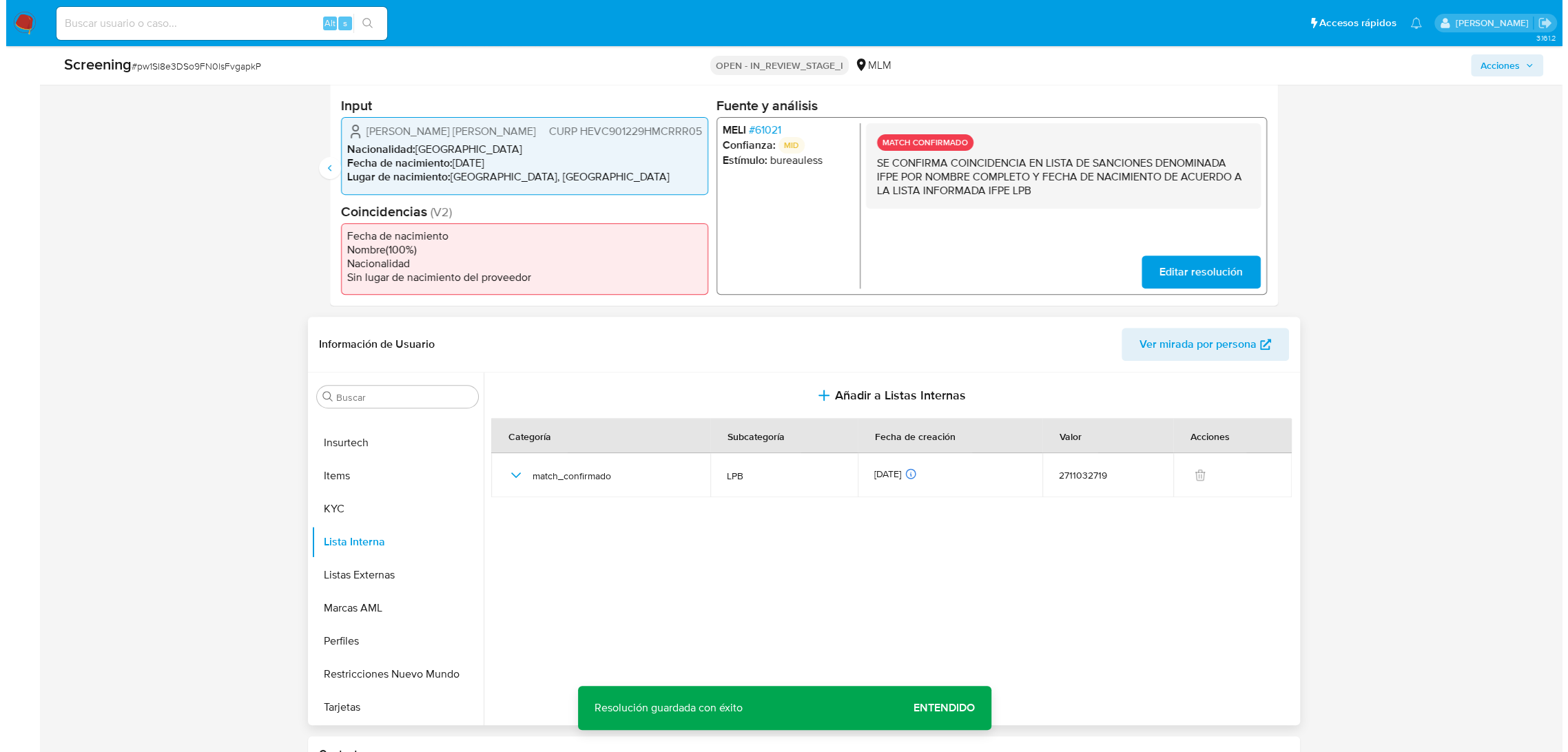
scroll to position [459, 0]
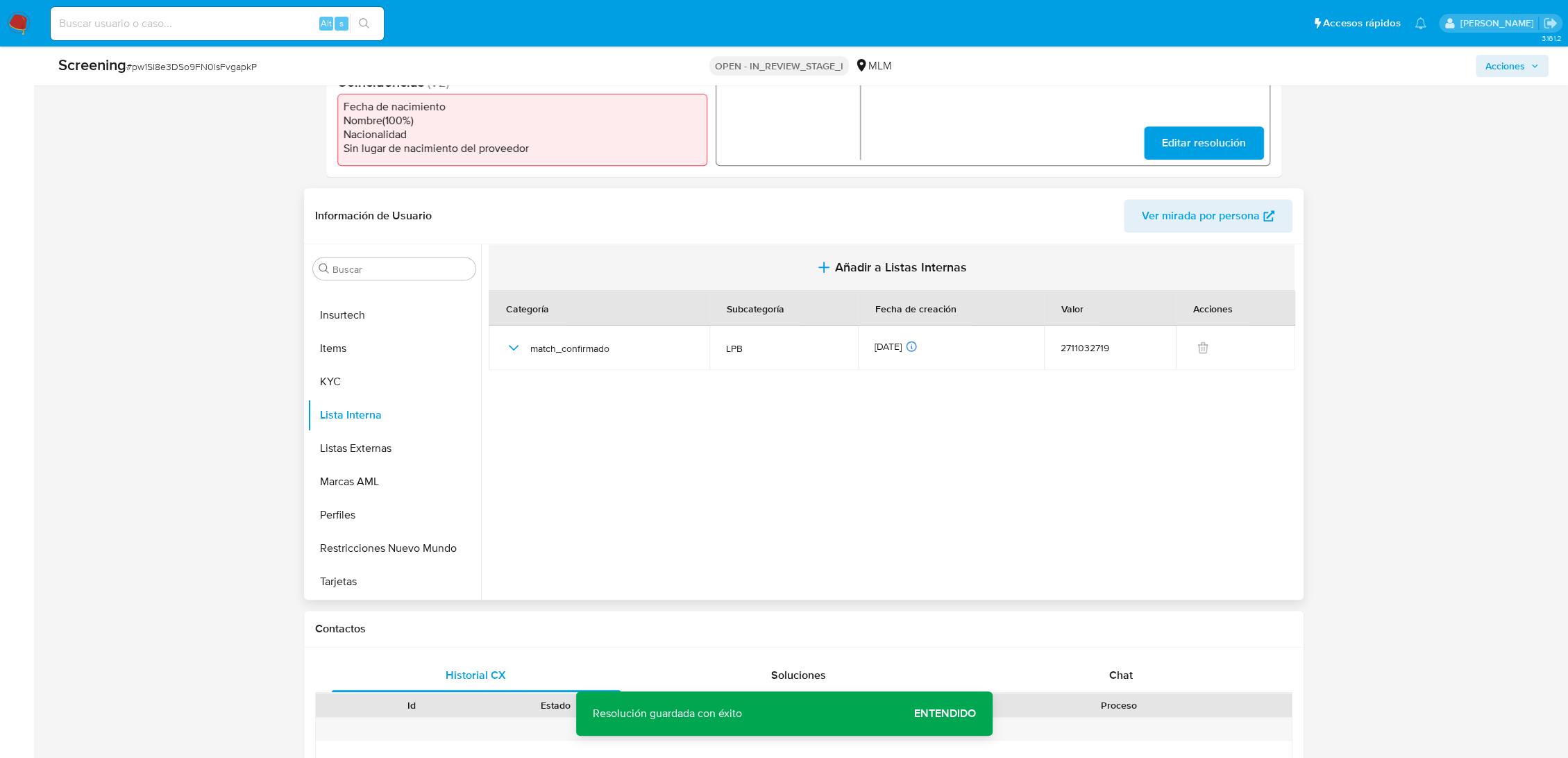
click at [941, 249] on button "Añadir a Listas Internas" at bounding box center [891, 268] width 806 height 46
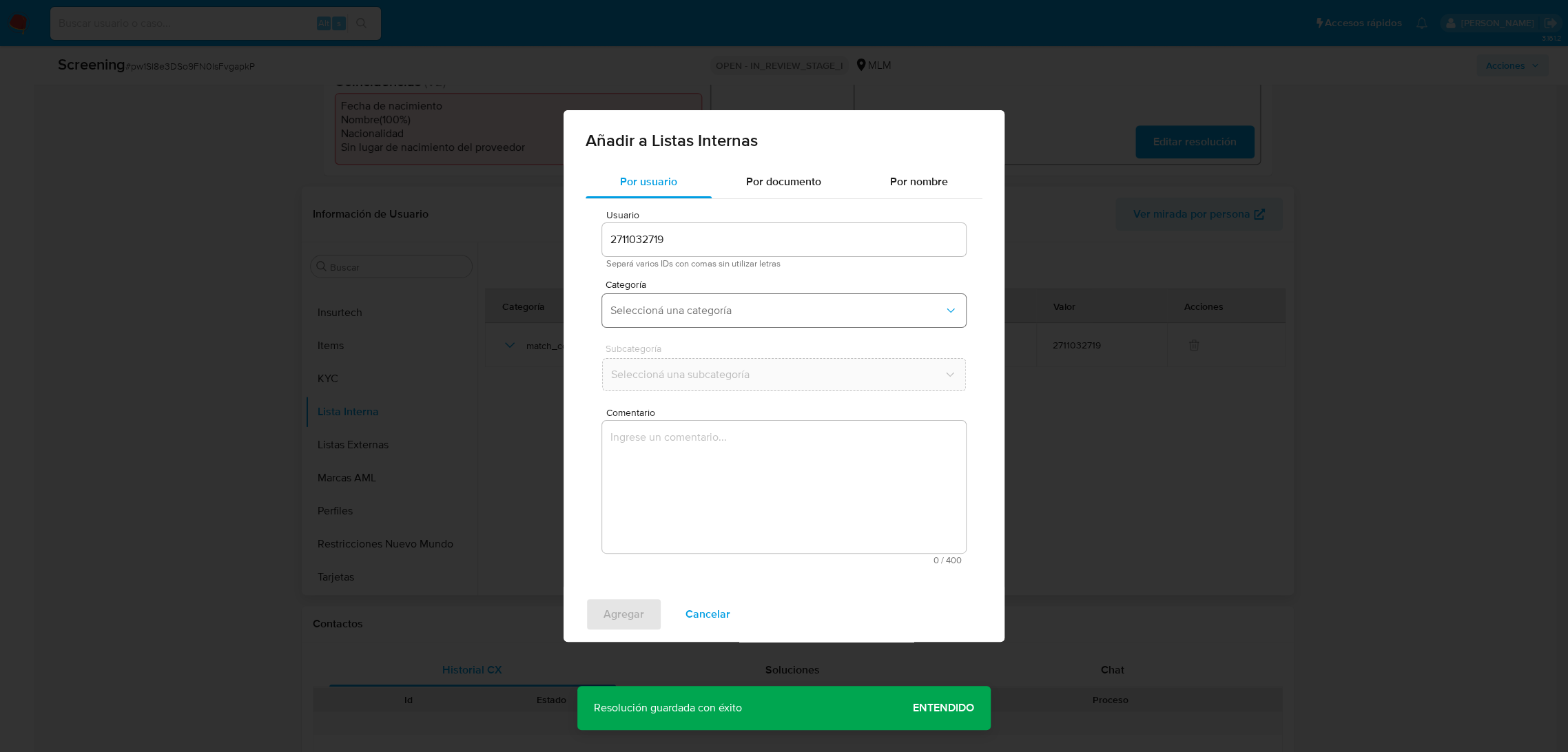
click at [744, 296] on button "Seleccioná una categoría" at bounding box center [784, 311] width 364 height 33
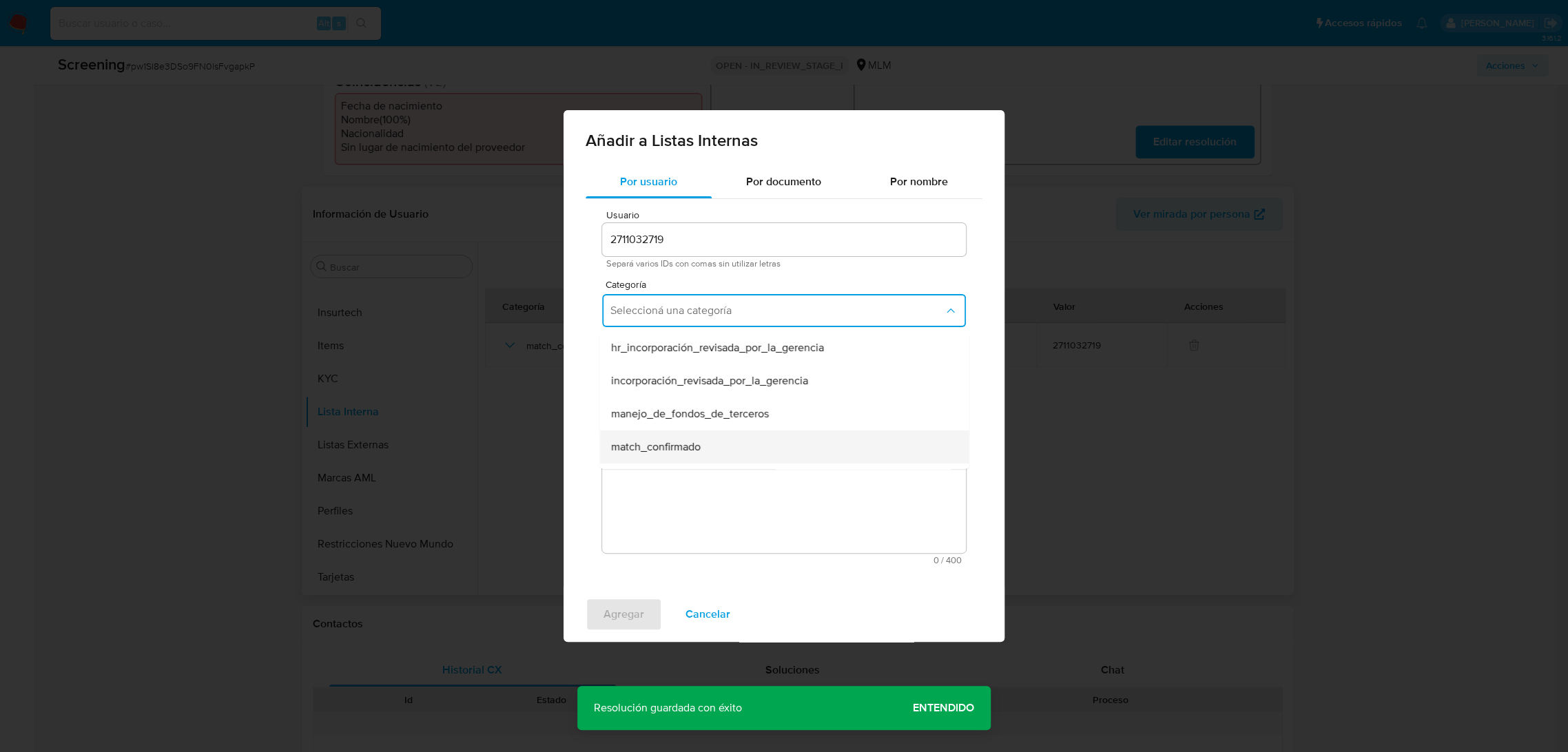
click at [715, 446] on div "match_confirmado" at bounding box center [780, 447] width 339 height 33
click at [724, 372] on span "Seleccioná una subcategoría" at bounding box center [777, 374] width 334 height 14
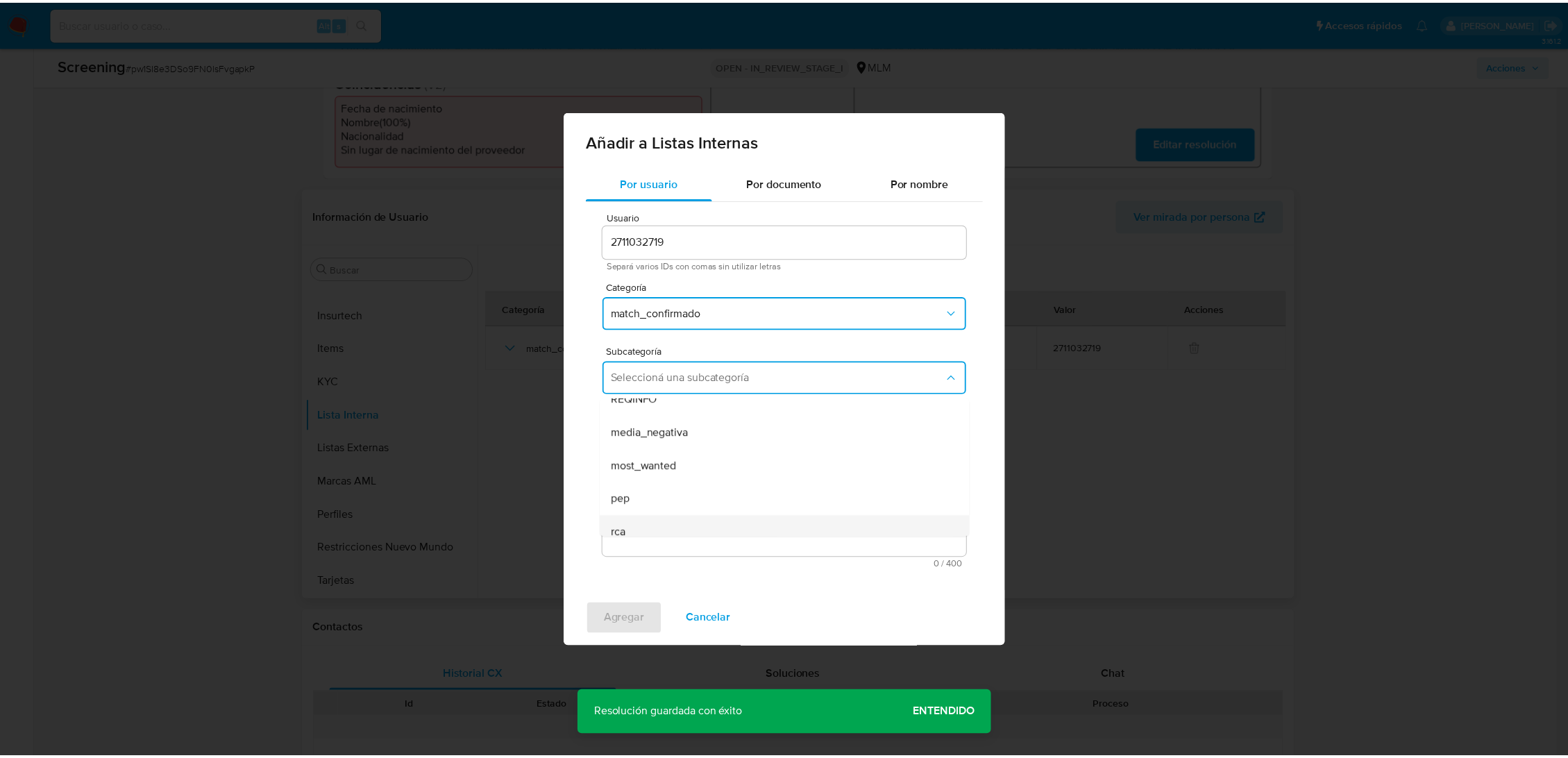
scroll to position [95, 0]
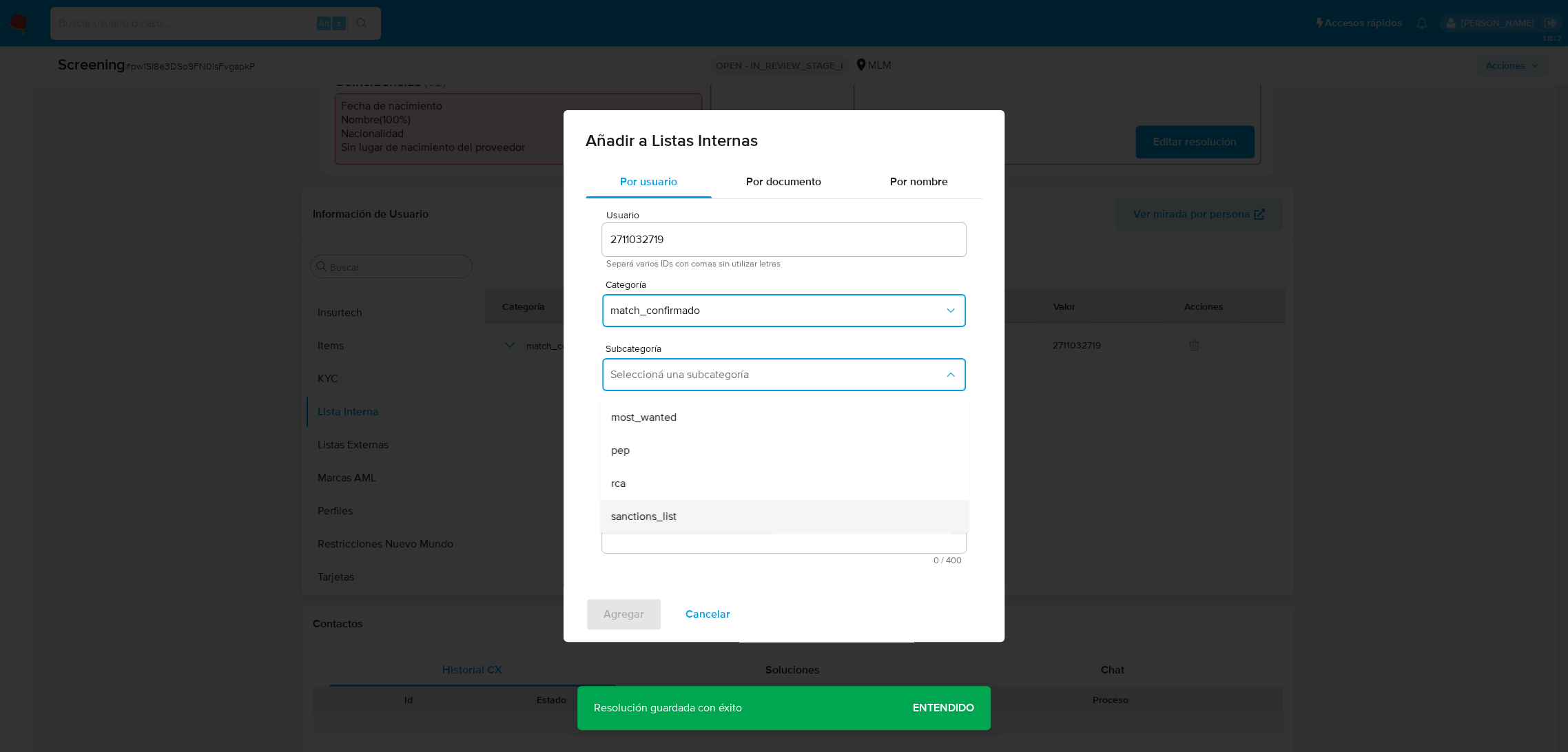
click at [706, 523] on div "sanctions_list" at bounding box center [780, 517] width 339 height 33
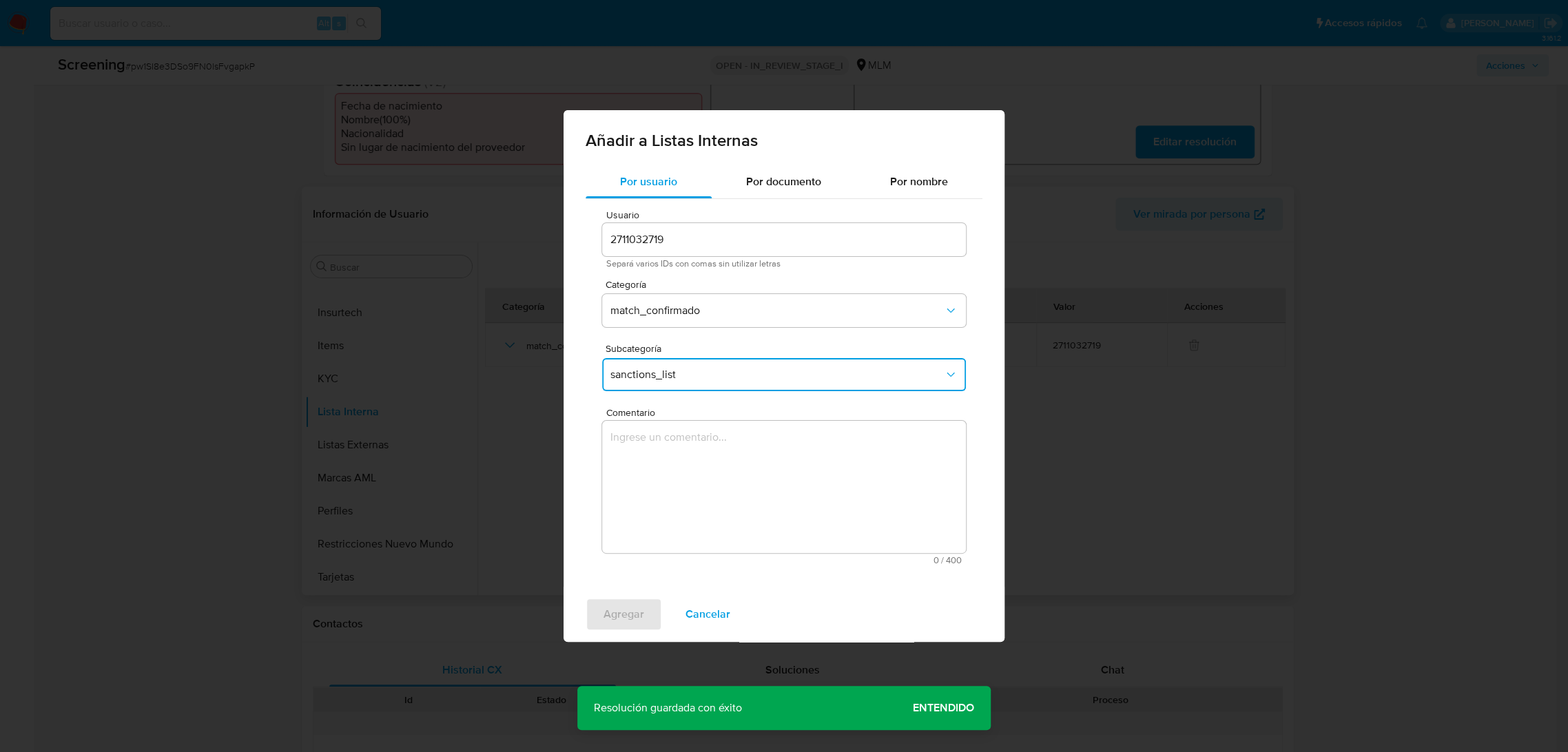
click at [733, 489] on textarea "Comentario" at bounding box center [784, 488] width 364 height 133
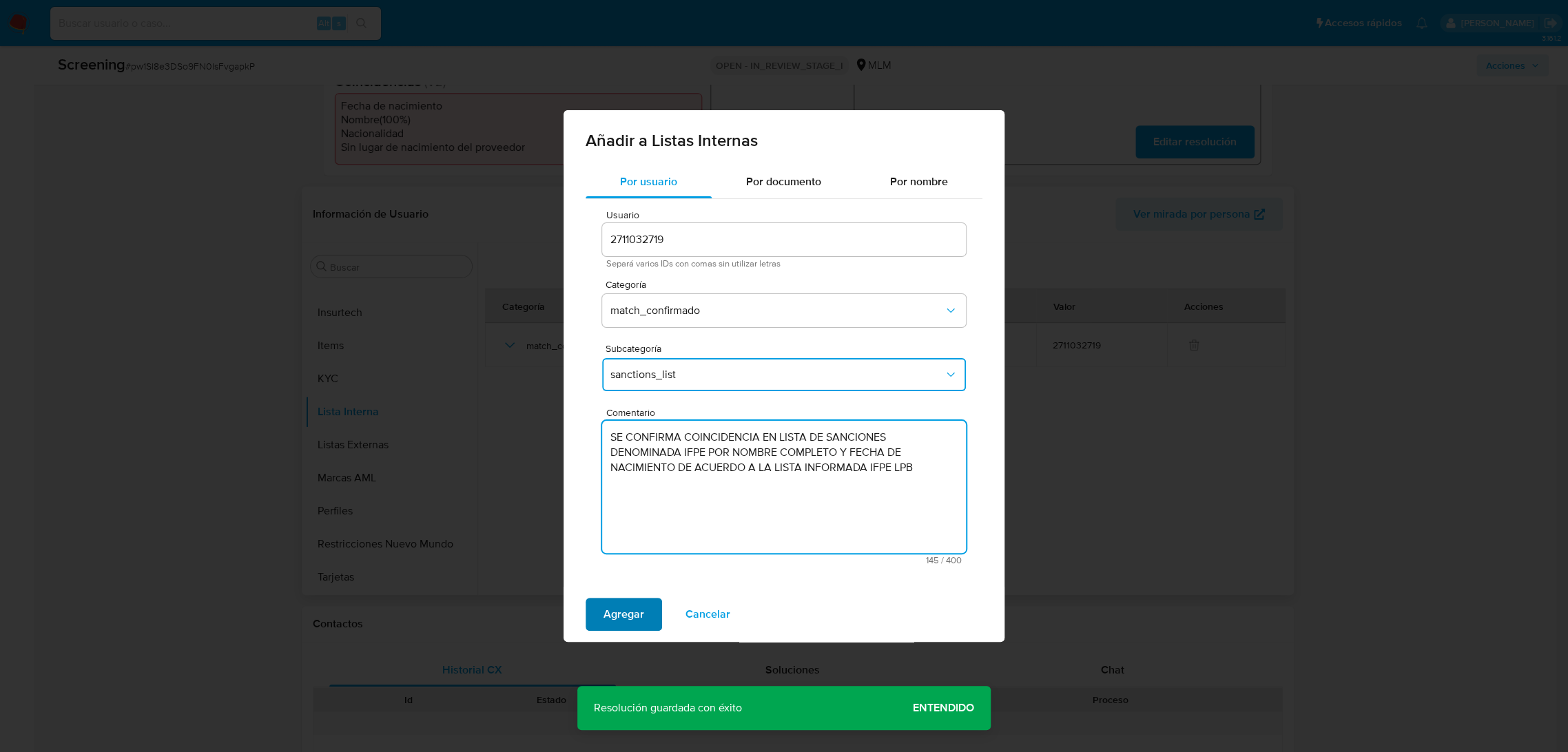
type textarea "SE CONFIRMA COINCIDENCIA EN LISTA DE SANCIONES DENOMINADA IFPE POR NOMBRE COMPL…"
click at [631, 616] on span "Agregar" at bounding box center [624, 614] width 41 height 30
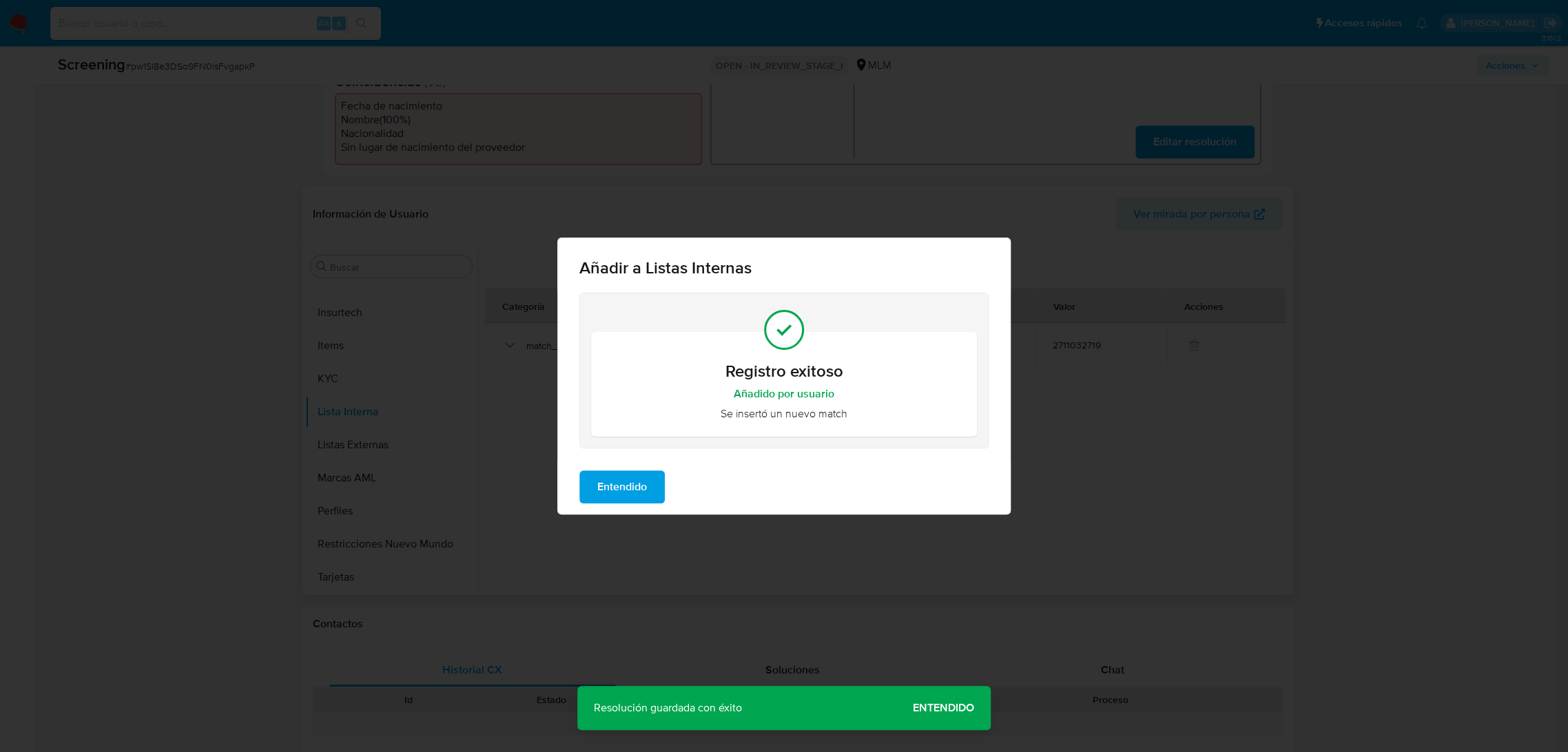
click at [629, 489] on span "Entendido" at bounding box center [622, 487] width 50 height 30
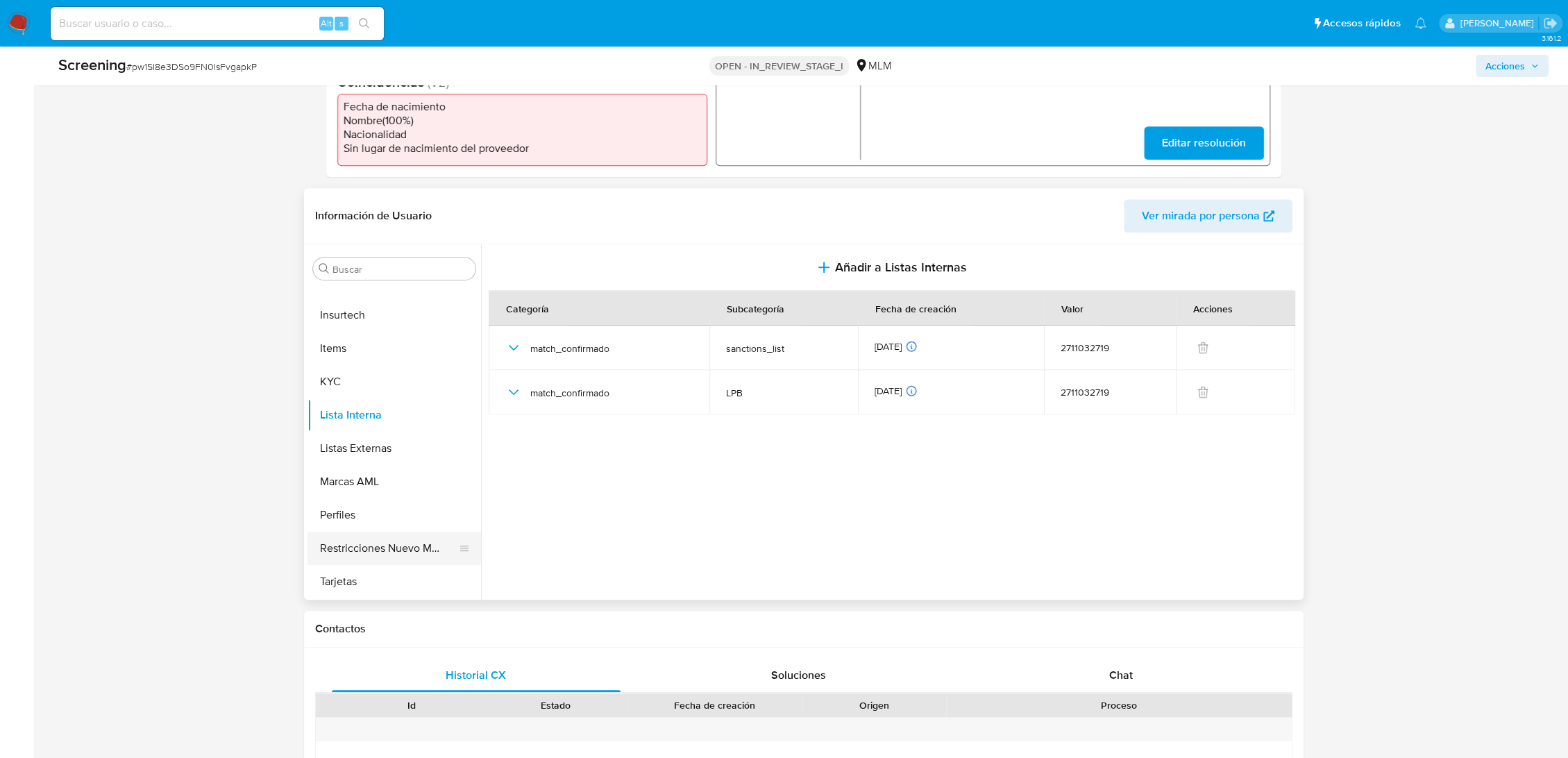
click at [392, 546] on button "Restricciones Nuevo Mundo" at bounding box center [388, 549] width 162 height 33
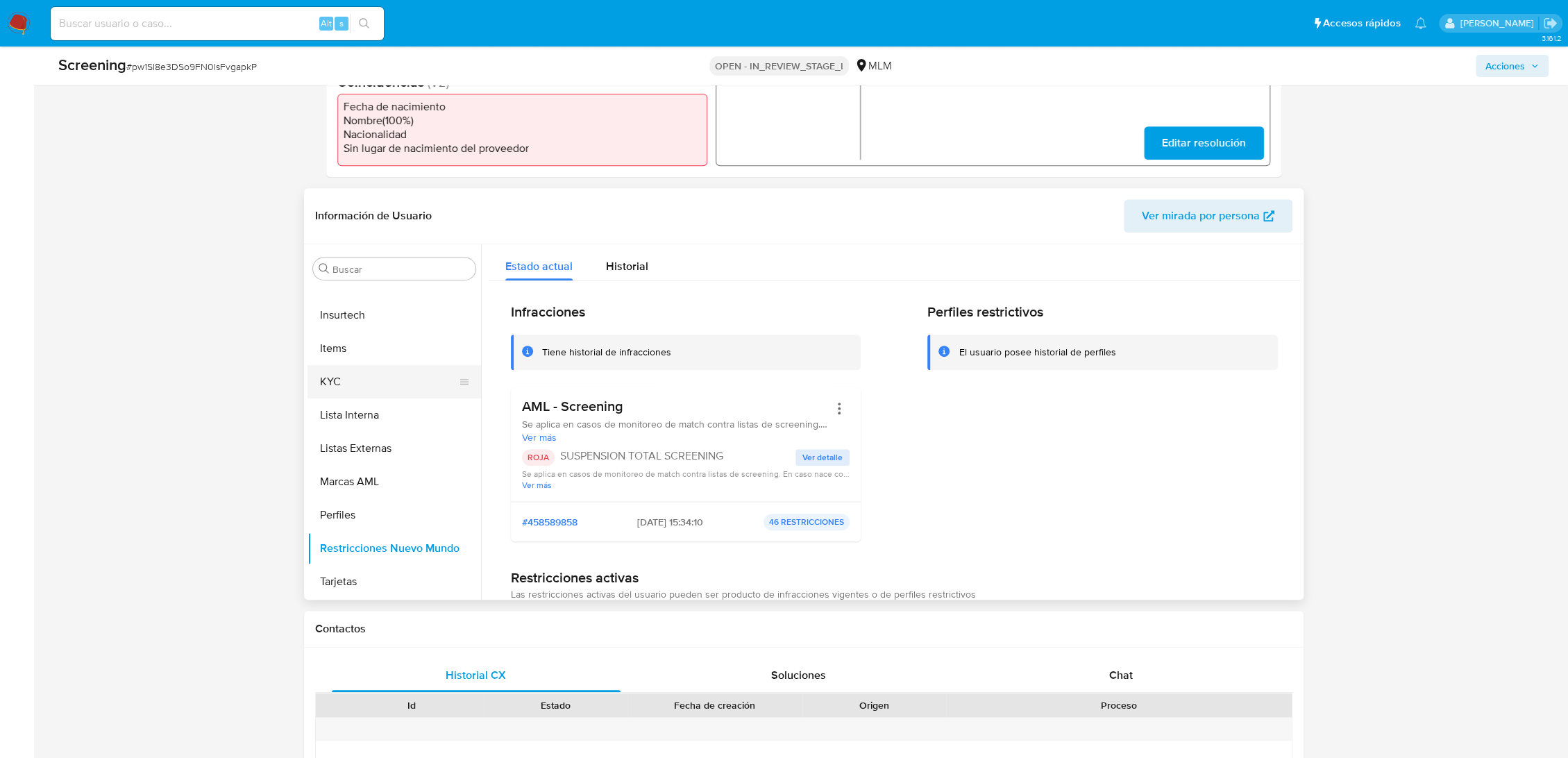
drag, startPoint x: 345, startPoint y: 377, endPoint x: 343, endPoint y: 389, distance: 12.2
click at [346, 378] on button "KYC" at bounding box center [388, 382] width 162 height 33
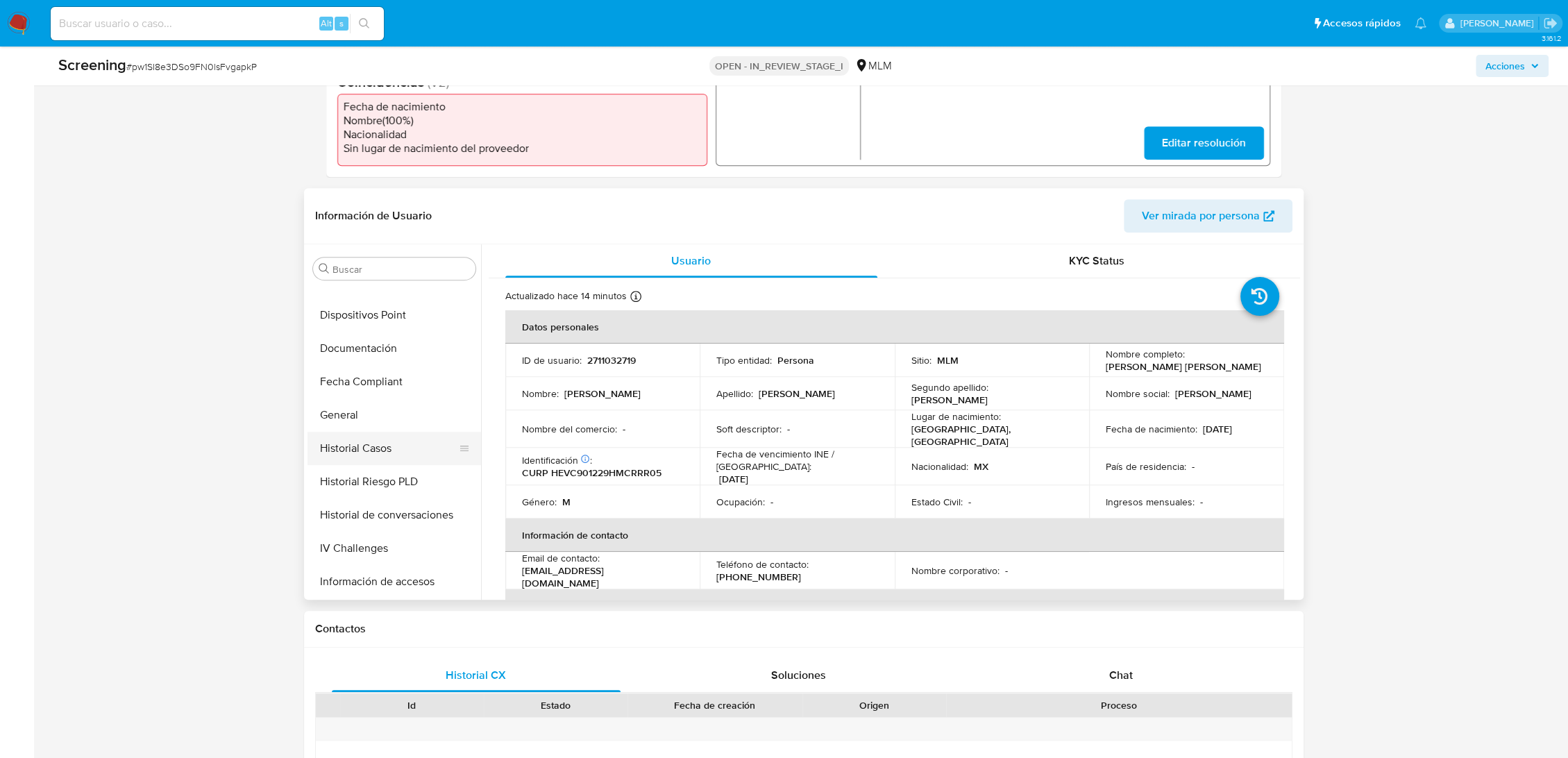
scroll to position [345, 0]
click at [365, 429] on button "General" at bounding box center [388, 425] width 162 height 33
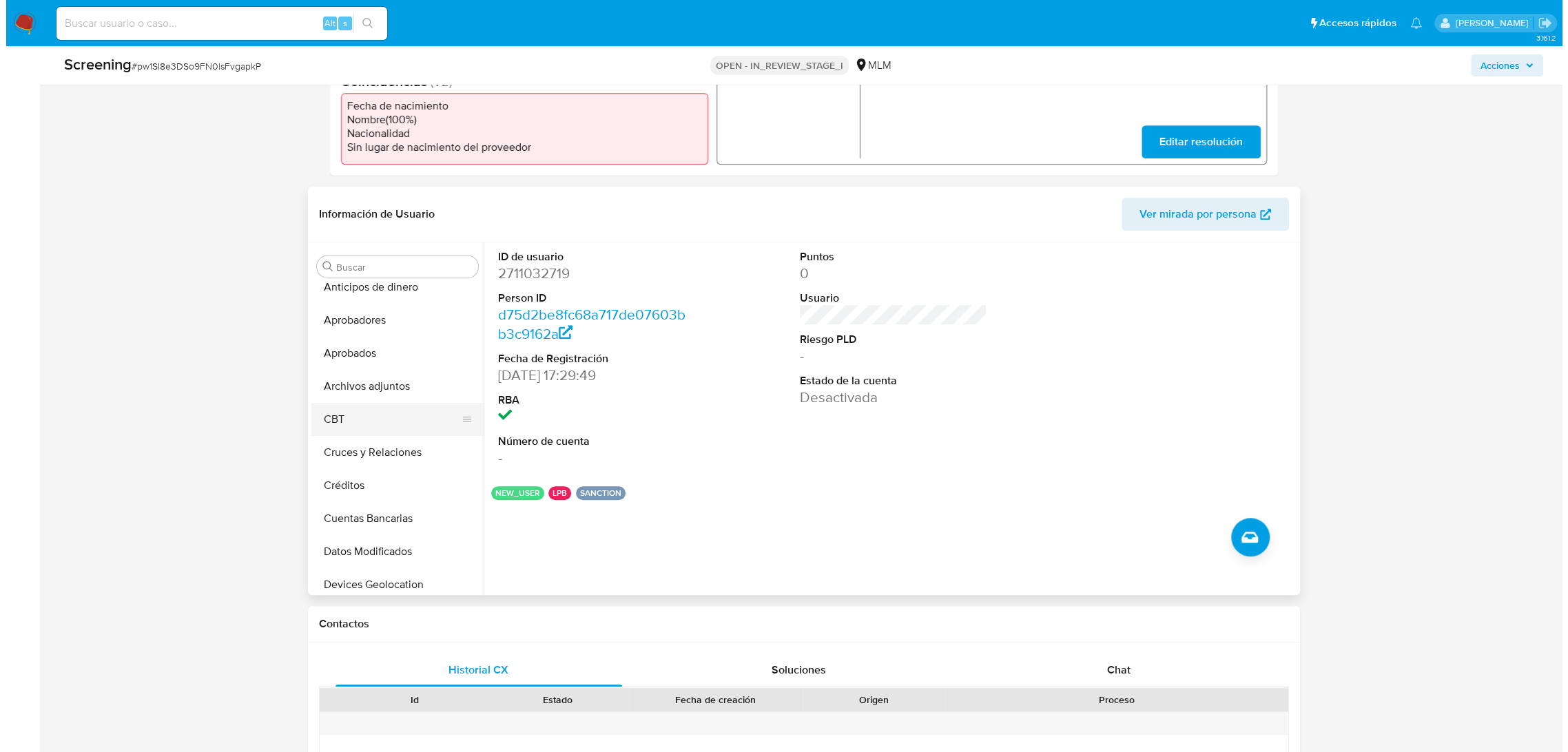
scroll to position [0, 0]
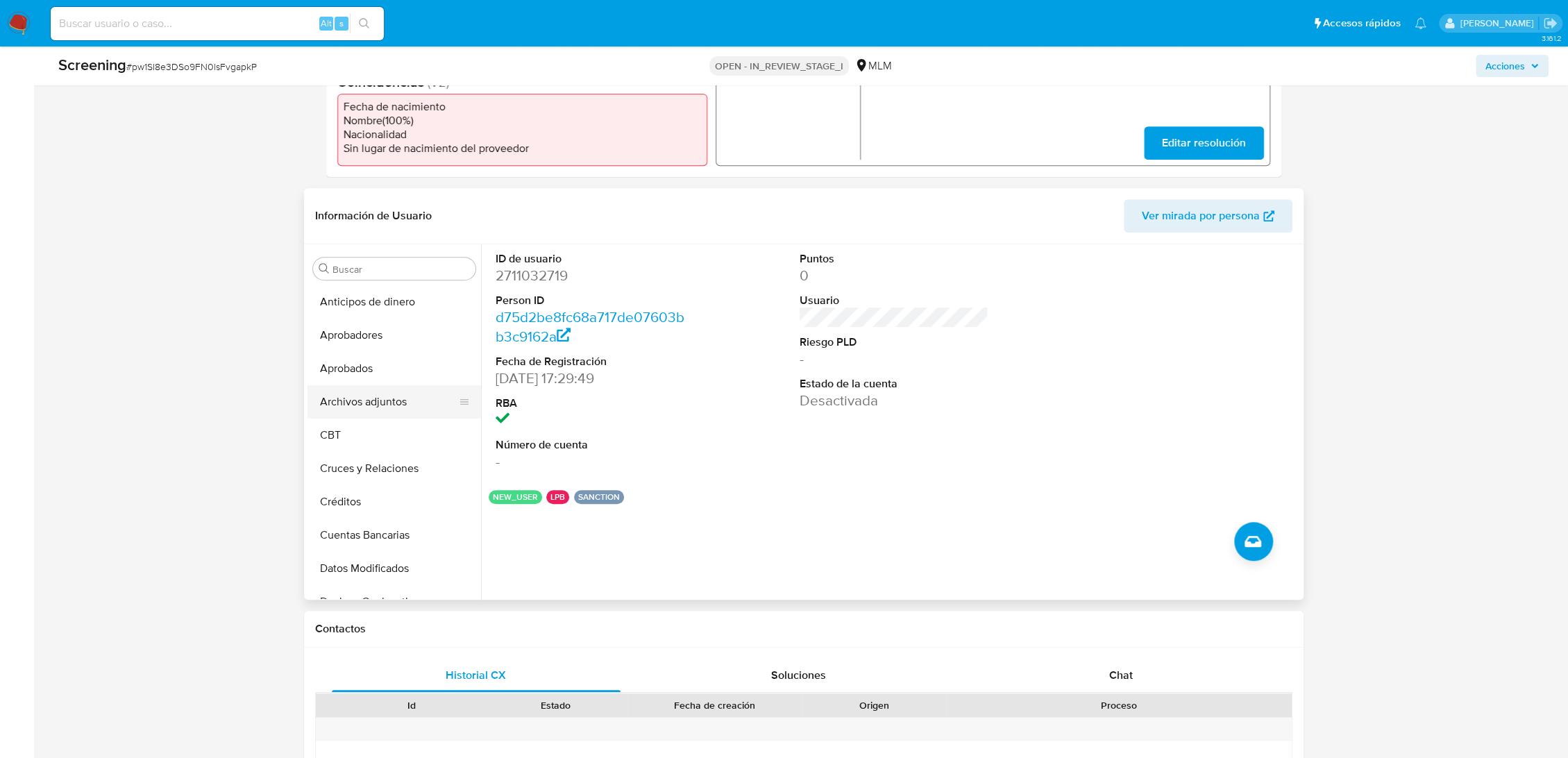
click at [386, 398] on button "Archivos adjuntos" at bounding box center [388, 402] width 162 height 33
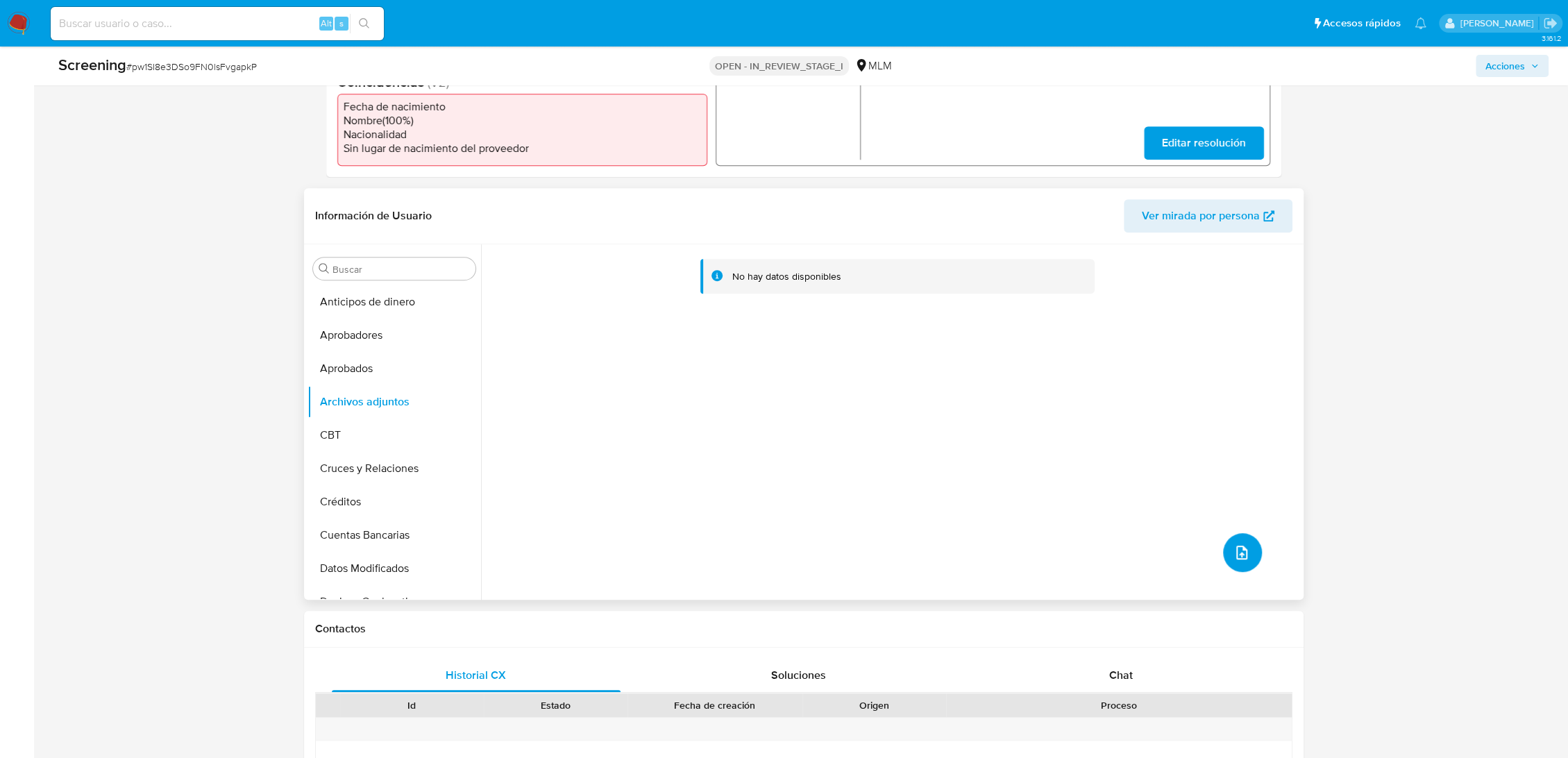
click at [1244, 554] on button "upload-file" at bounding box center [1242, 553] width 39 height 39
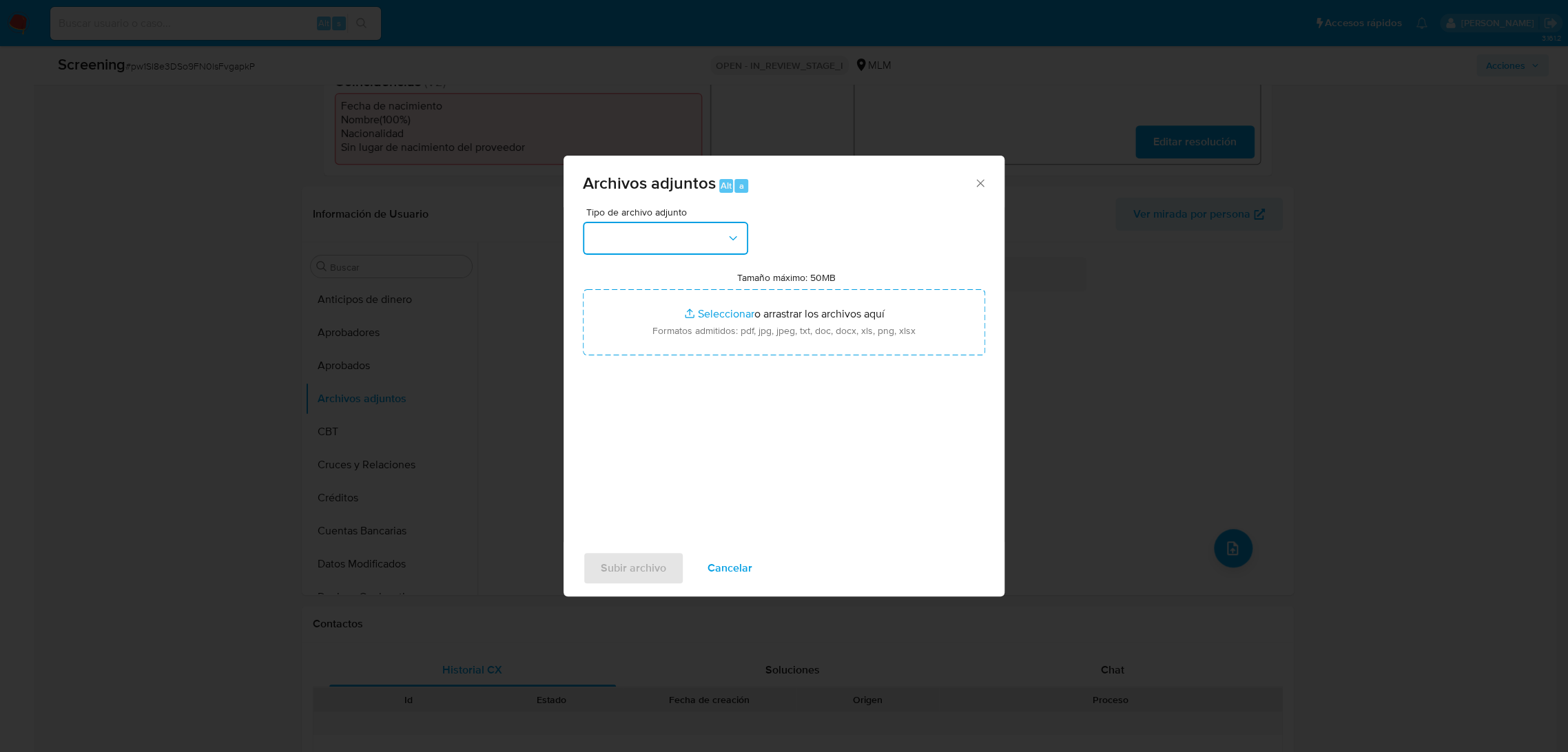
click at [707, 239] on button "button" at bounding box center [665, 239] width 165 height 33
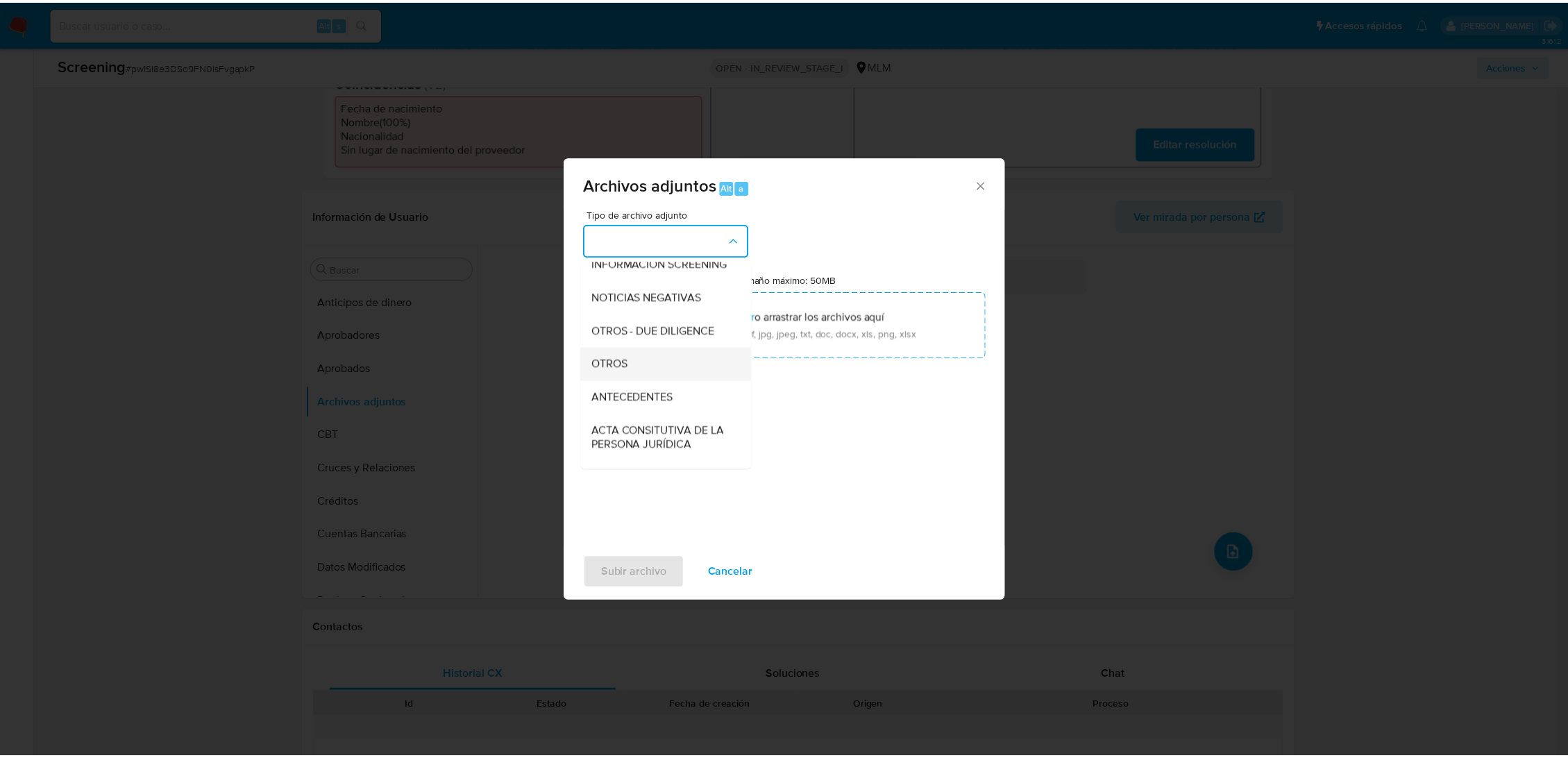
scroll to position [154, 0]
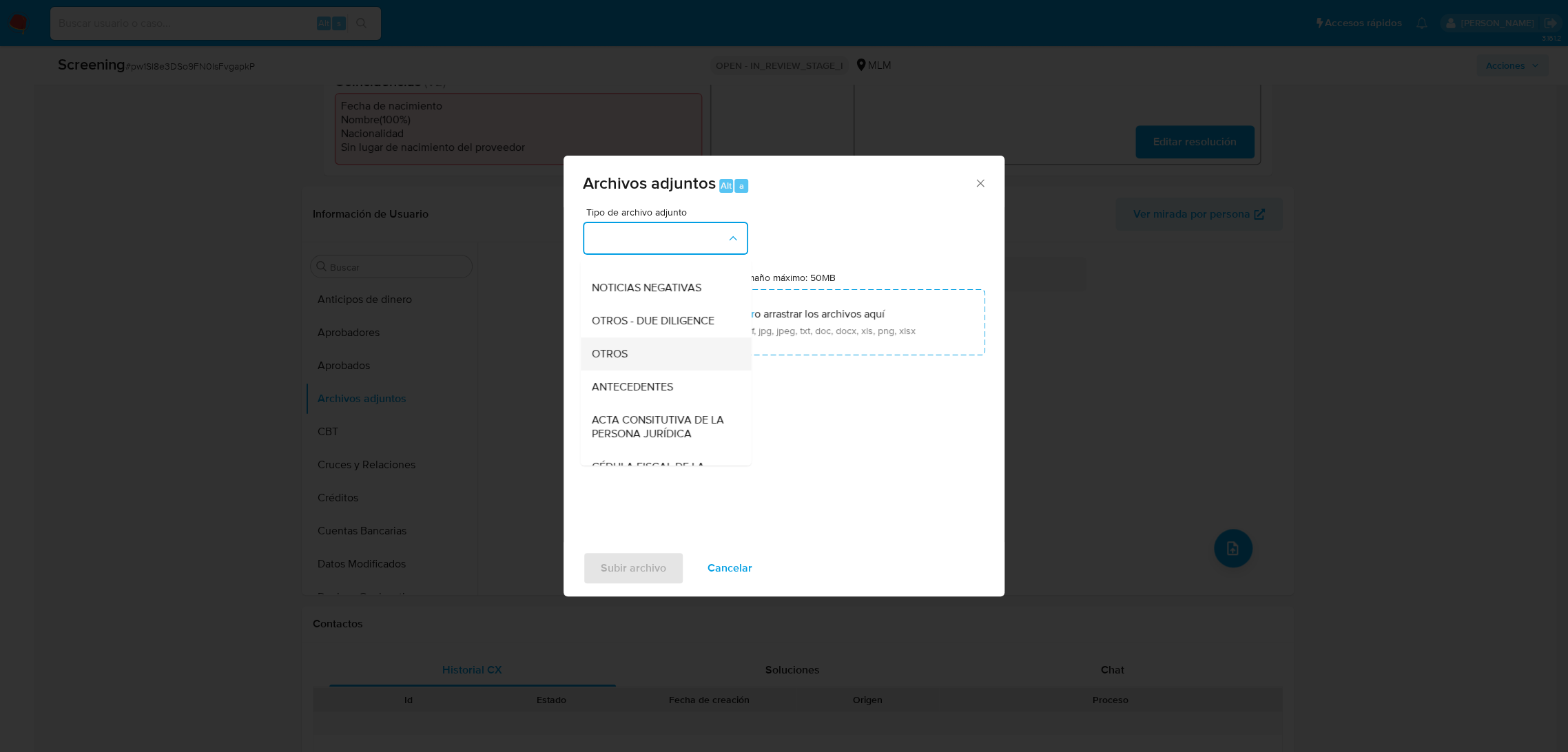
click at [618, 361] on span "OTROS" at bounding box center [608, 354] width 36 height 14
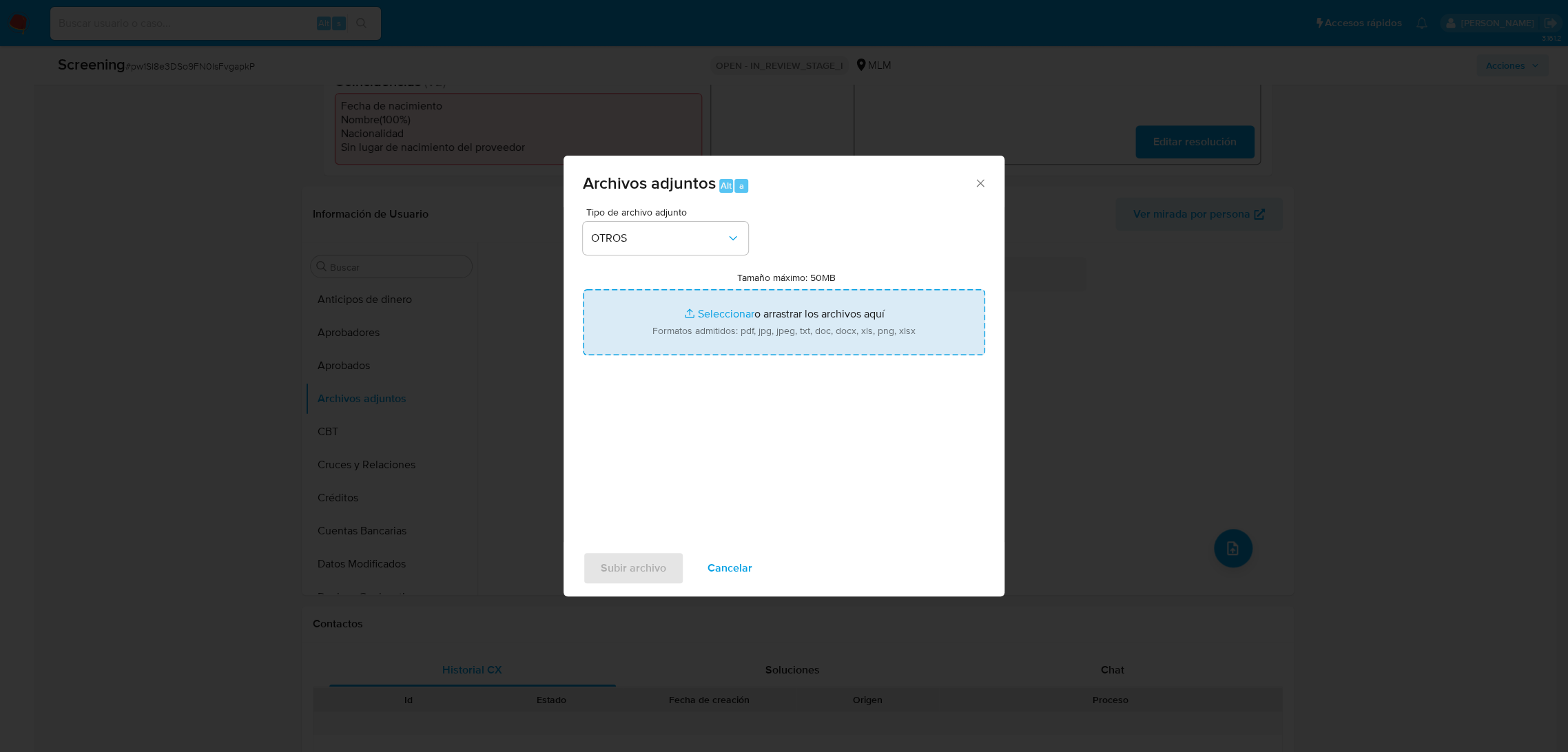
type input "C:\fakepath\CARLOS ARTURO HERNANDEZ VARGAS.pdf"
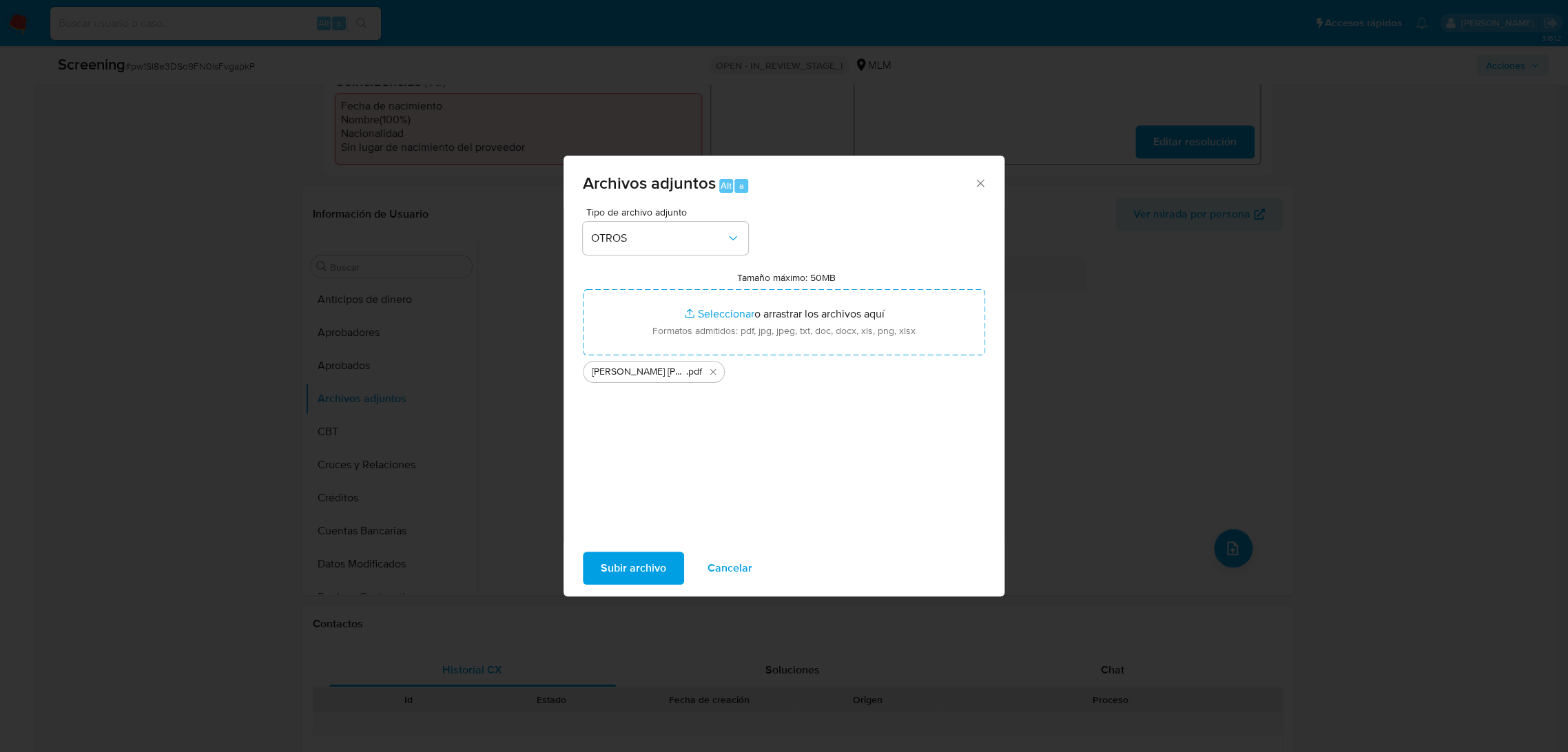
click at [631, 569] on span "Subir archivo" at bounding box center [633, 568] width 65 height 30
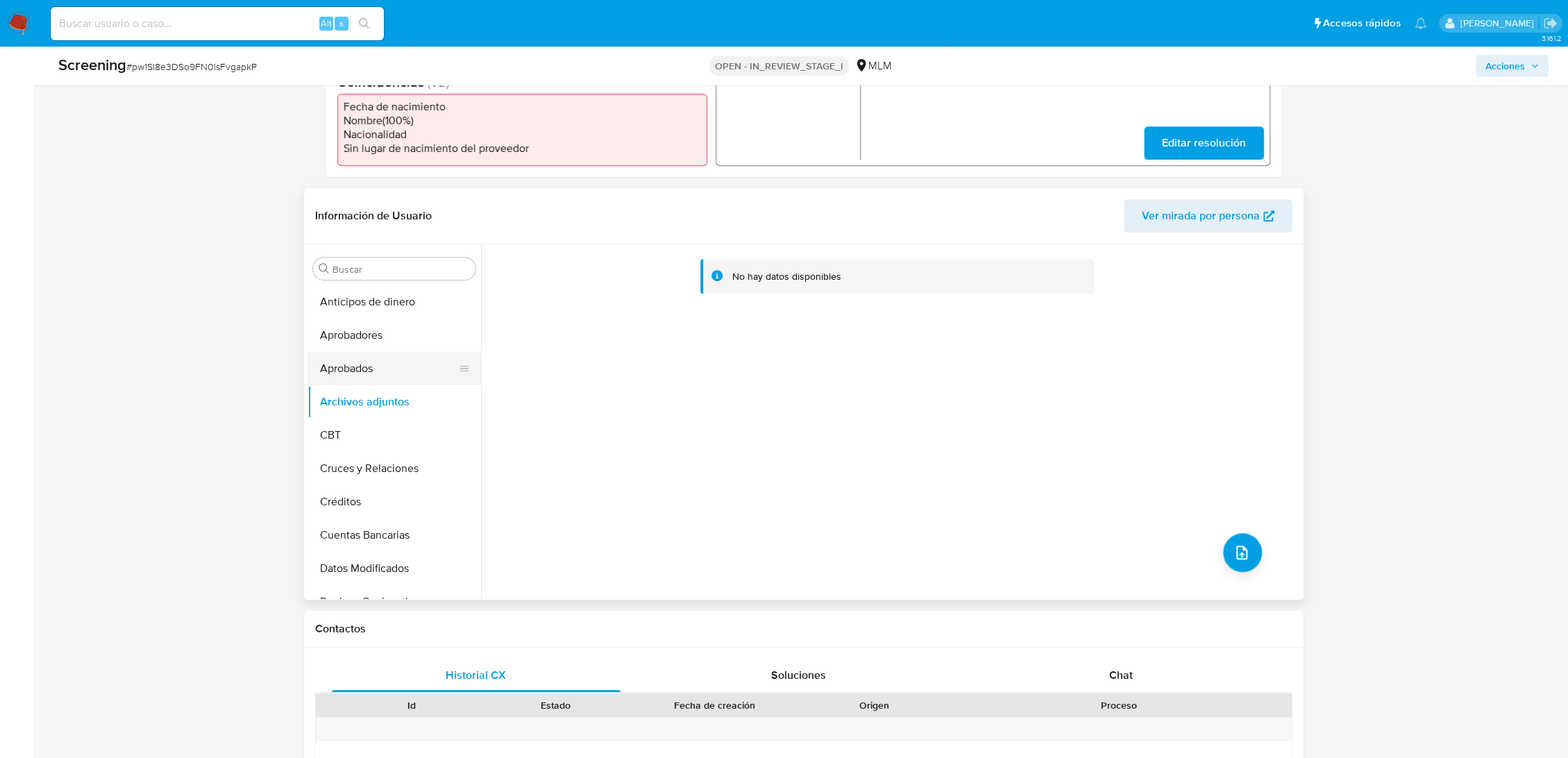
click at [381, 356] on button "Aprobados" at bounding box center [388, 369] width 162 height 33
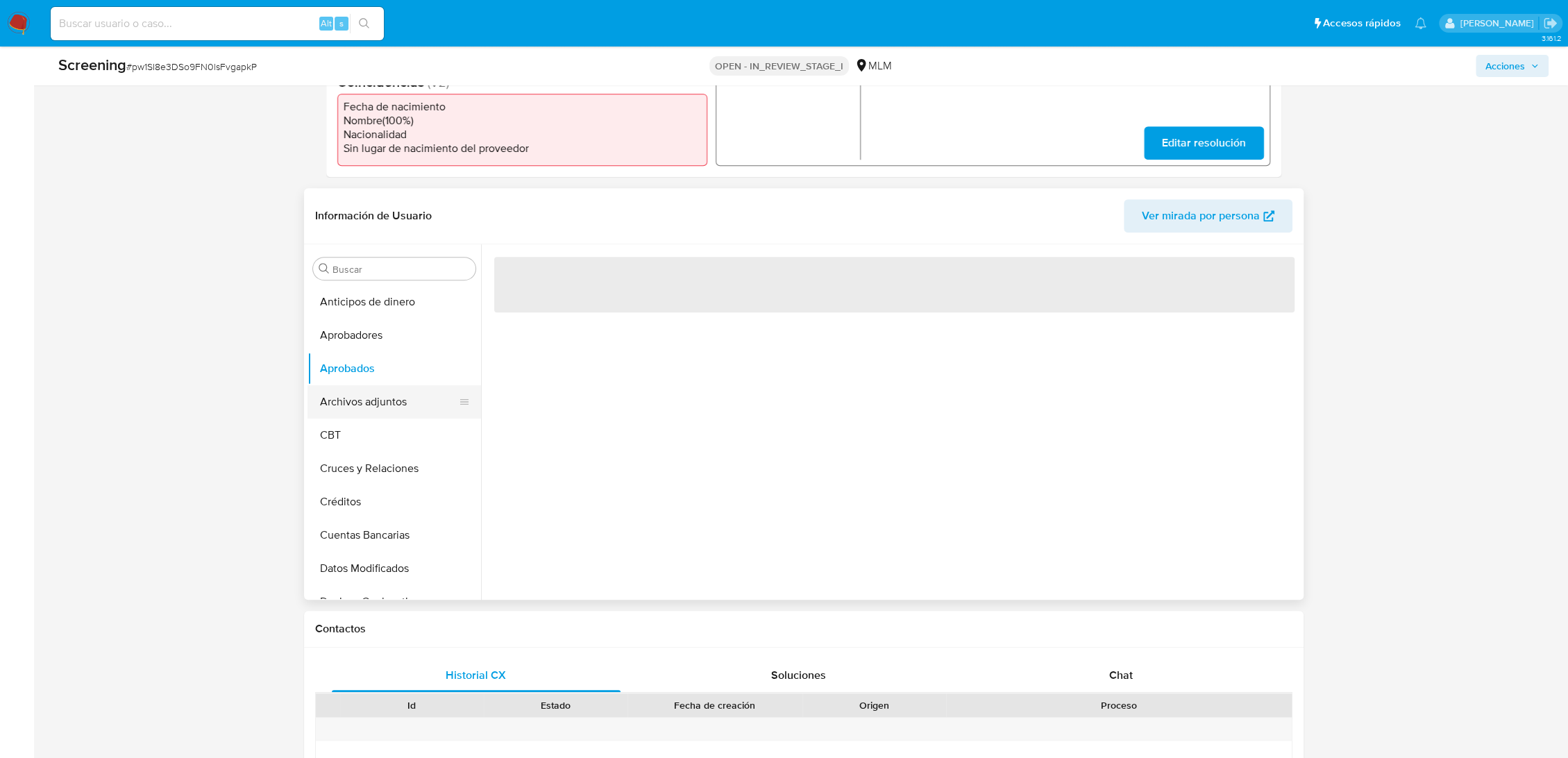
click at [363, 387] on button "Archivos adjuntos" at bounding box center [388, 402] width 162 height 33
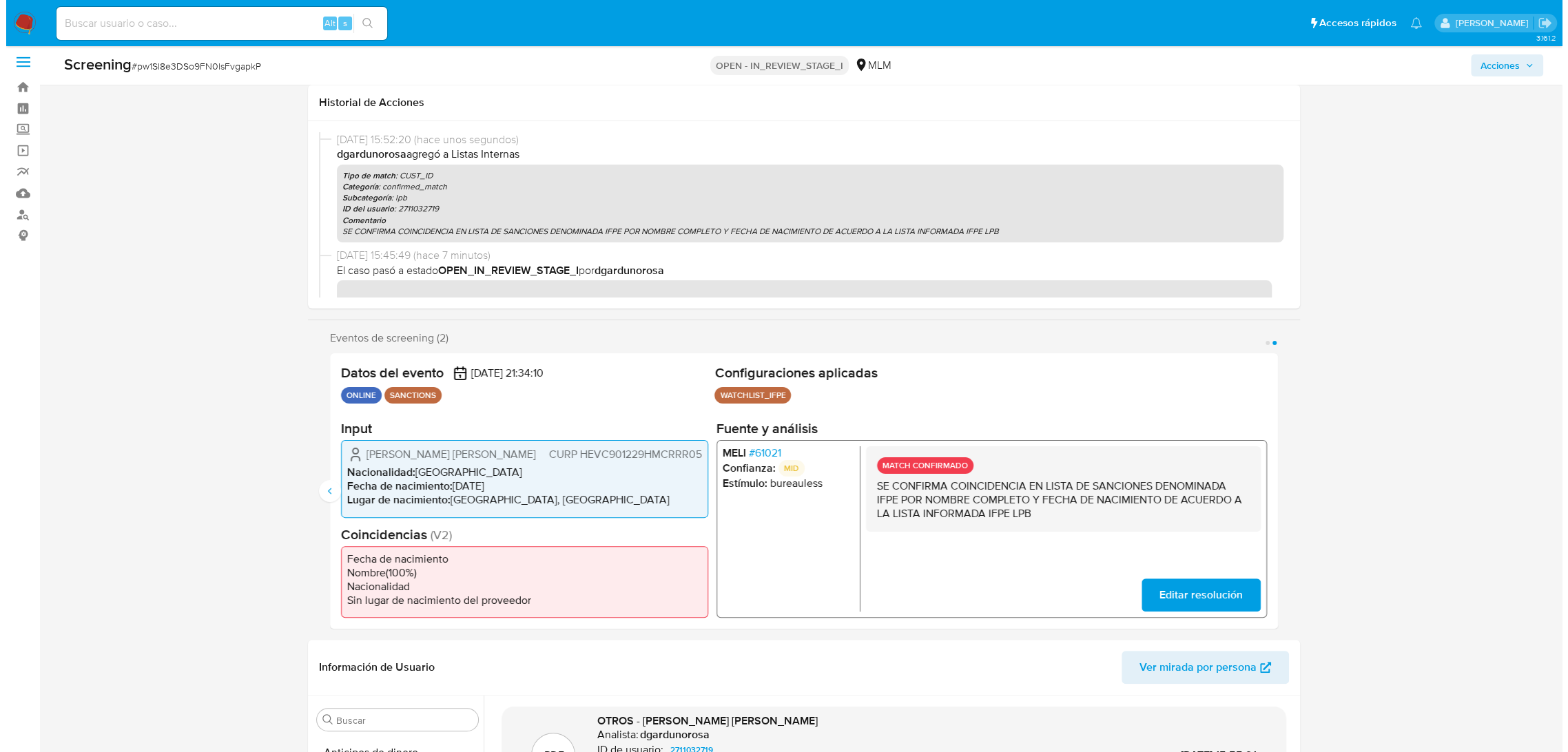
scroll to position [0, 0]
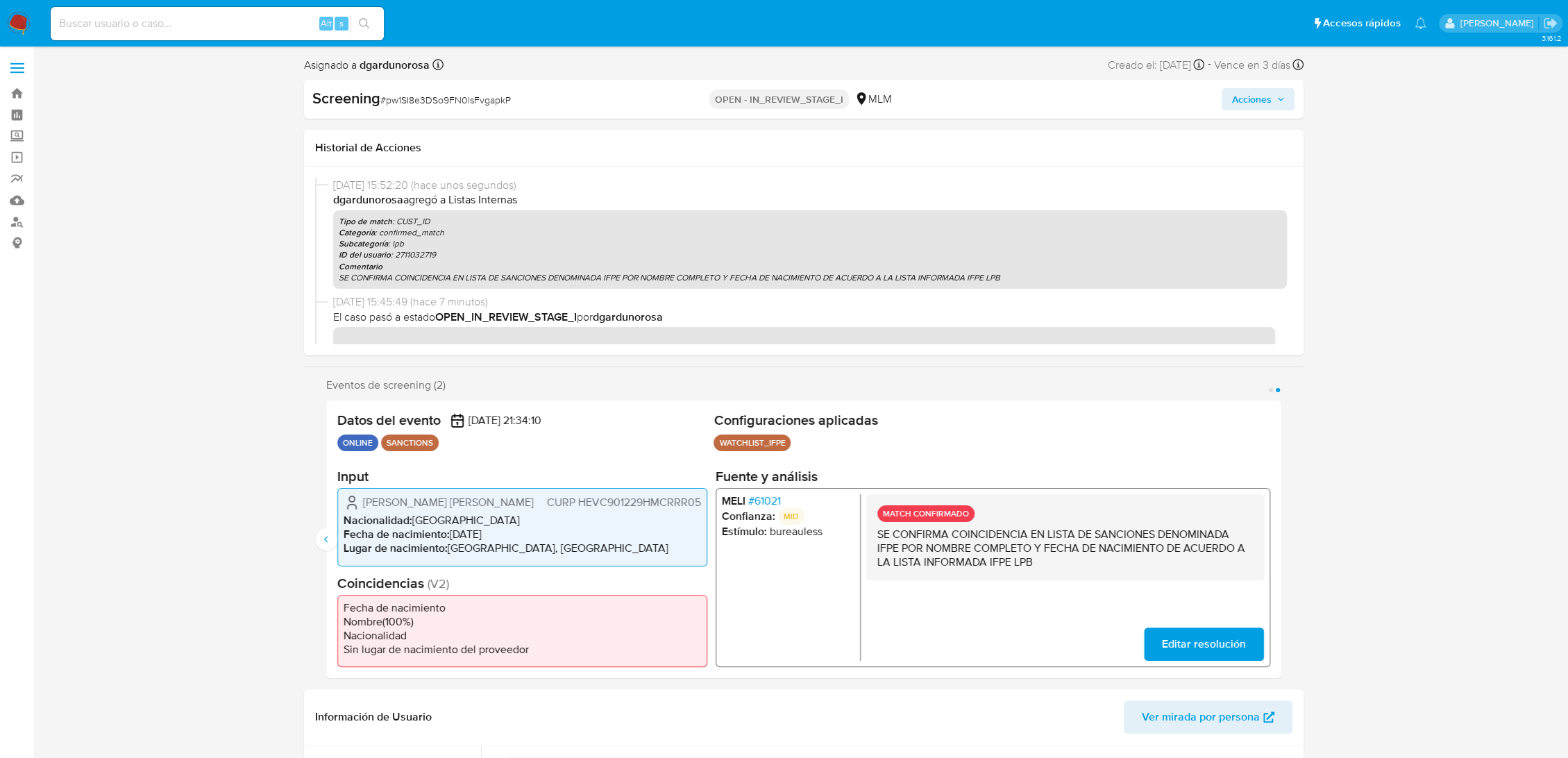
click at [1272, 91] on span "Acciones" at bounding box center [1258, 98] width 54 height 20
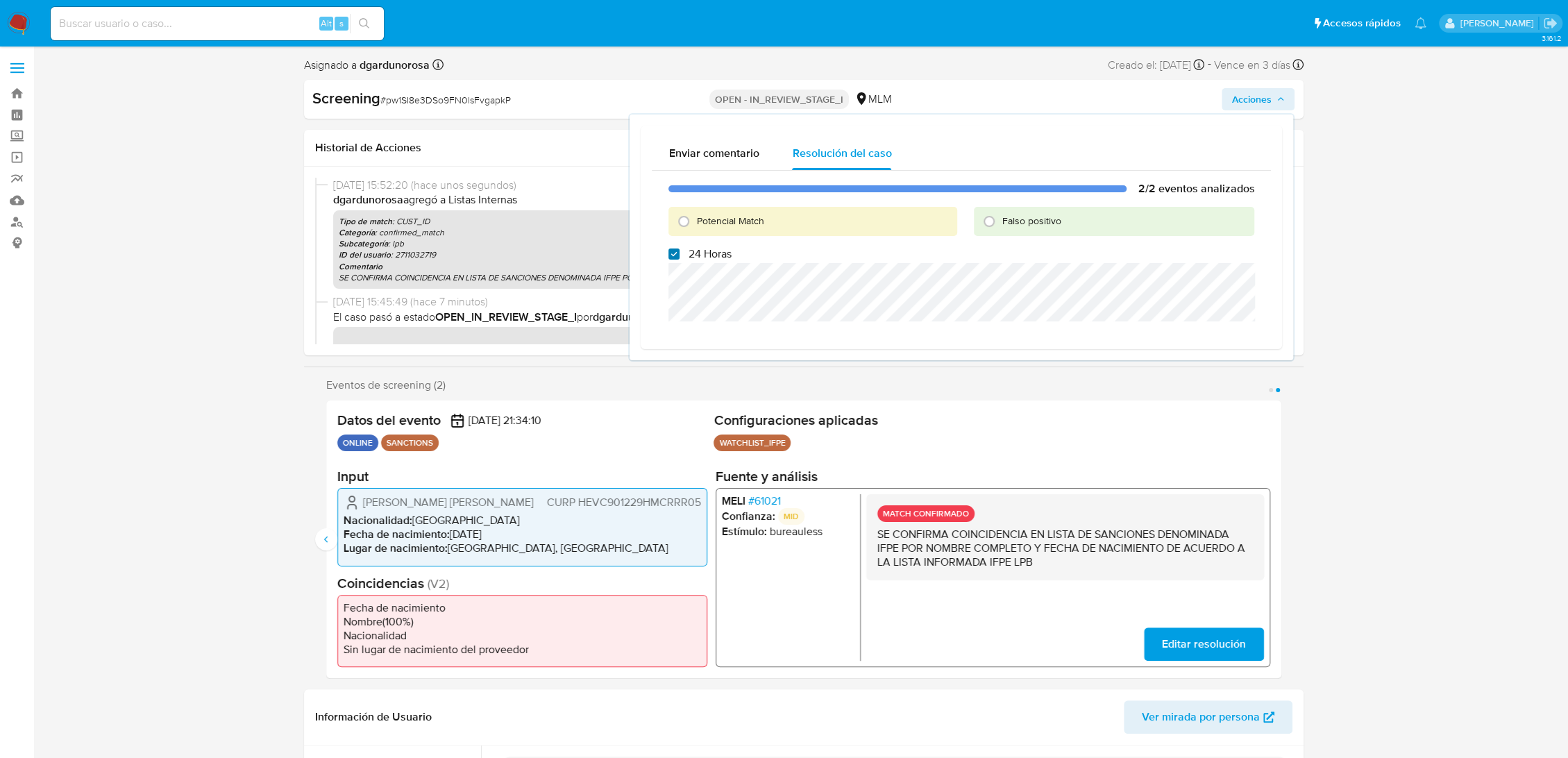
click at [677, 255] on input "24 Horas" at bounding box center [674, 255] width 11 height 11
checkbox input "false"
click at [686, 224] on input "Potencial Match" at bounding box center [683, 221] width 22 height 22
radio input "true"
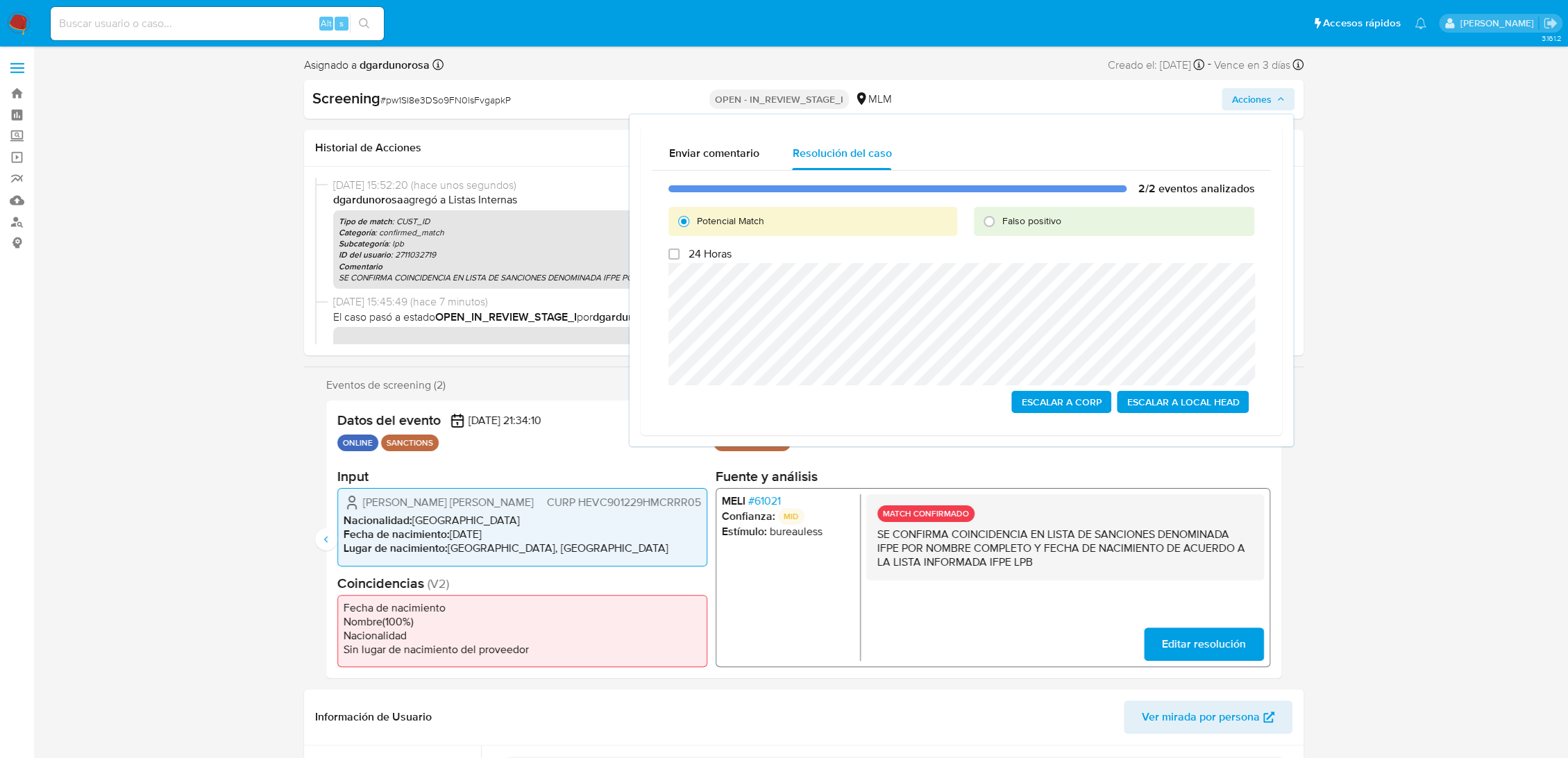
click at [1197, 406] on span "Escalar a Local Head" at bounding box center [1182, 401] width 112 height 20
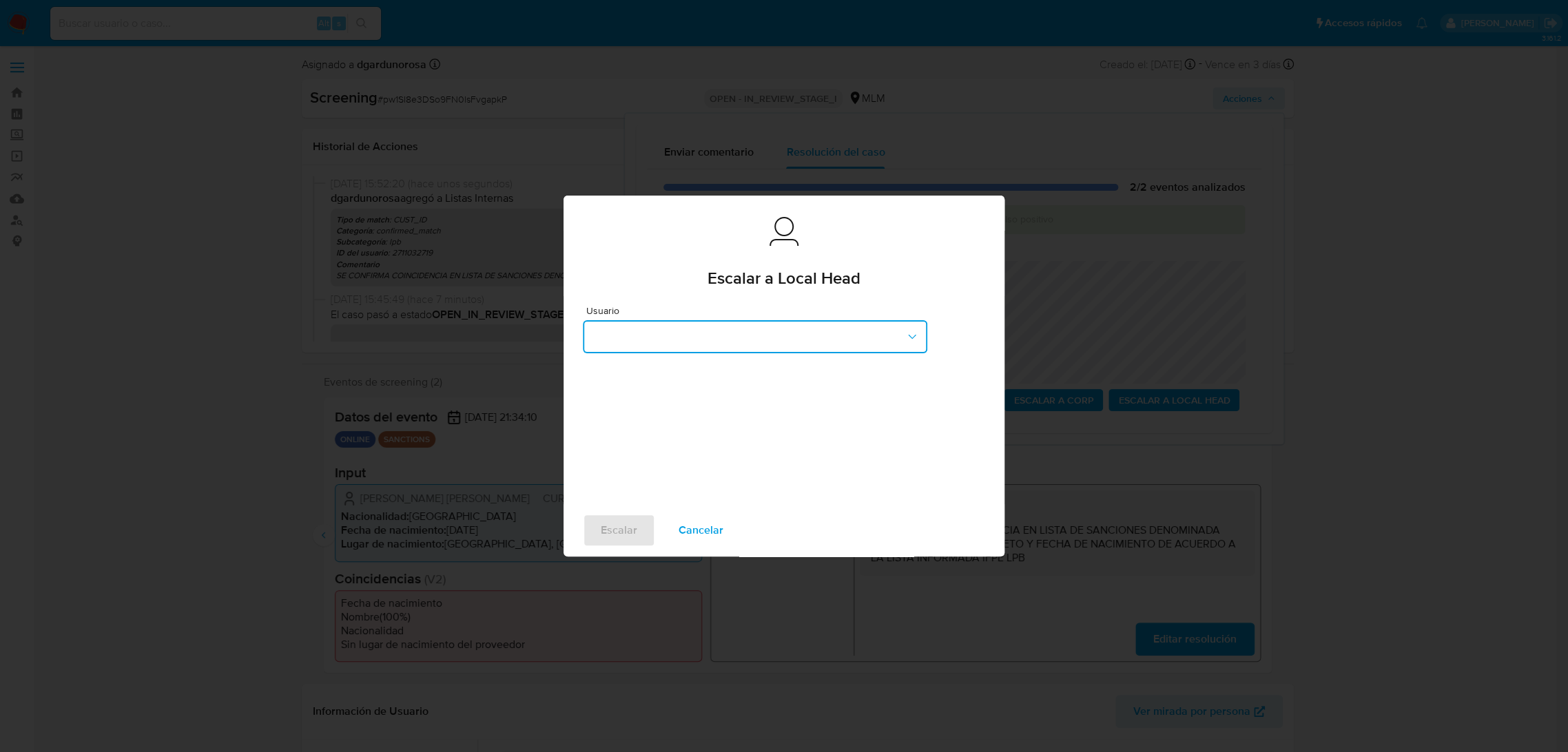
click at [858, 328] on button "button" at bounding box center [755, 337] width 345 height 33
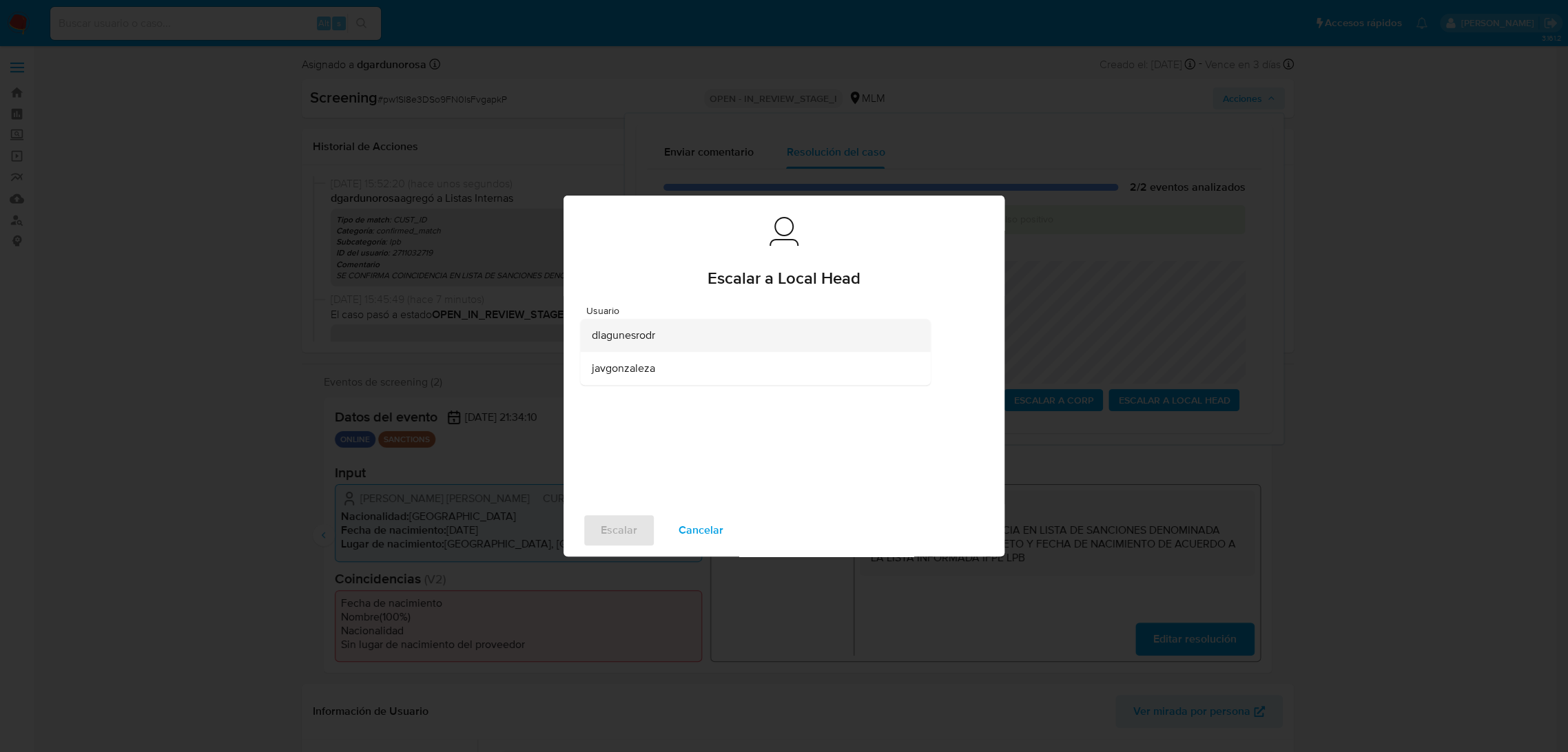
click at [755, 331] on div "dlagunesrodr" at bounding box center [750, 335] width 320 height 33
click at [618, 523] on span "Escalar" at bounding box center [619, 530] width 37 height 30
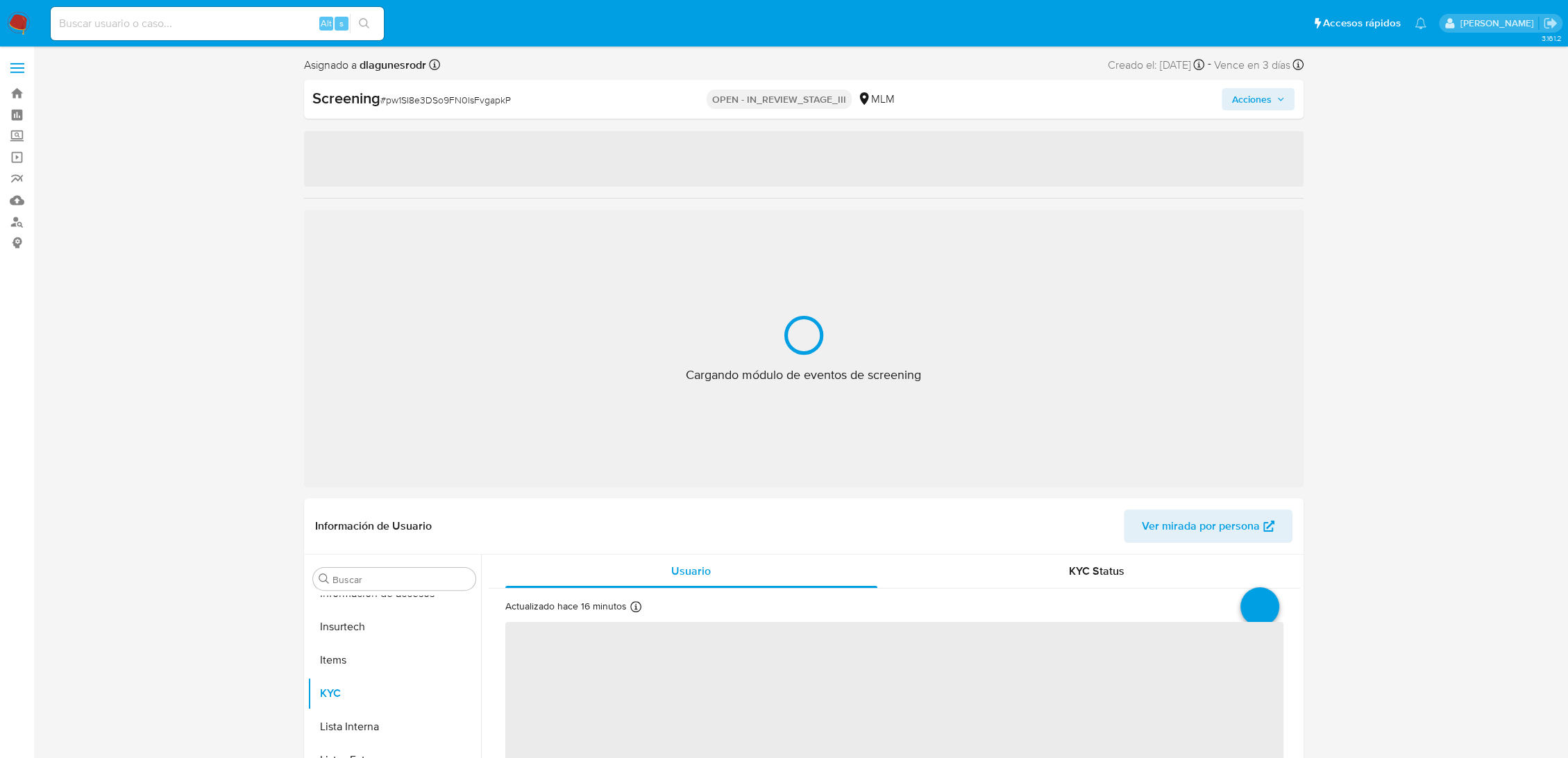
scroll to position [653, 0]
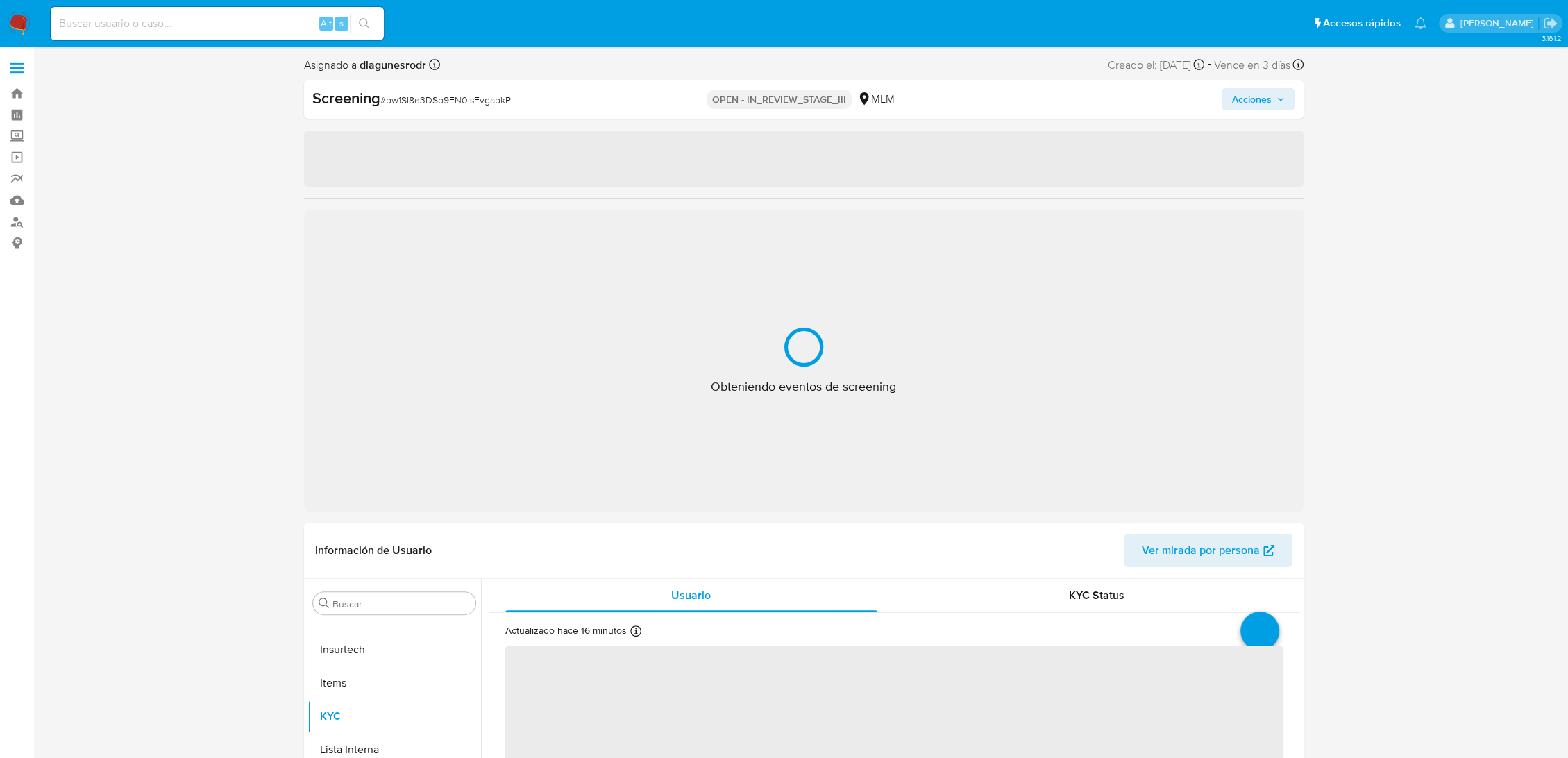
select select "10"
